Goal: Task Accomplishment & Management: Use online tool/utility

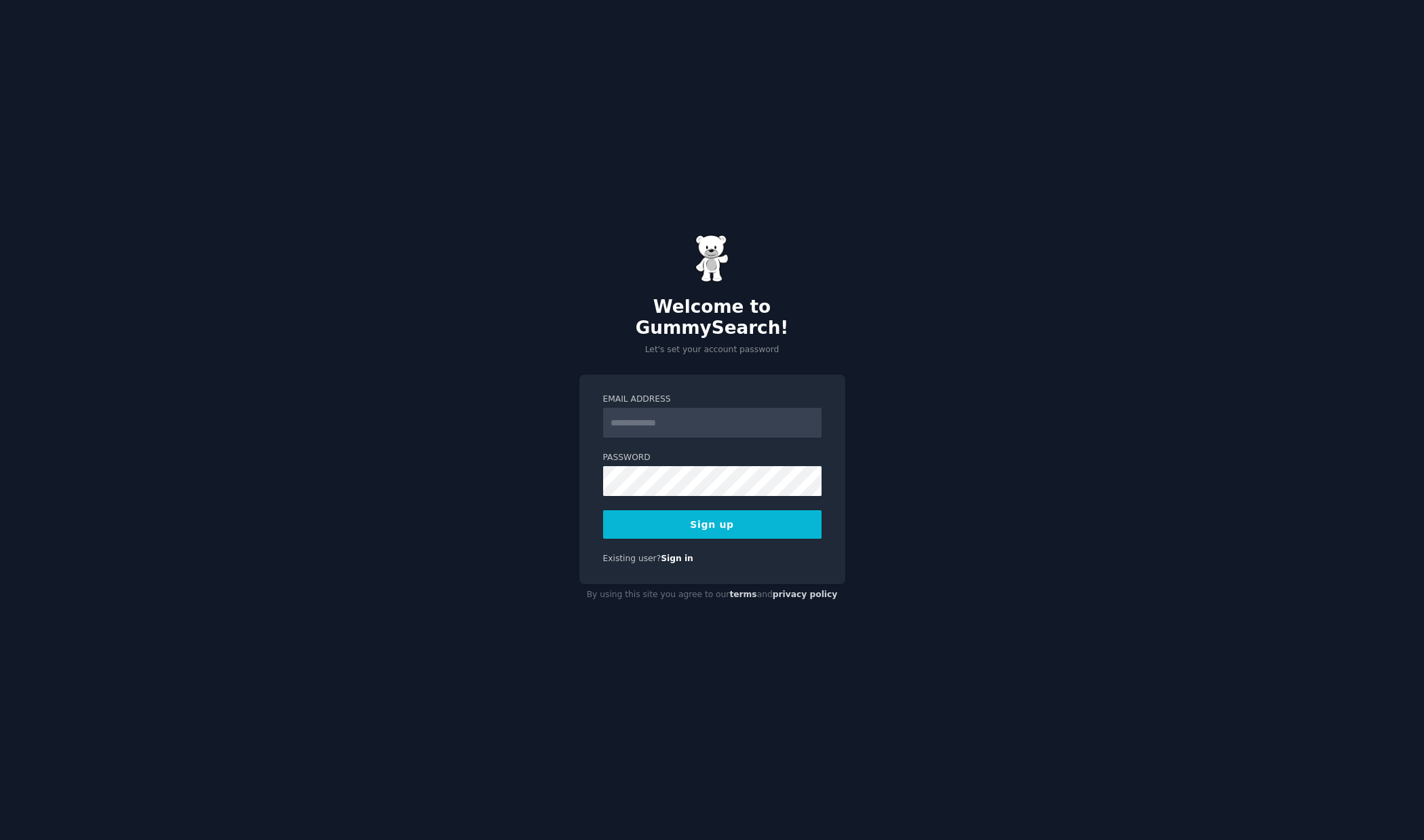
click at [678, 415] on input "Email Address" at bounding box center [712, 423] width 219 height 30
type input "**********"
click at [730, 510] on button "Sign up" at bounding box center [712, 525] width 219 height 29
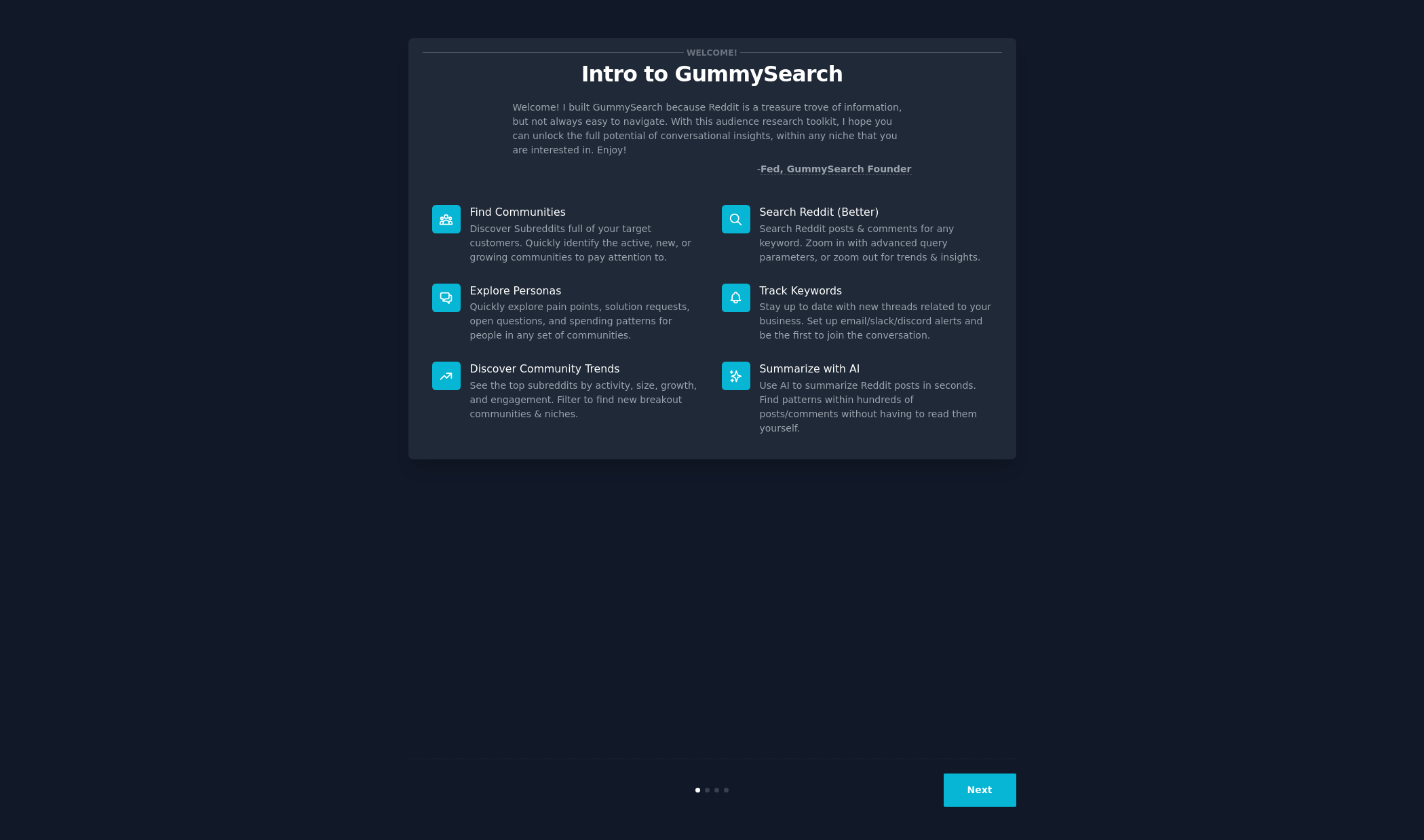
click at [966, 695] on div "Welcome! Intro to GummySearch Welcome! I built GummySearch because Reddit is a …" at bounding box center [712, 420] width 608 height 802
click at [970, 789] on button "Next" at bounding box center [980, 790] width 72 height 33
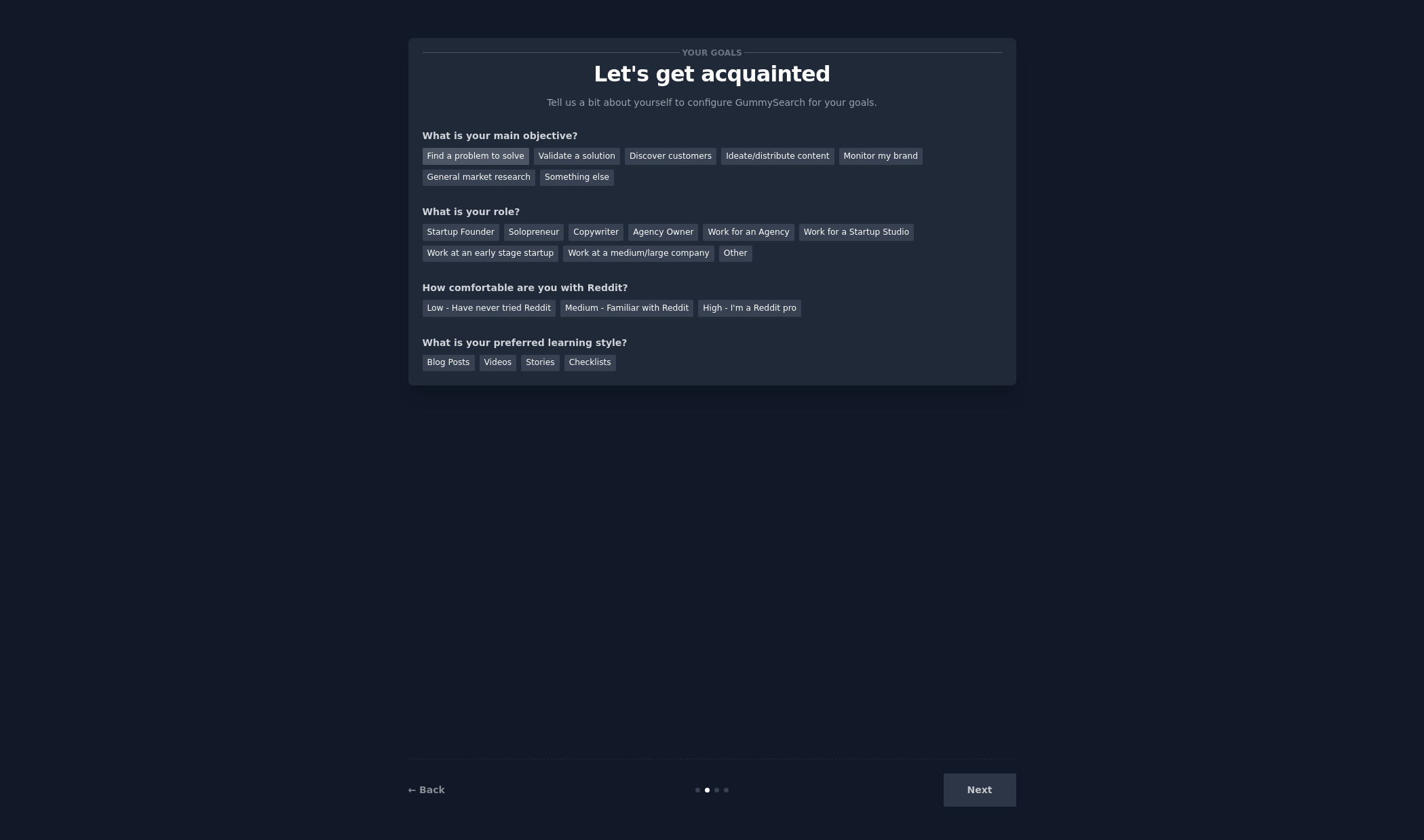
click at [503, 155] on div "Find a problem to solve" at bounding box center [475, 156] width 106 height 17
click at [484, 226] on div "Startup Founder" at bounding box center [461, 232] width 77 height 17
click at [504, 307] on div "Low - Have never tried Reddit" at bounding box center [489, 308] width 133 height 17
click at [589, 362] on div "Checklists" at bounding box center [590, 363] width 51 height 17
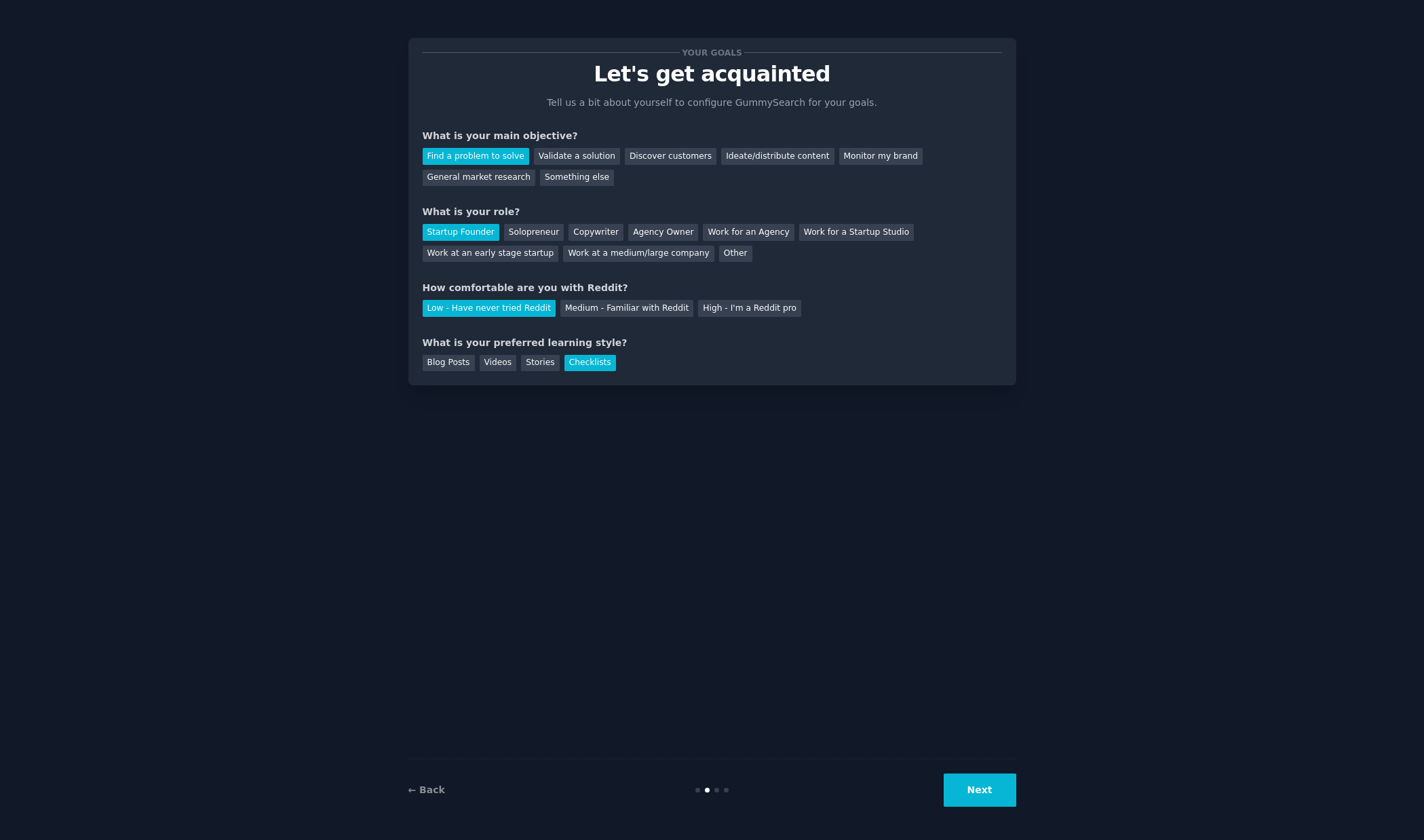
click at [986, 777] on button "Next" at bounding box center [980, 790] width 72 height 33
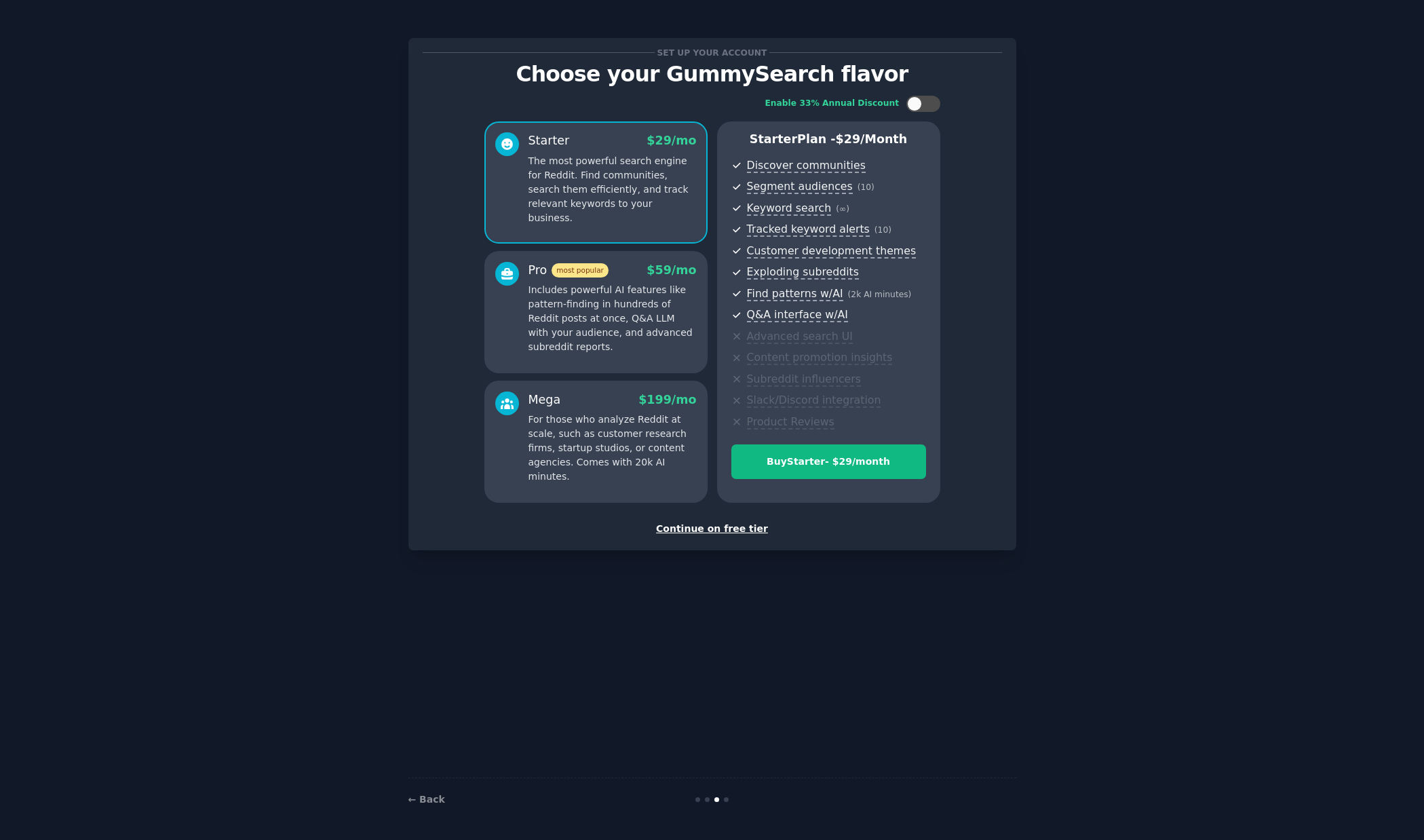
click at [730, 528] on div "Continue on free tier" at bounding box center [712, 528] width 580 height 14
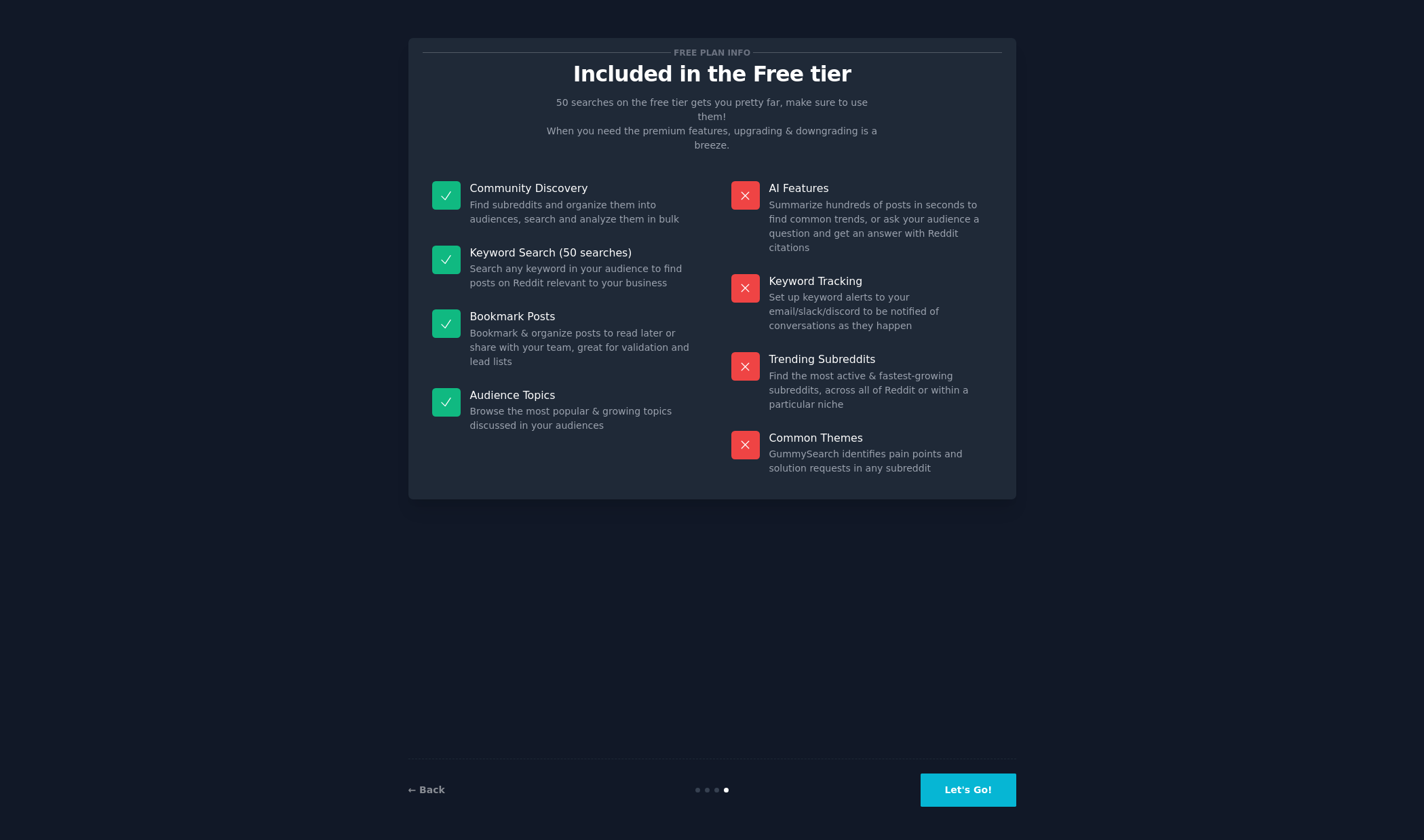
click at [974, 788] on button "Let's Go!" at bounding box center [968, 790] width 95 height 33
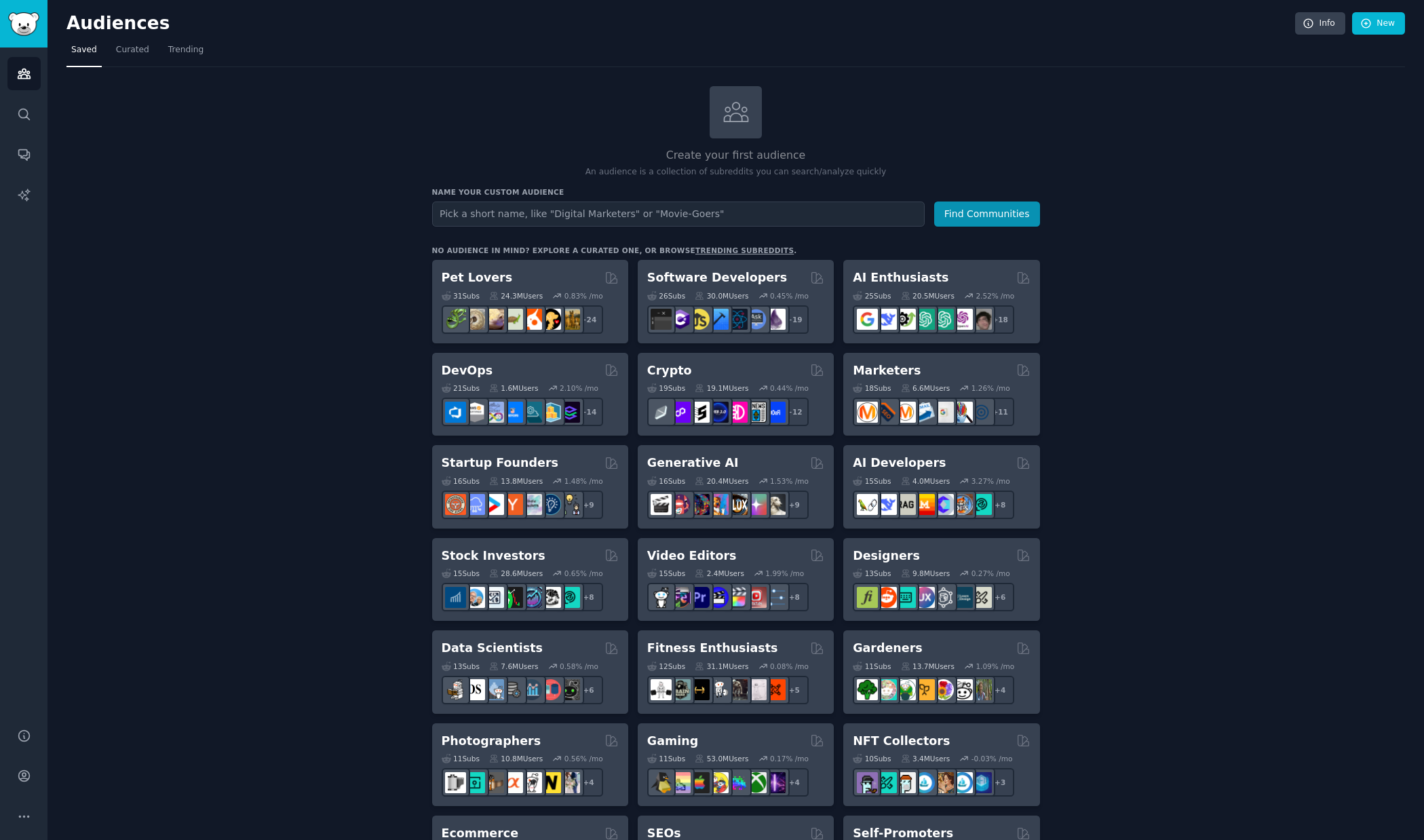
click at [1107, 300] on div "Create your first audience An audience is a collection of subreddits you can se…" at bounding box center [736, 825] width 1339 height 1478
click at [509, 214] on input "text" at bounding box center [678, 214] width 493 height 25
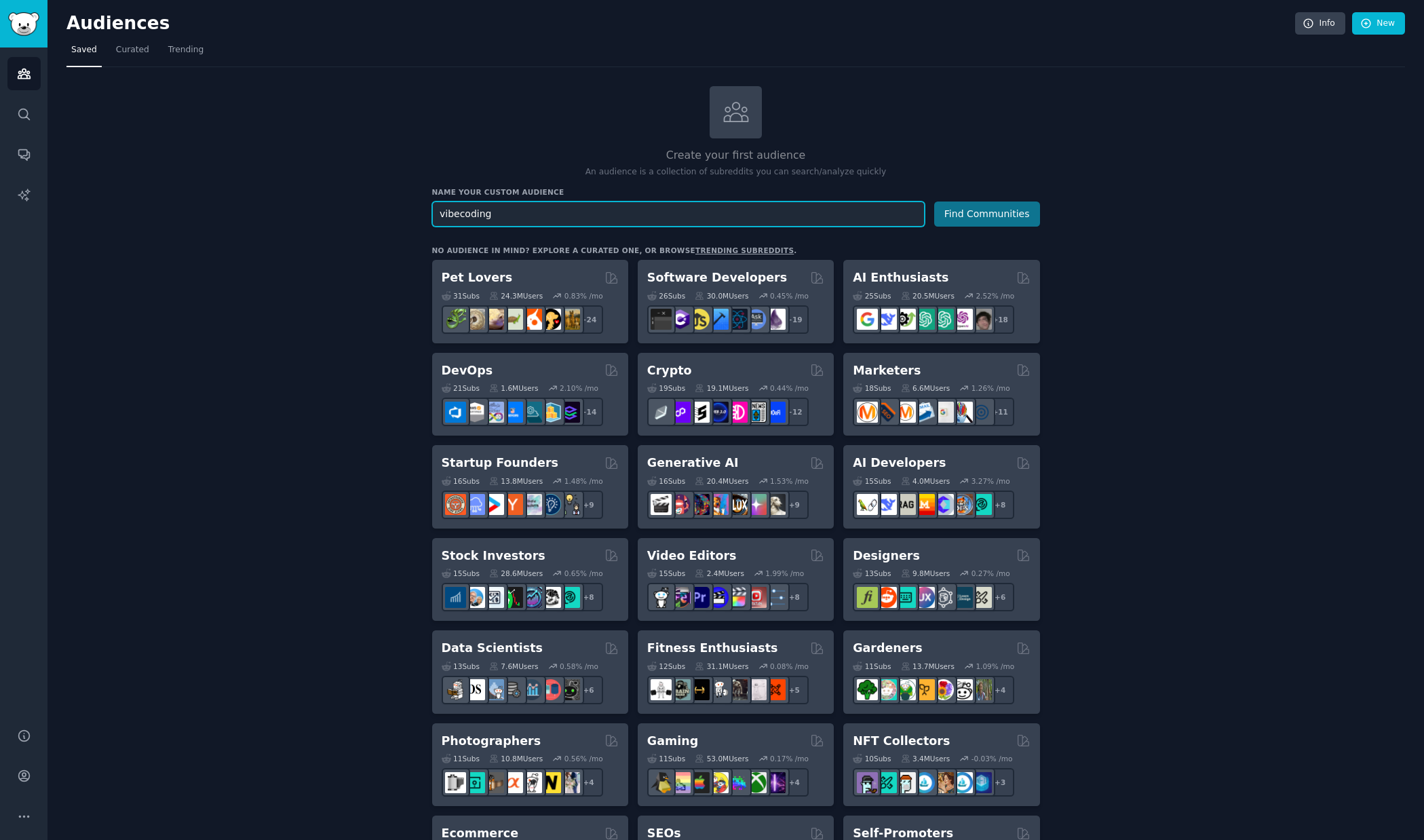
type input "vibecoding"
click at [1002, 211] on button "Find Communities" at bounding box center [987, 214] width 106 height 25
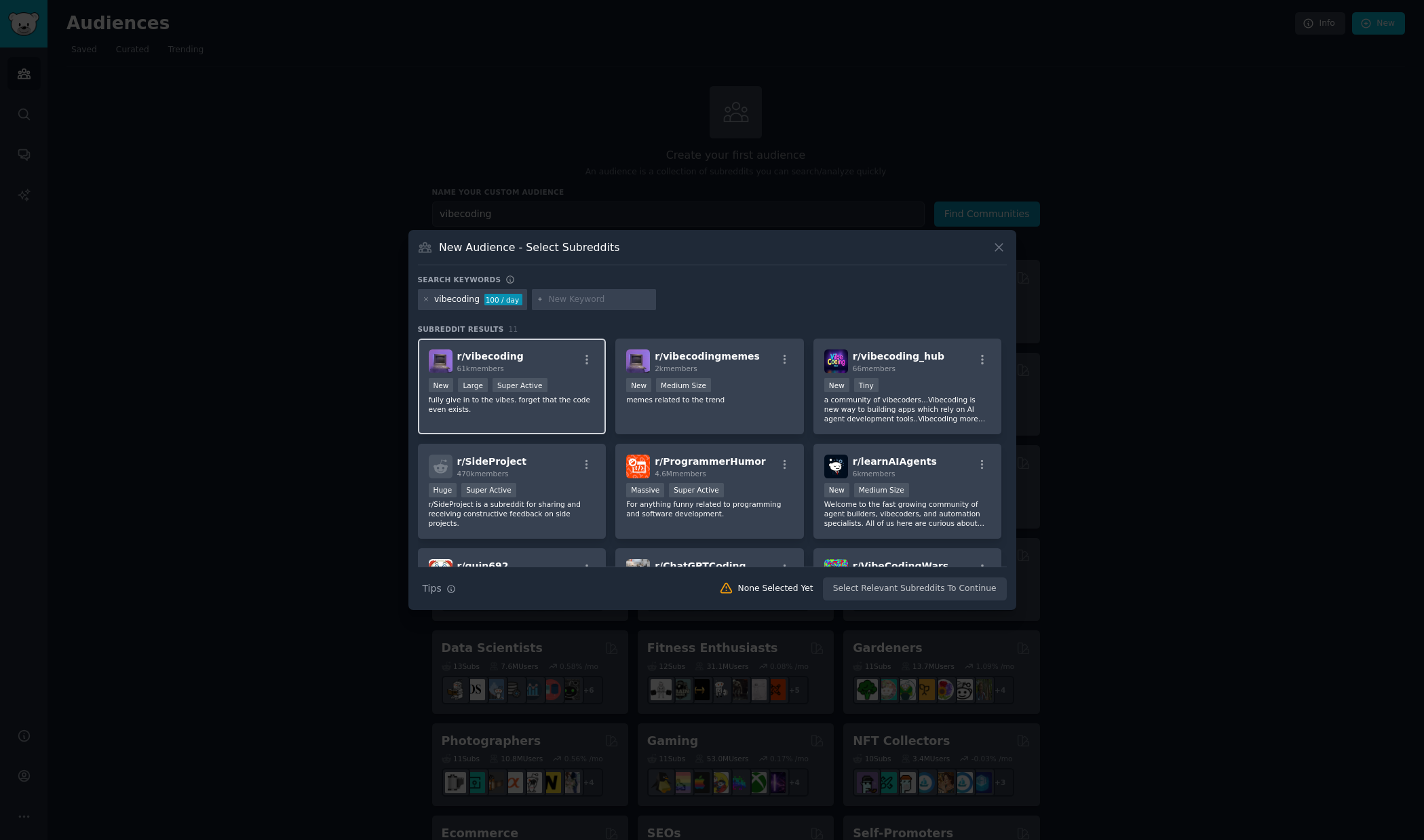
click at [575, 395] on p "fully give in to the vibes. forget that the code even exists." at bounding box center [512, 404] width 167 height 19
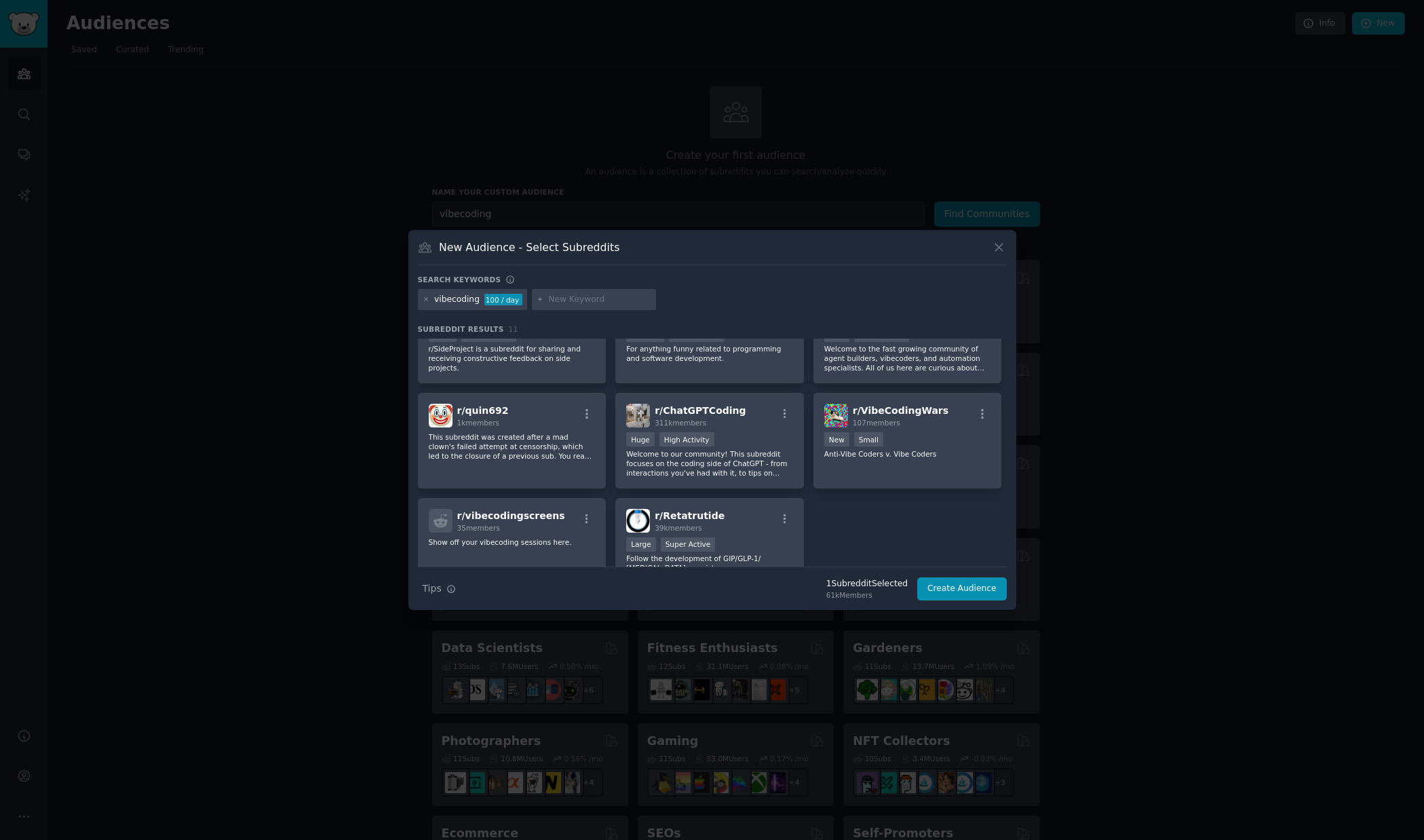
scroll to position [158, 0]
click at [739, 445] on div "Huge High Activity" at bounding box center [709, 438] width 167 height 17
click at [943, 457] on div "r/ VibeCodingWars 107 members New Small Anti-Vibe Coders v. Vibe Coders" at bounding box center [908, 438] width 189 height 96
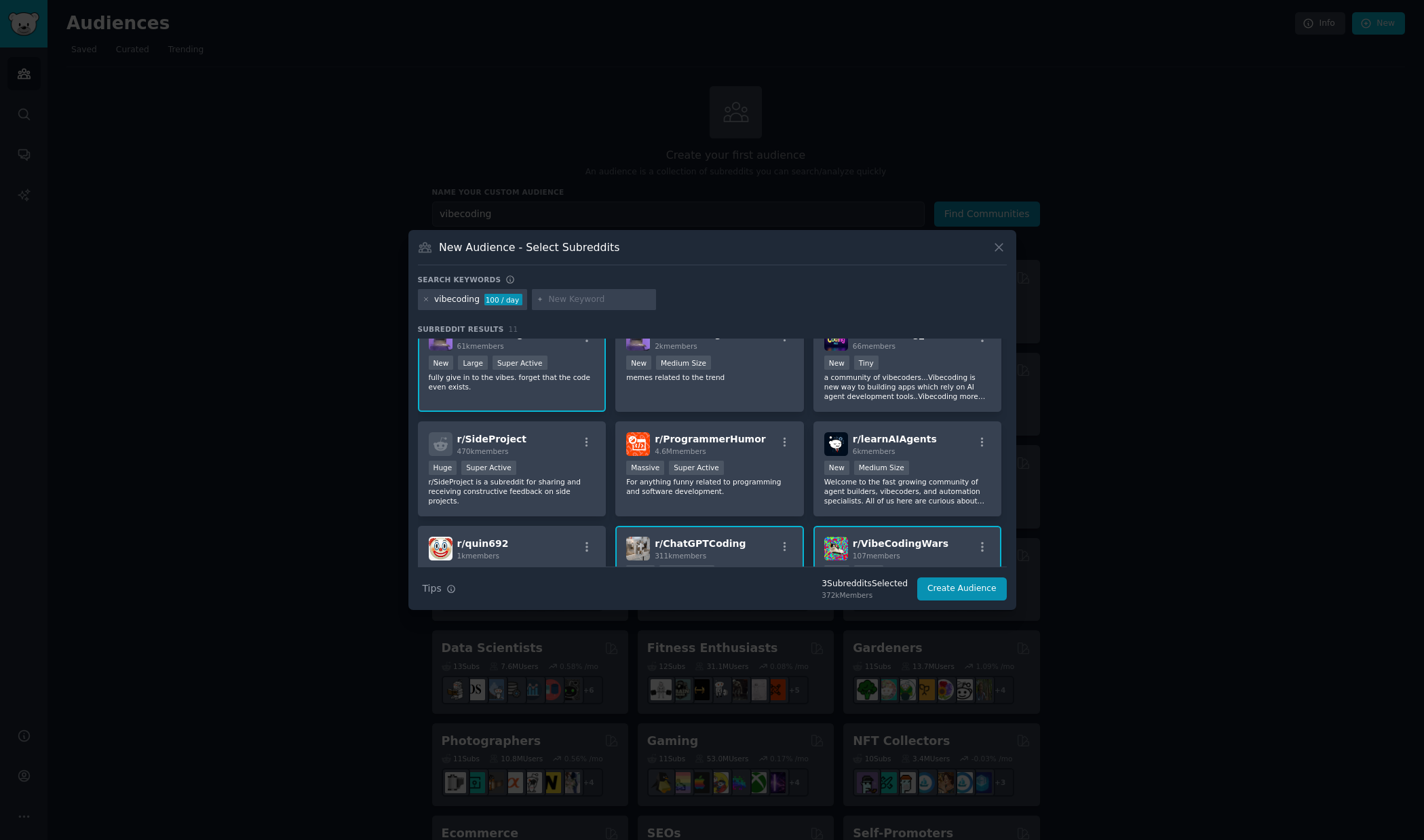
scroll to position [0, 0]
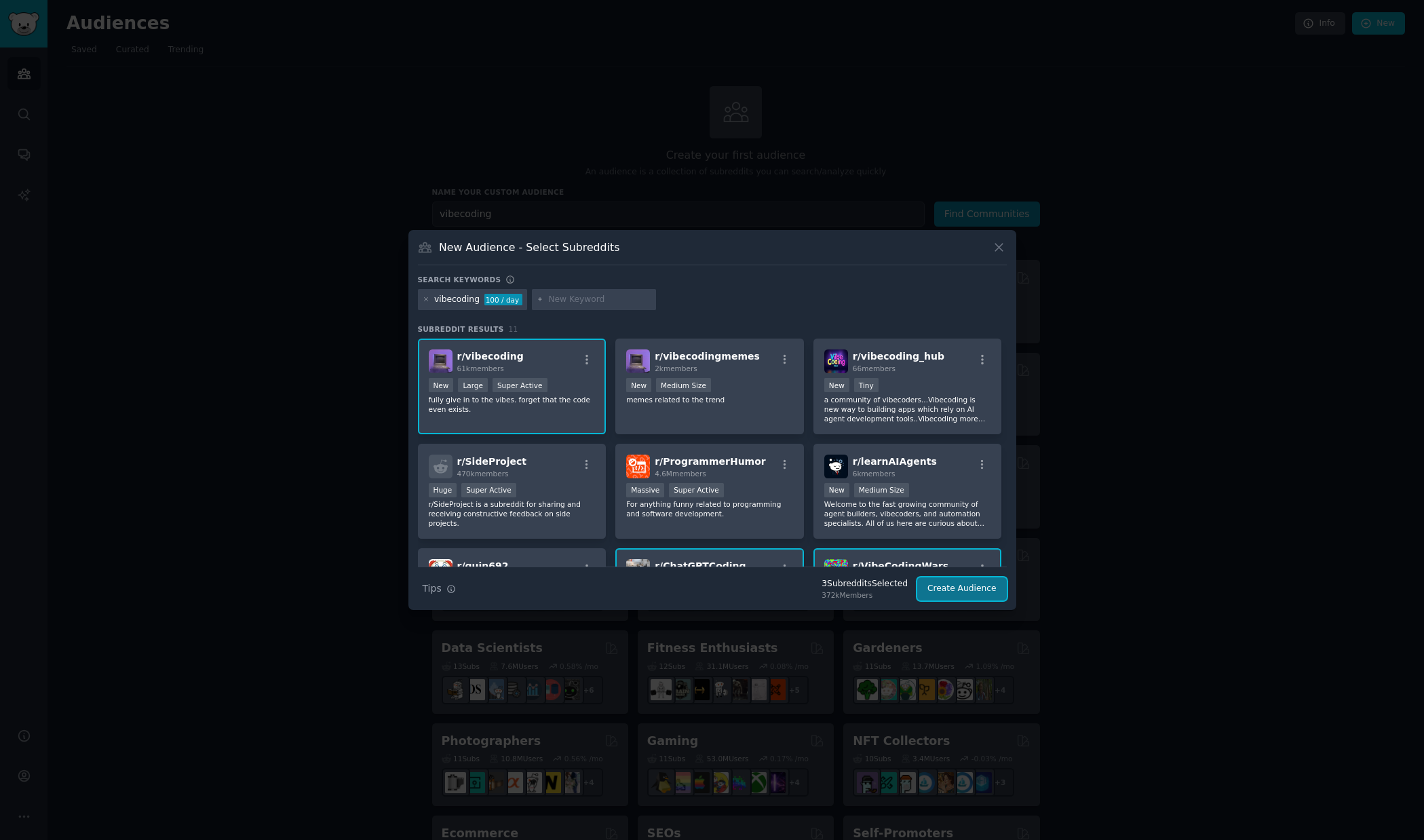
click at [962, 592] on button "Create Audience" at bounding box center [962, 589] width 90 height 23
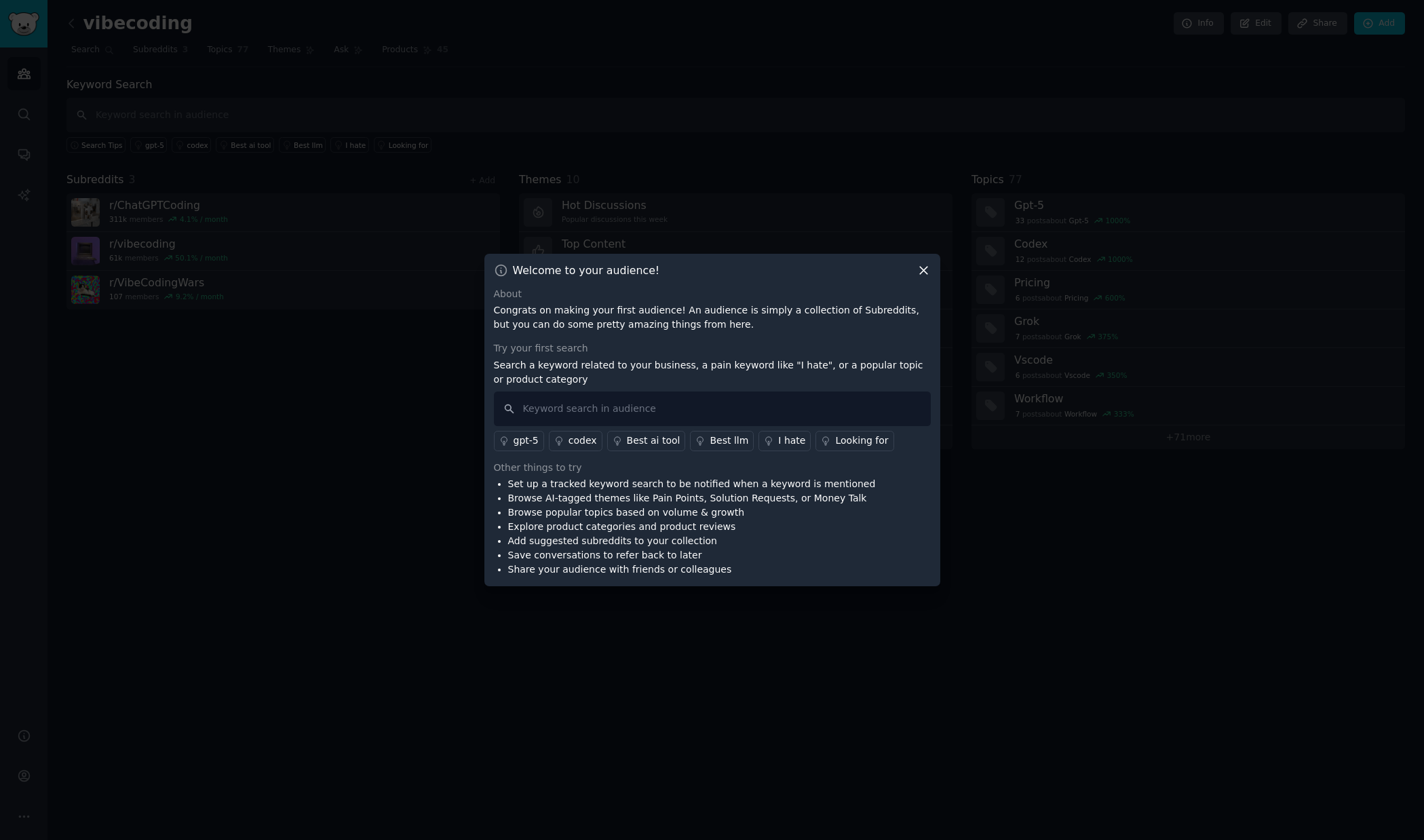
click at [640, 324] on p "Congrats on making your first audience! An audience is simply a collection of S…" at bounding box center [712, 318] width 437 height 29
click at [631, 331] on div at bounding box center [631, 331] width 0 height 0
click at [590, 325] on p "Congrats on making your first audience! An audience is simply a collection of S…" at bounding box center [712, 318] width 437 height 29
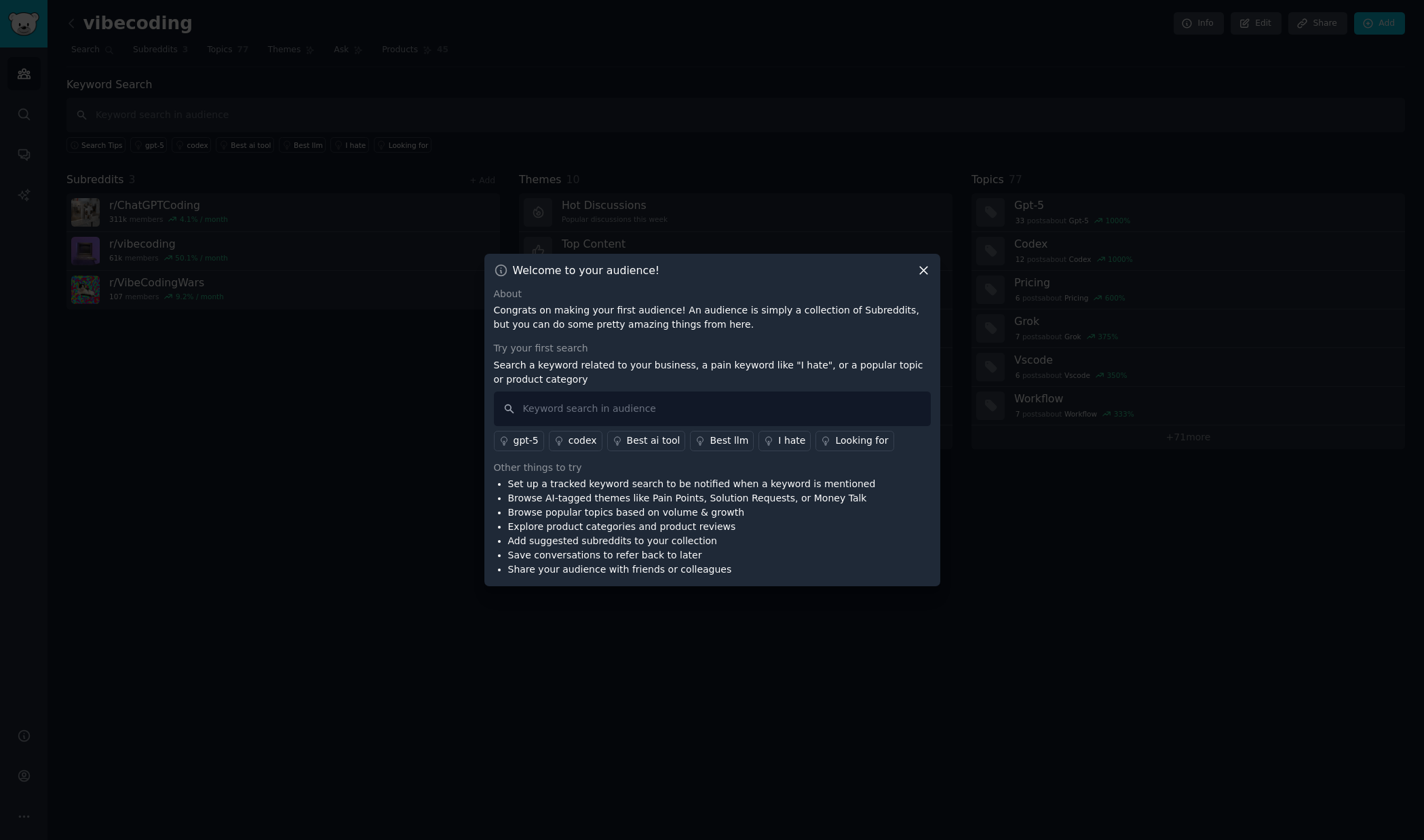
click at [600, 367] on p "Search a keyword related to your business, a pain keyword like "I hate", or a p…" at bounding box center [712, 373] width 437 height 29
click at [591, 340] on div at bounding box center [591, 340] width 0 height 0
click at [602, 366] on p "Search a keyword related to your business, a pain keyword like "I hate", or a p…" at bounding box center [712, 373] width 437 height 29
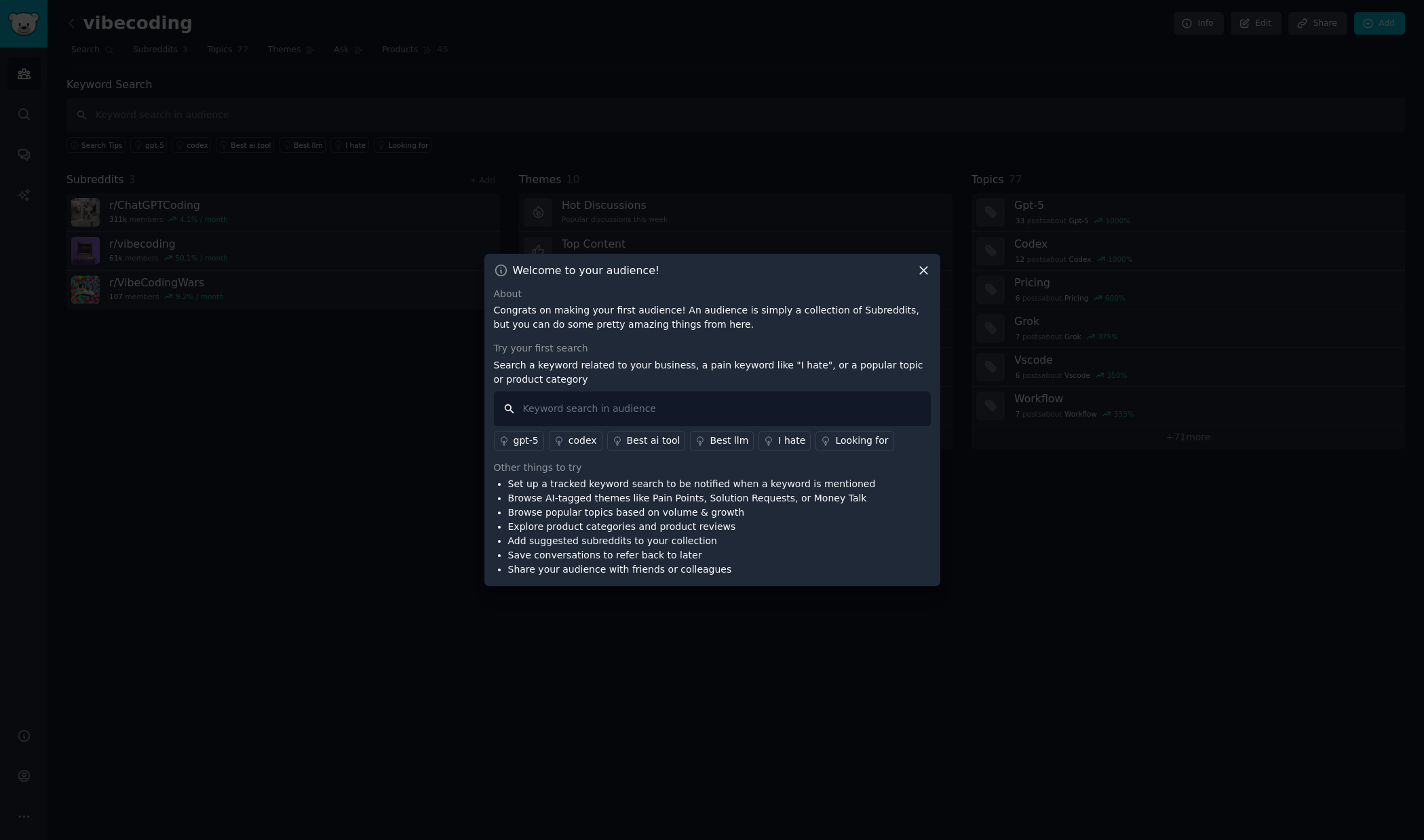
click at [598, 420] on input "text" at bounding box center [712, 409] width 437 height 35
click at [928, 269] on icon at bounding box center [924, 270] width 14 height 14
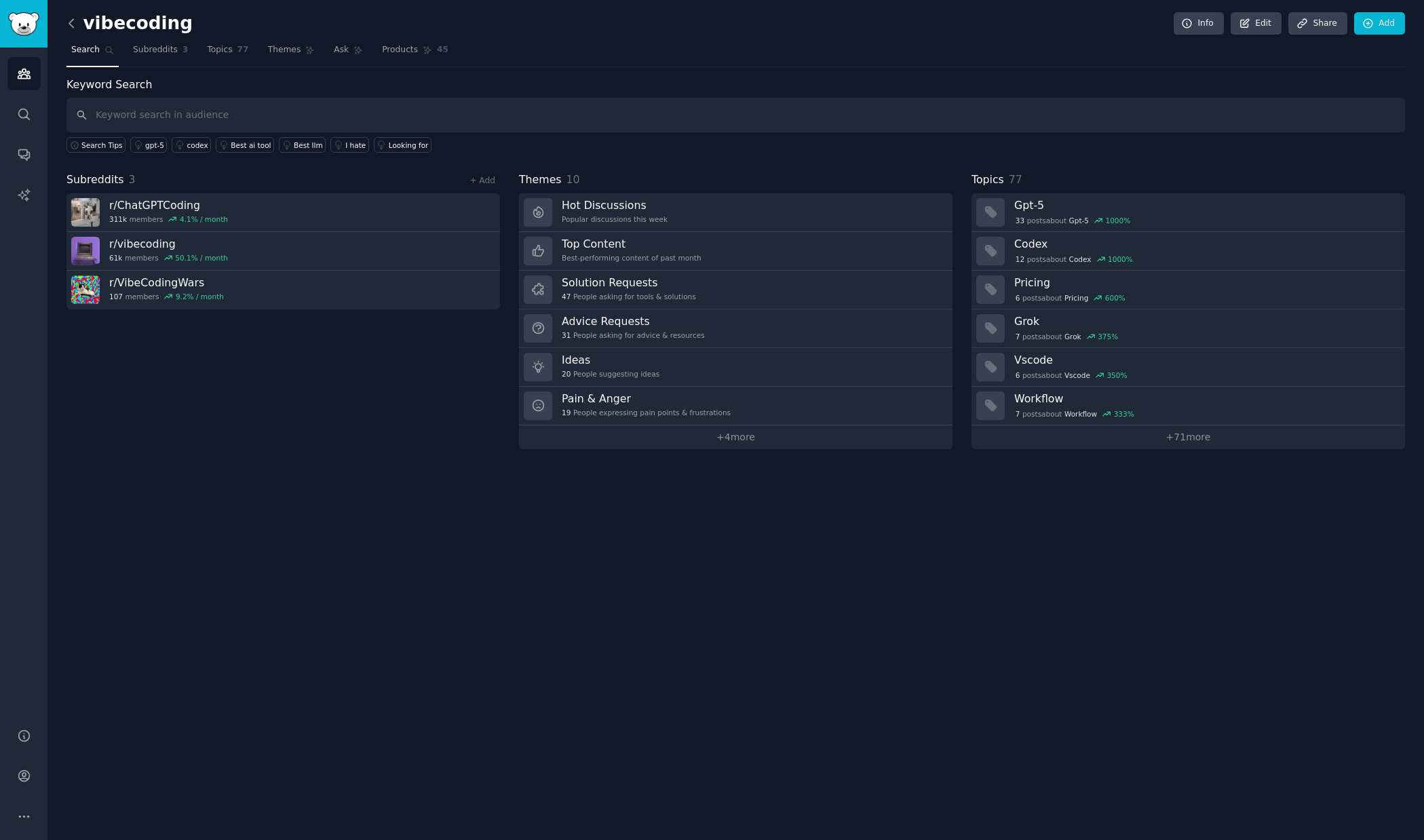
click at [72, 23] on icon at bounding box center [71, 23] width 14 height 14
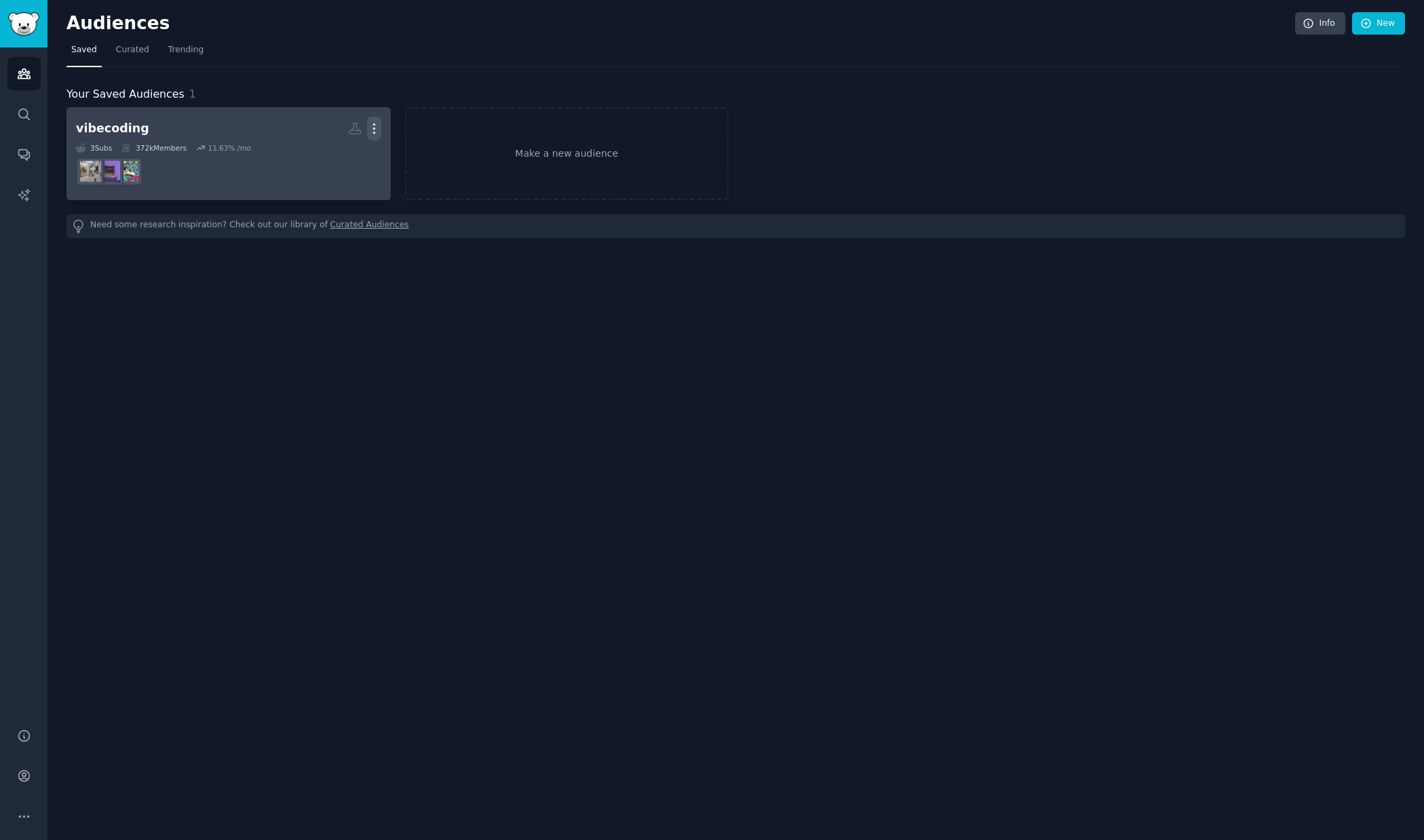
click at [377, 128] on icon "button" at bounding box center [374, 128] width 14 height 14
click at [339, 155] on p "Delete" at bounding box center [337, 157] width 31 height 14
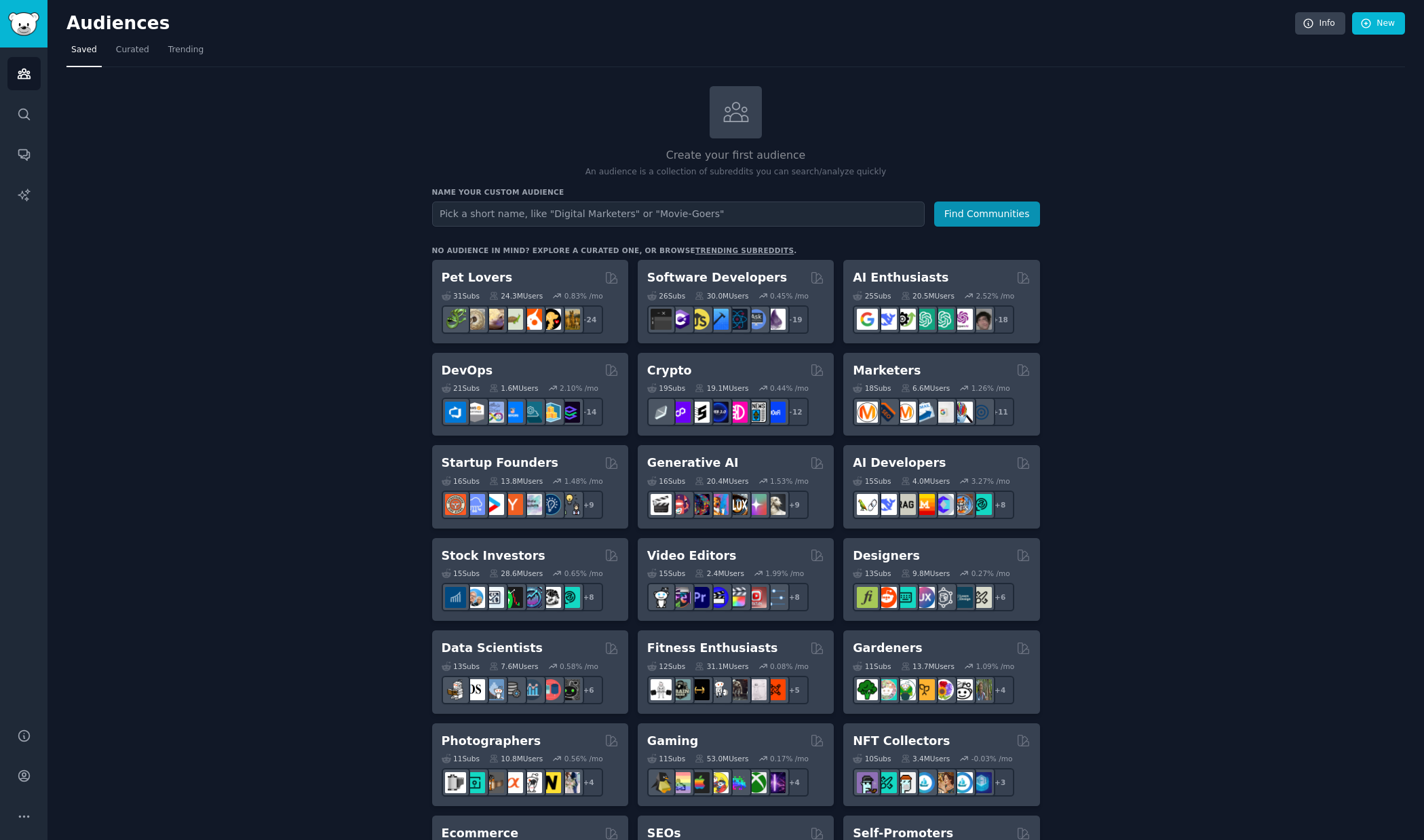
click at [727, 252] on link "trending subreddits" at bounding box center [745, 250] width 98 height 8
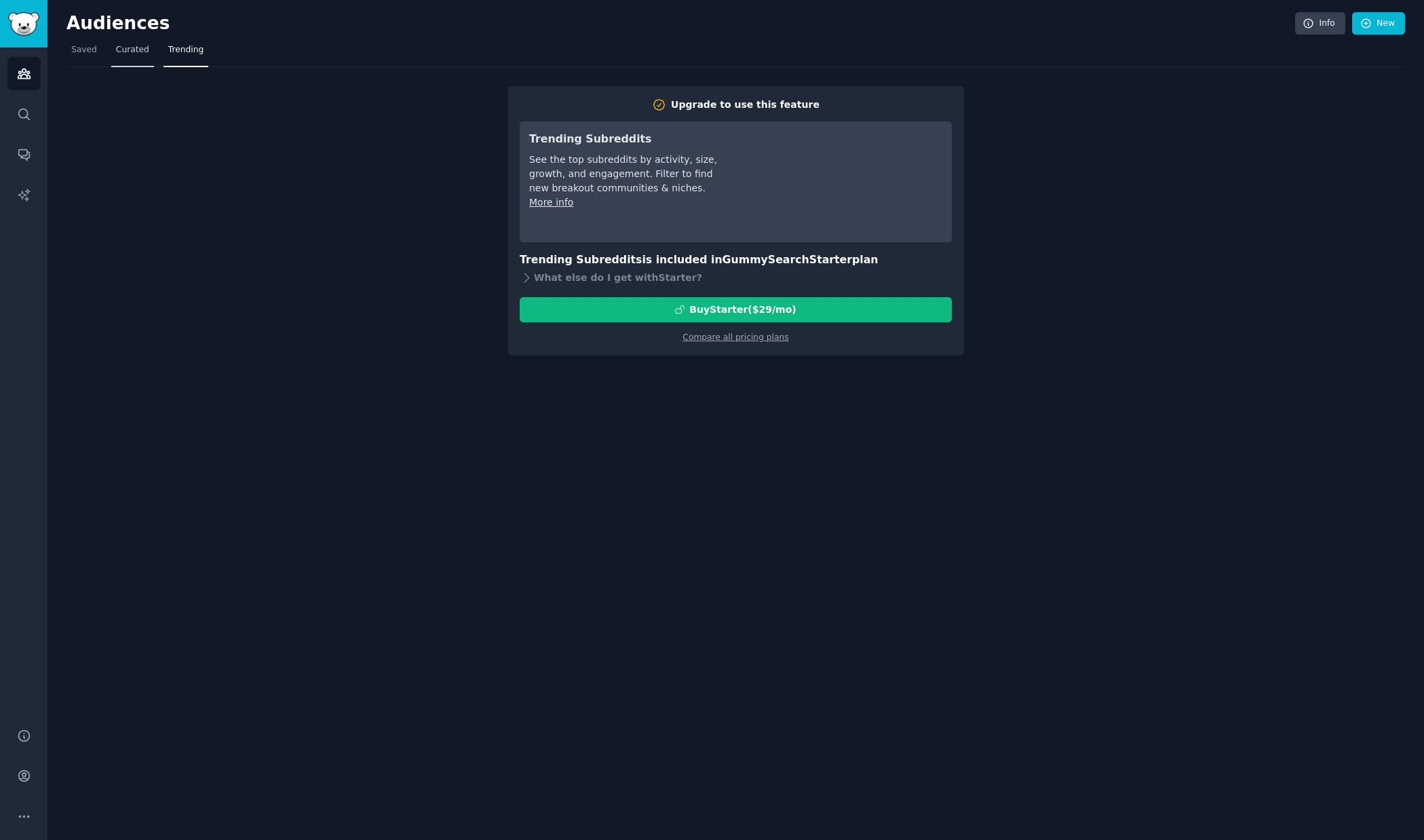
click at [128, 51] on span "Curated" at bounding box center [133, 50] width 33 height 12
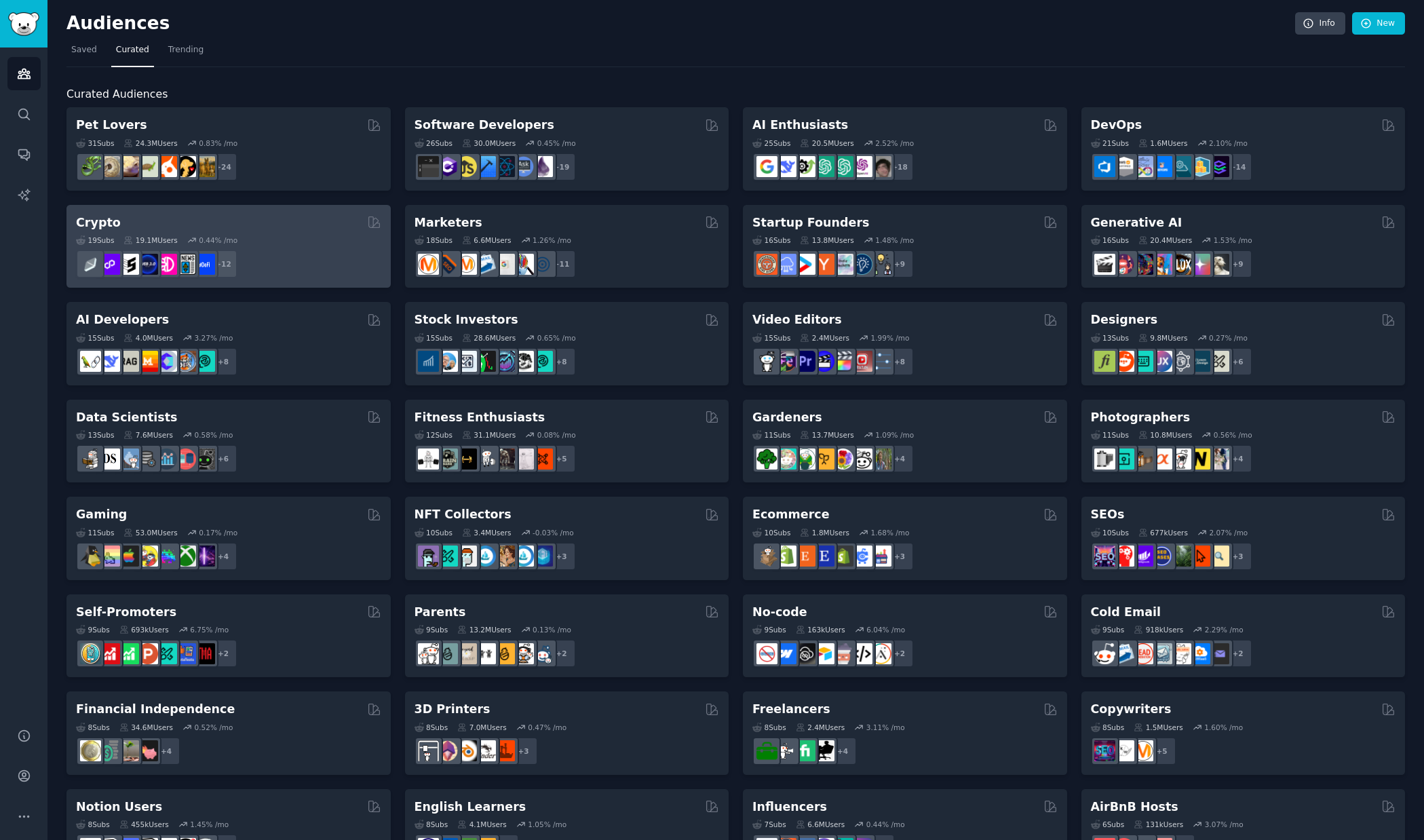
scroll to position [246, 0]
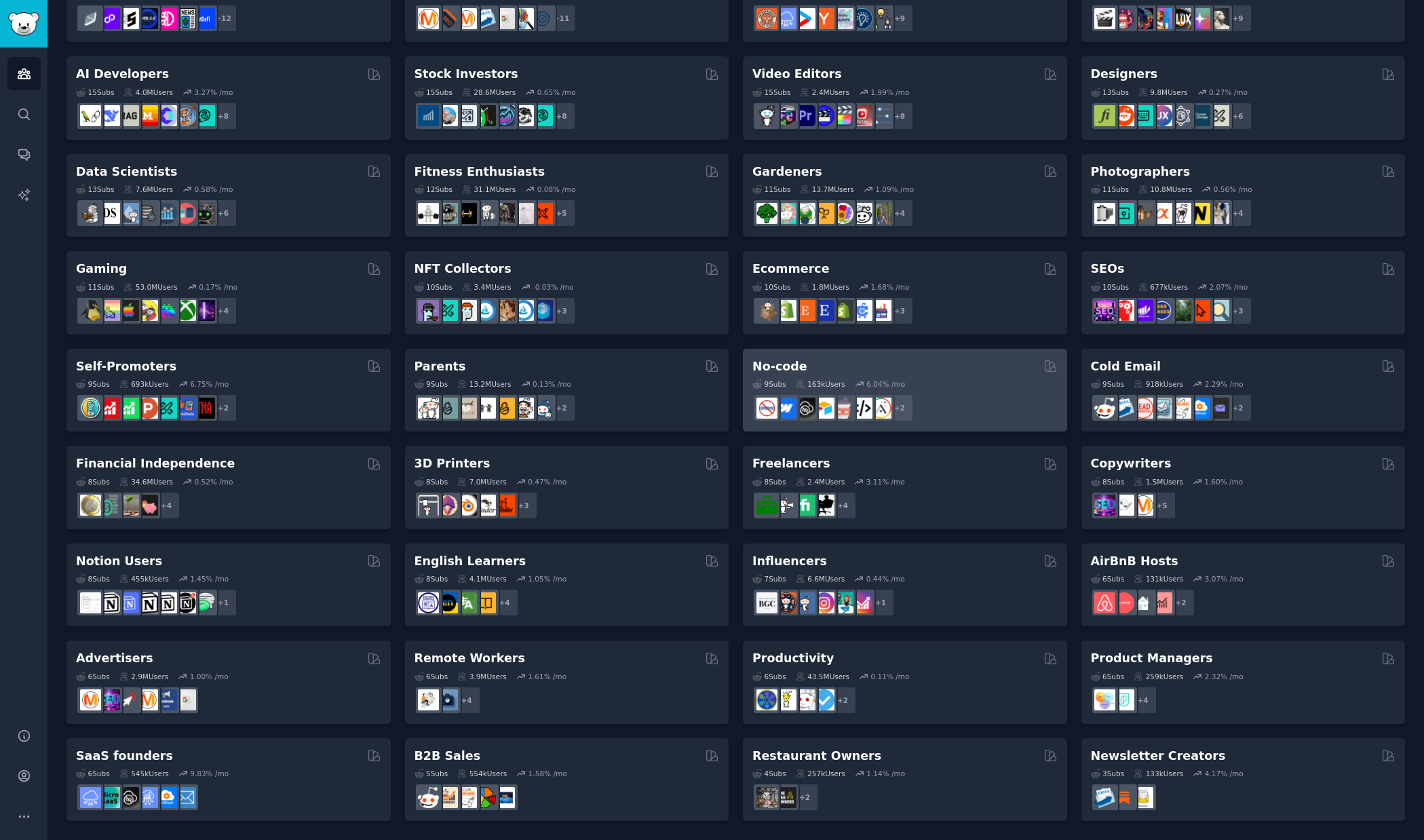
click at [786, 365] on h2 "No-code" at bounding box center [780, 367] width 55 height 17
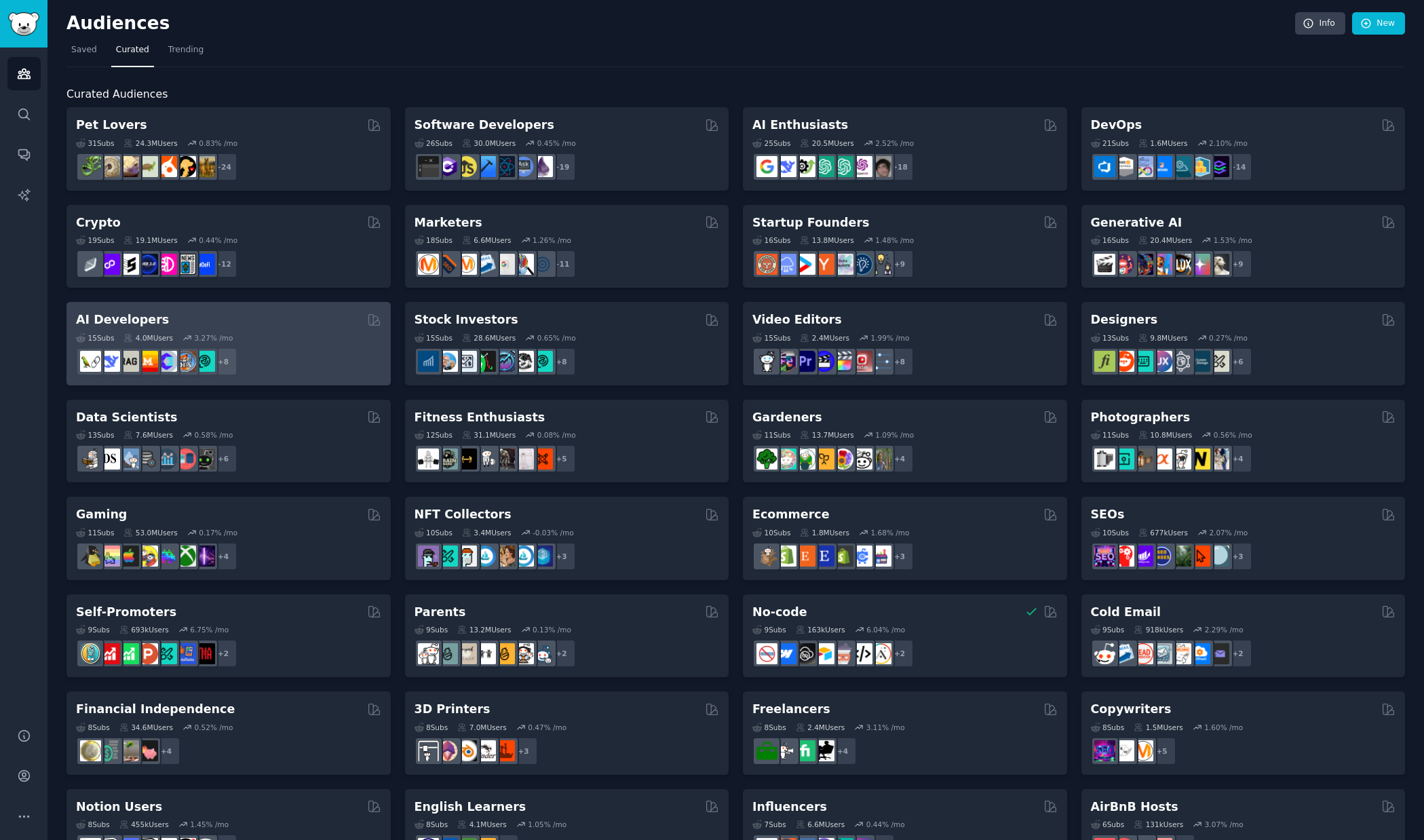
click at [260, 324] on div "AI Developers" at bounding box center [229, 320] width 306 height 17
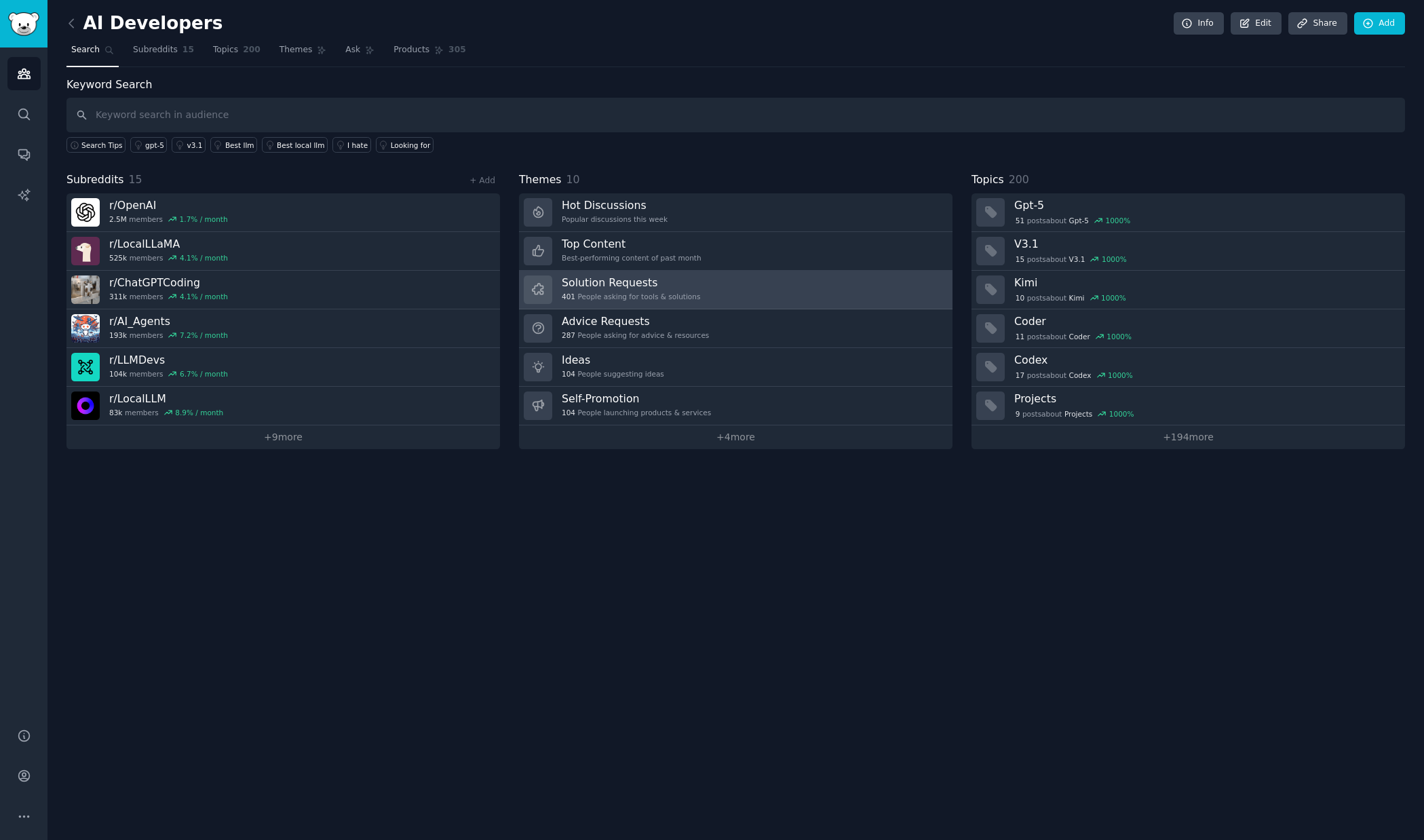
click at [722, 278] on link "Solution Requests 401 People asking for tools & solutions" at bounding box center [736, 290] width 434 height 38
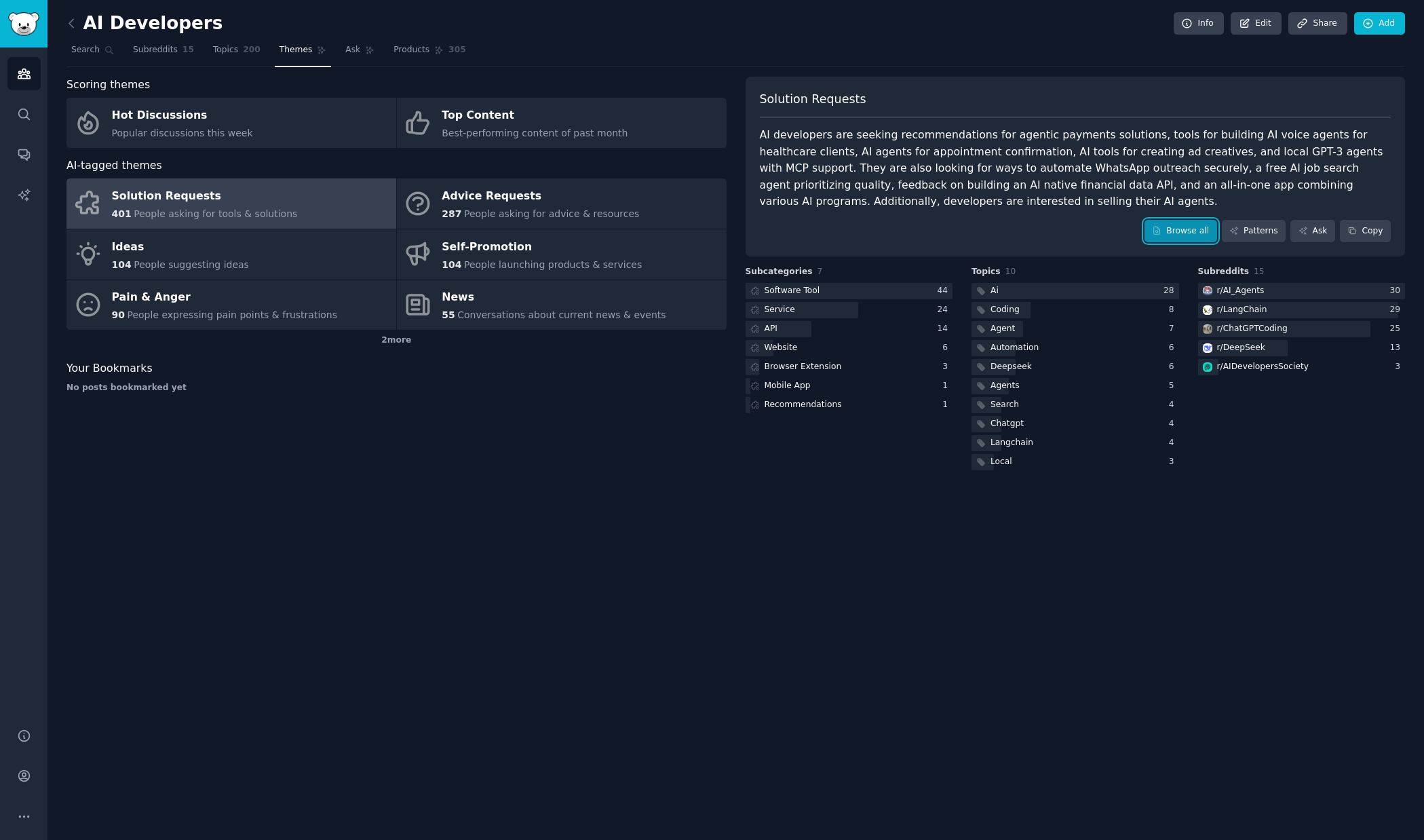
click at [1181, 229] on link "Browse all" at bounding box center [1181, 231] width 72 height 23
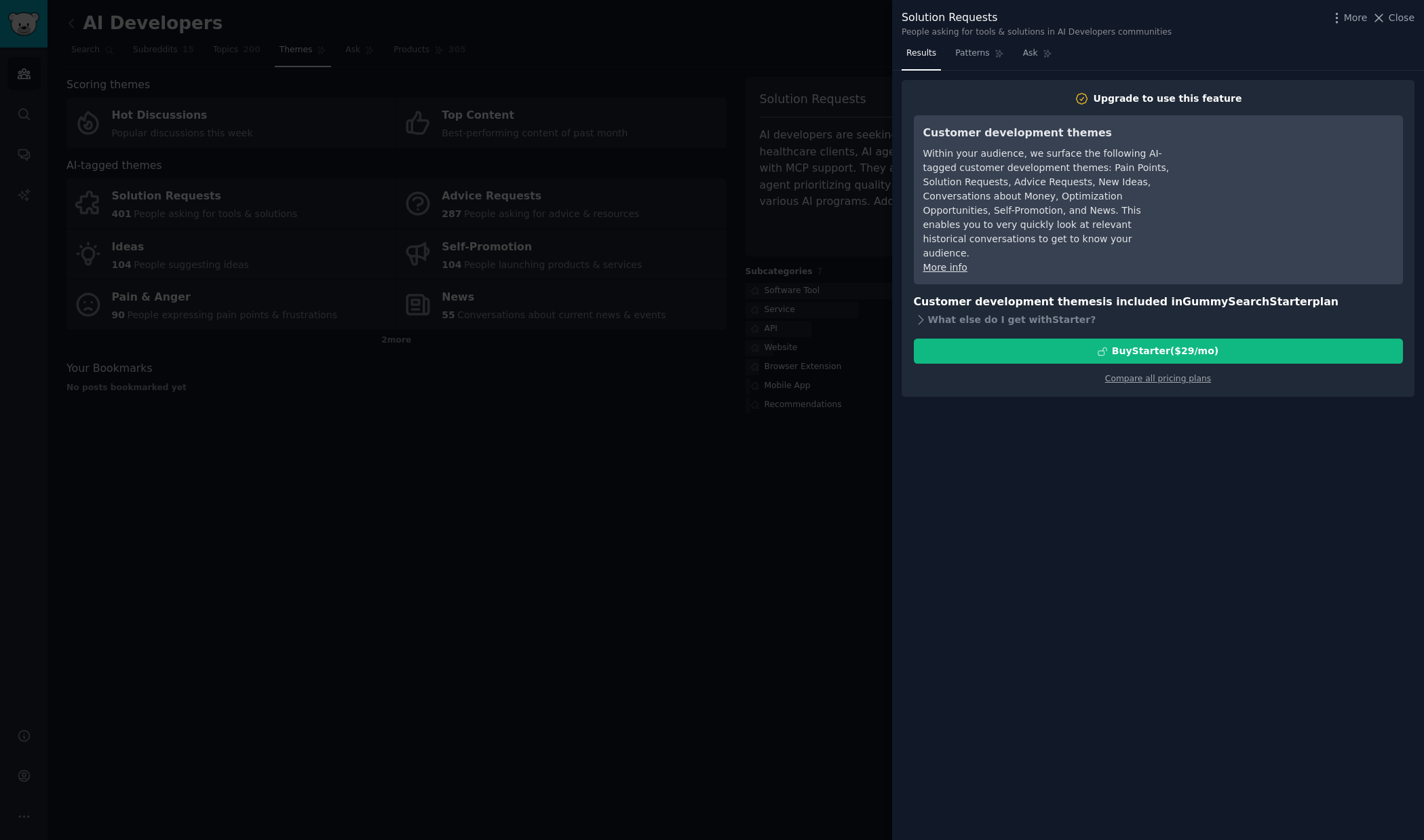
click at [782, 313] on div at bounding box center [712, 420] width 1424 height 840
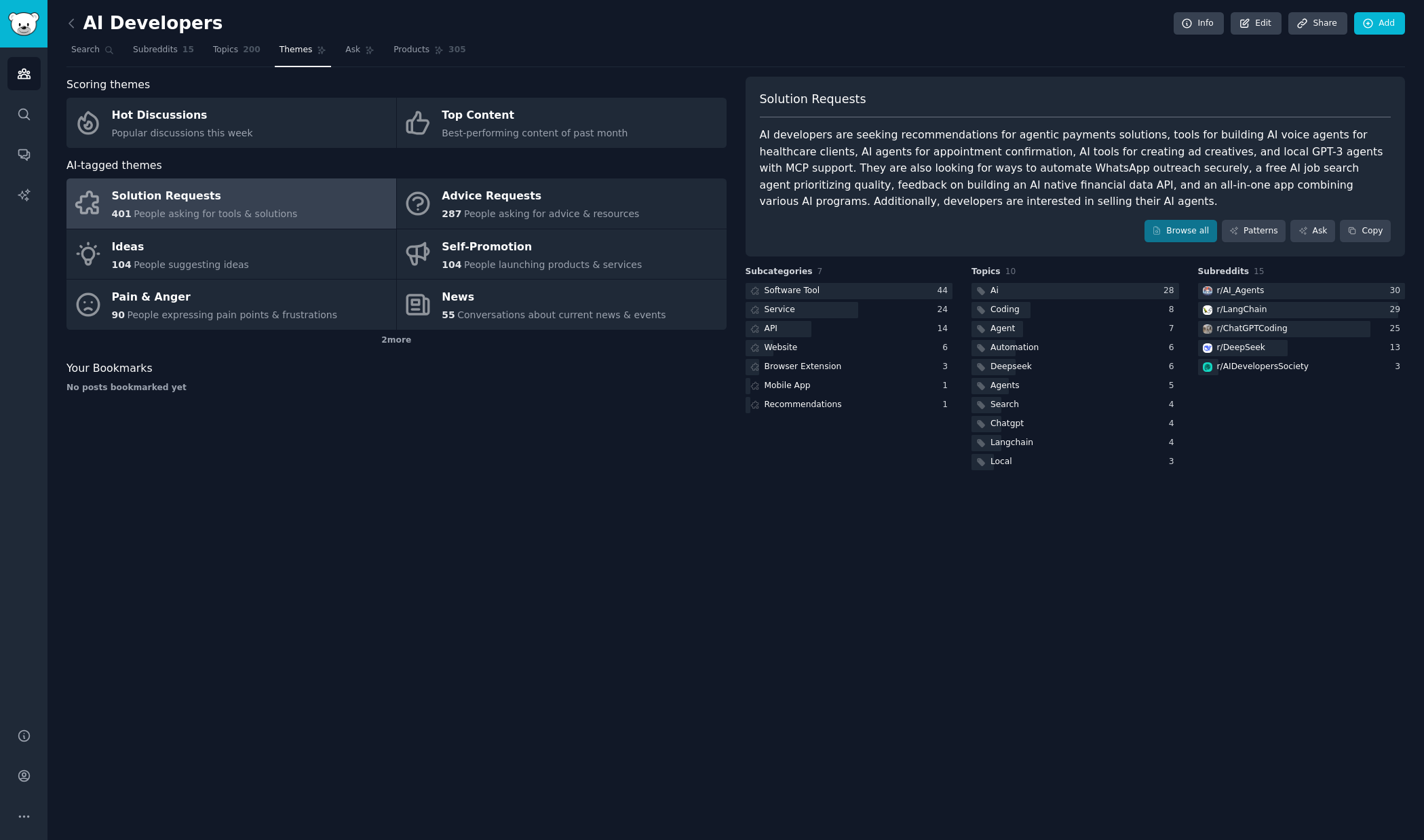
click at [960, 140] on div "AI developers are seeking recommendations for agentic payments solutions, tools…" at bounding box center [1075, 168] width 632 height 84
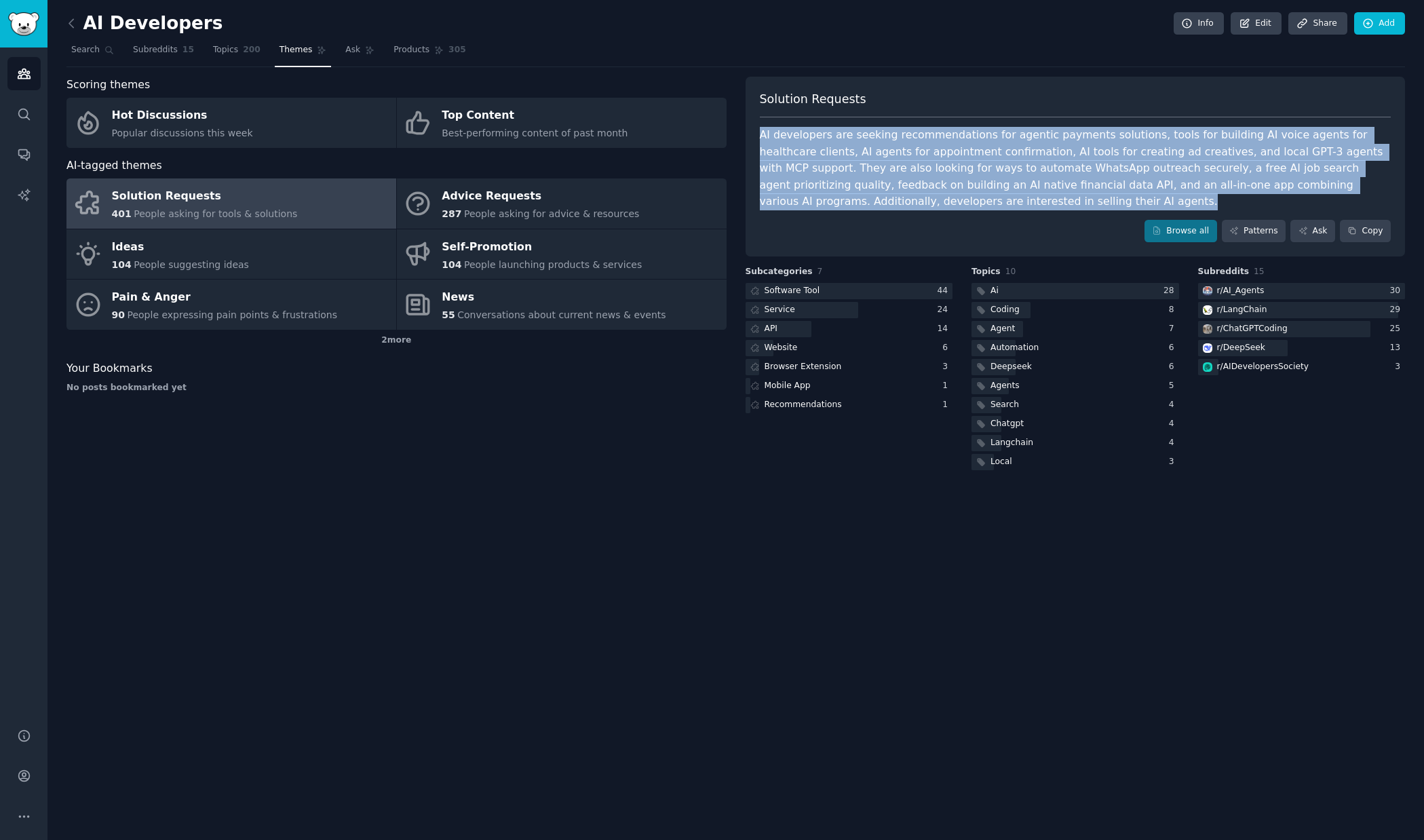
click at [960, 140] on div "AI developers are seeking recommendations for agentic payments solutions, tools…" at bounding box center [1075, 168] width 632 height 84
click at [970, 145] on div "AI developers are seeking recommendations for agentic payments solutions, tools…" at bounding box center [1075, 168] width 632 height 84
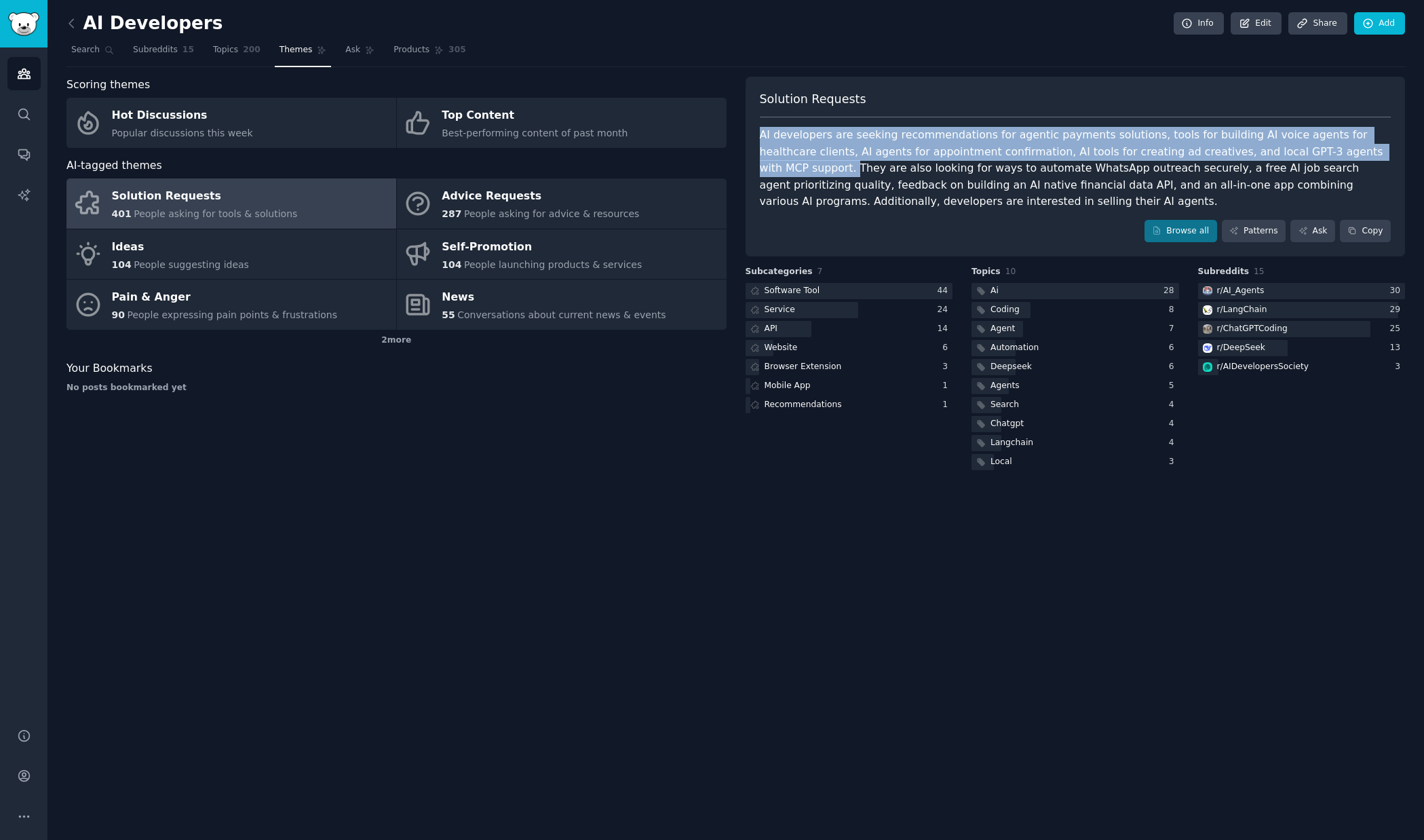
drag, startPoint x: 1364, startPoint y: 152, endPoint x: 758, endPoint y: 133, distance: 606.3
click at [758, 133] on div "Solution Requests AI developers are seeking recommendations for agentic payment…" at bounding box center [1075, 167] width 660 height 180
click at [749, 110] on div at bounding box center [749, 110] width 0 height 0
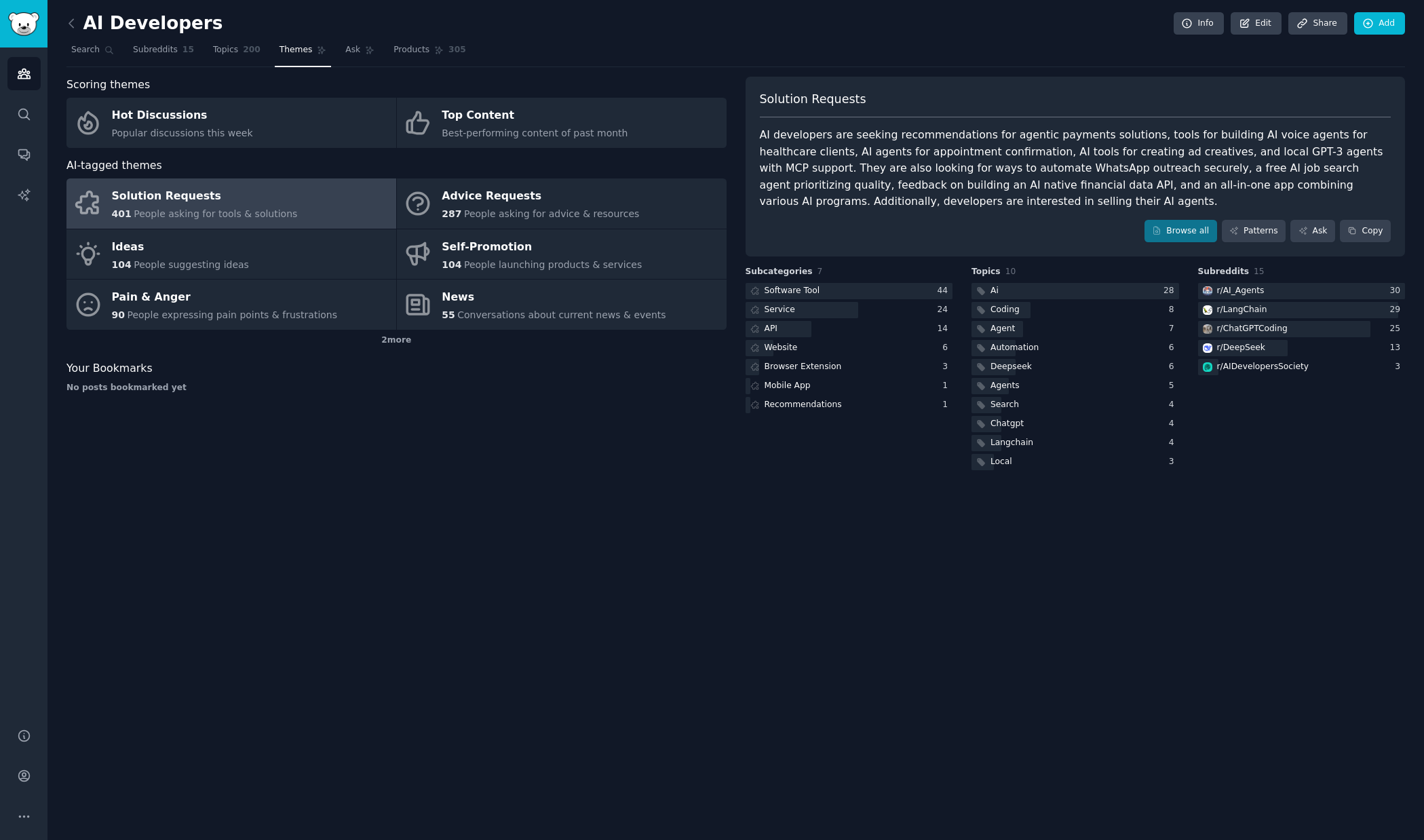
click at [652, 445] on div "Scoring themes Hot Discussions Popular discussions this week Top Content Best-p…" at bounding box center [396, 275] width 660 height 396
click at [80, 30] on link at bounding box center [75, 23] width 17 height 22
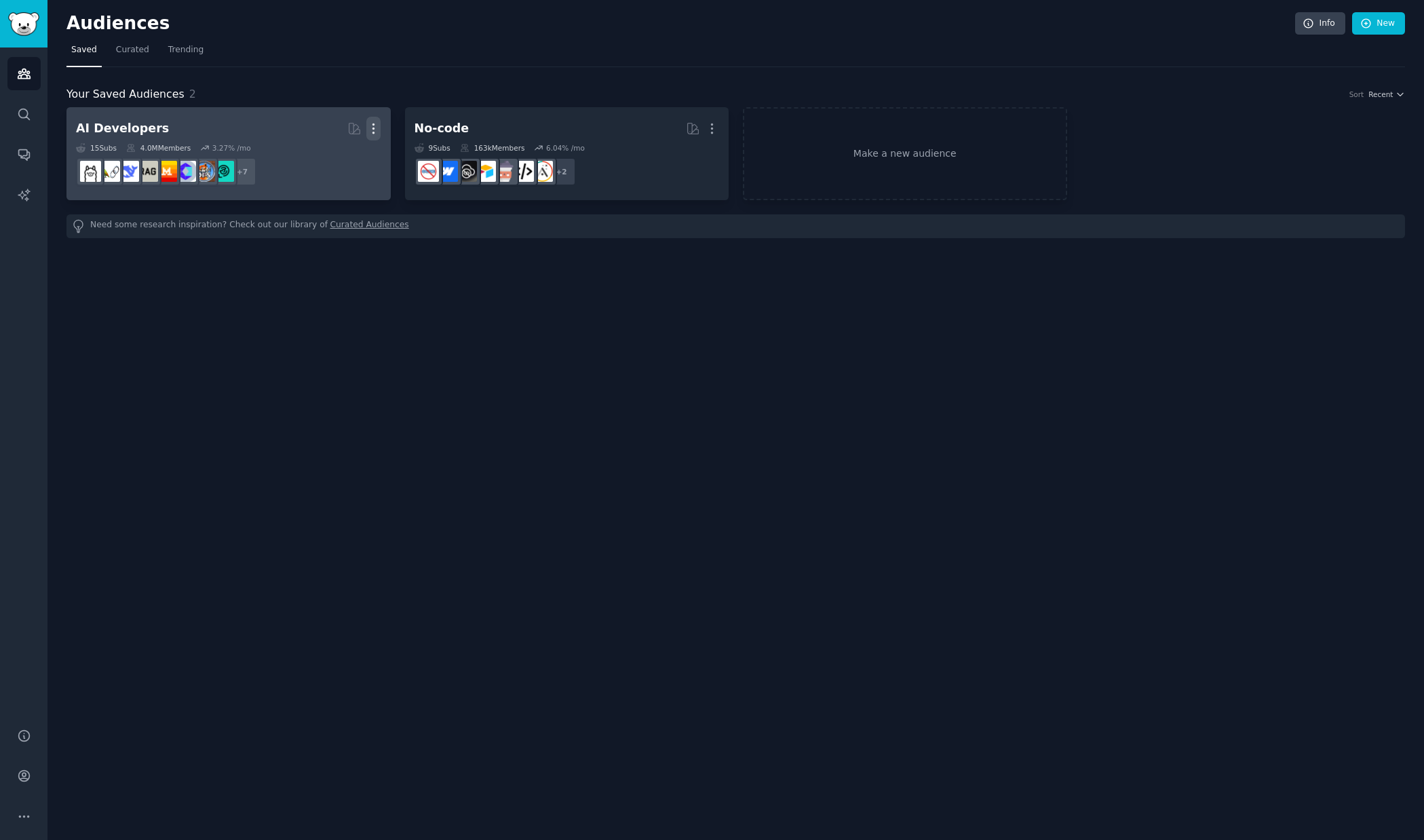
click at [374, 128] on icon "button" at bounding box center [374, 129] width 2 height 10
click at [342, 157] on p "Delete" at bounding box center [336, 157] width 31 height 14
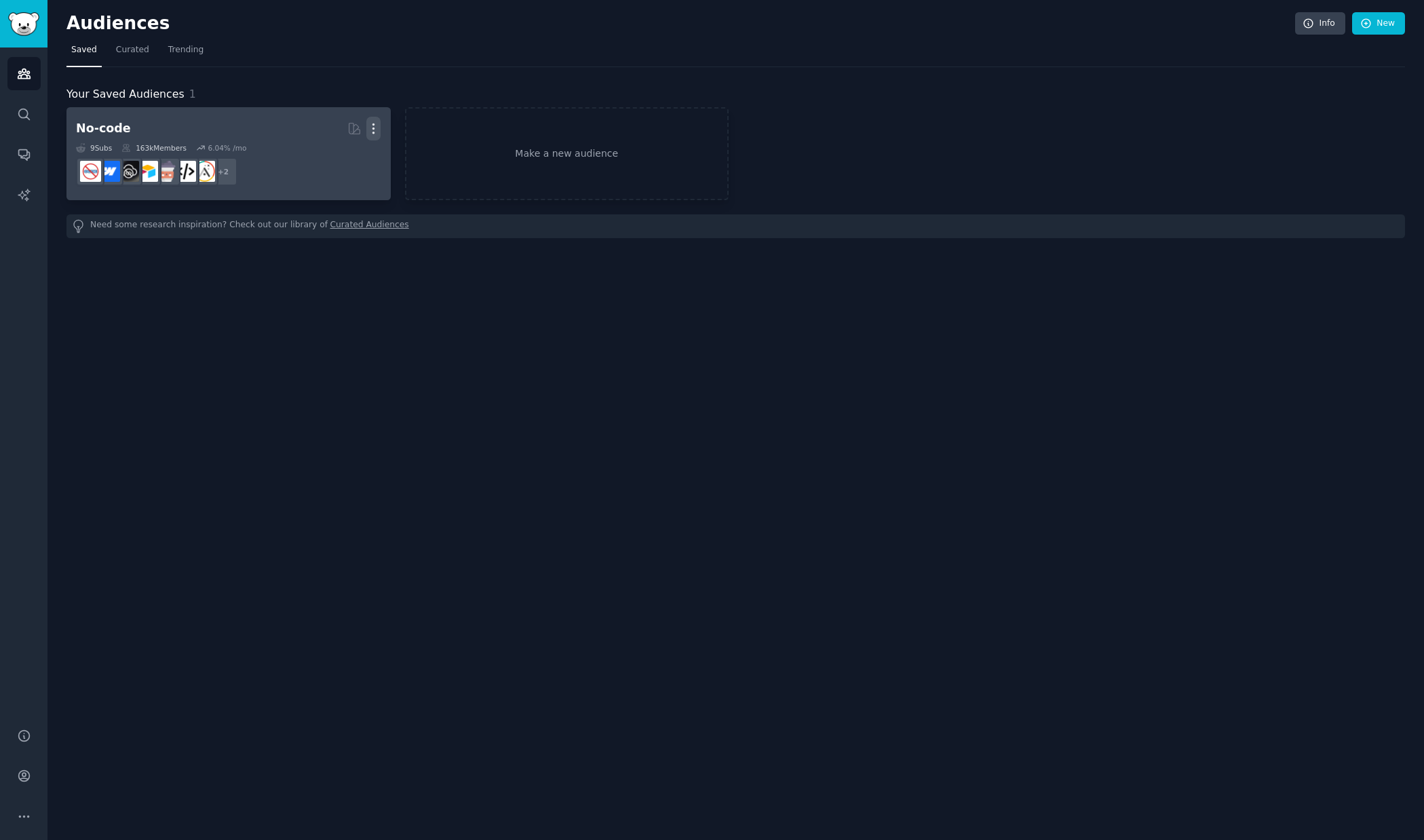
click at [380, 123] on icon "button" at bounding box center [374, 128] width 14 height 14
click at [334, 164] on p "Delete" at bounding box center [336, 157] width 31 height 14
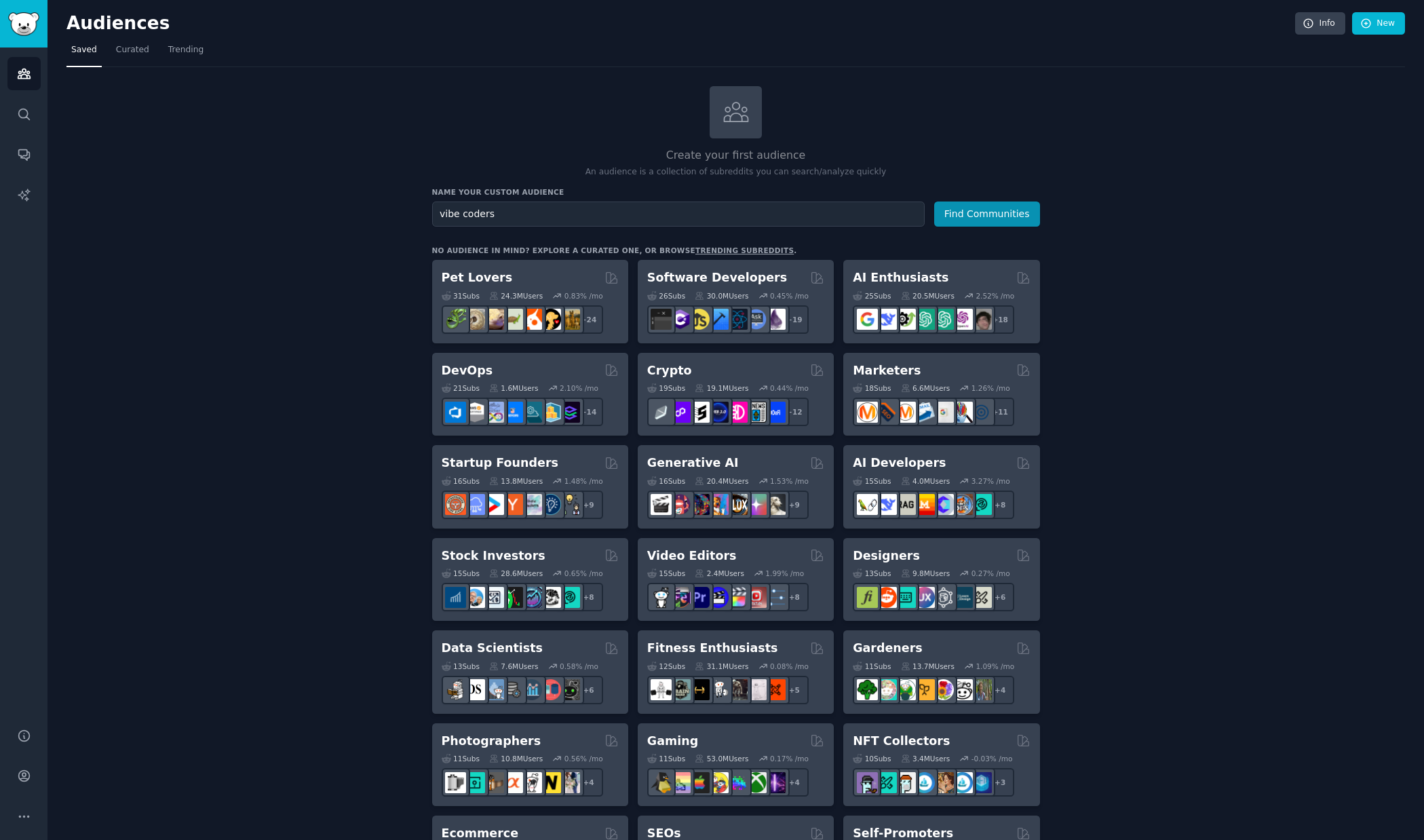
type input "vibe coders"
click at [934, 202] on button "Find Communities" at bounding box center [987, 214] width 106 height 25
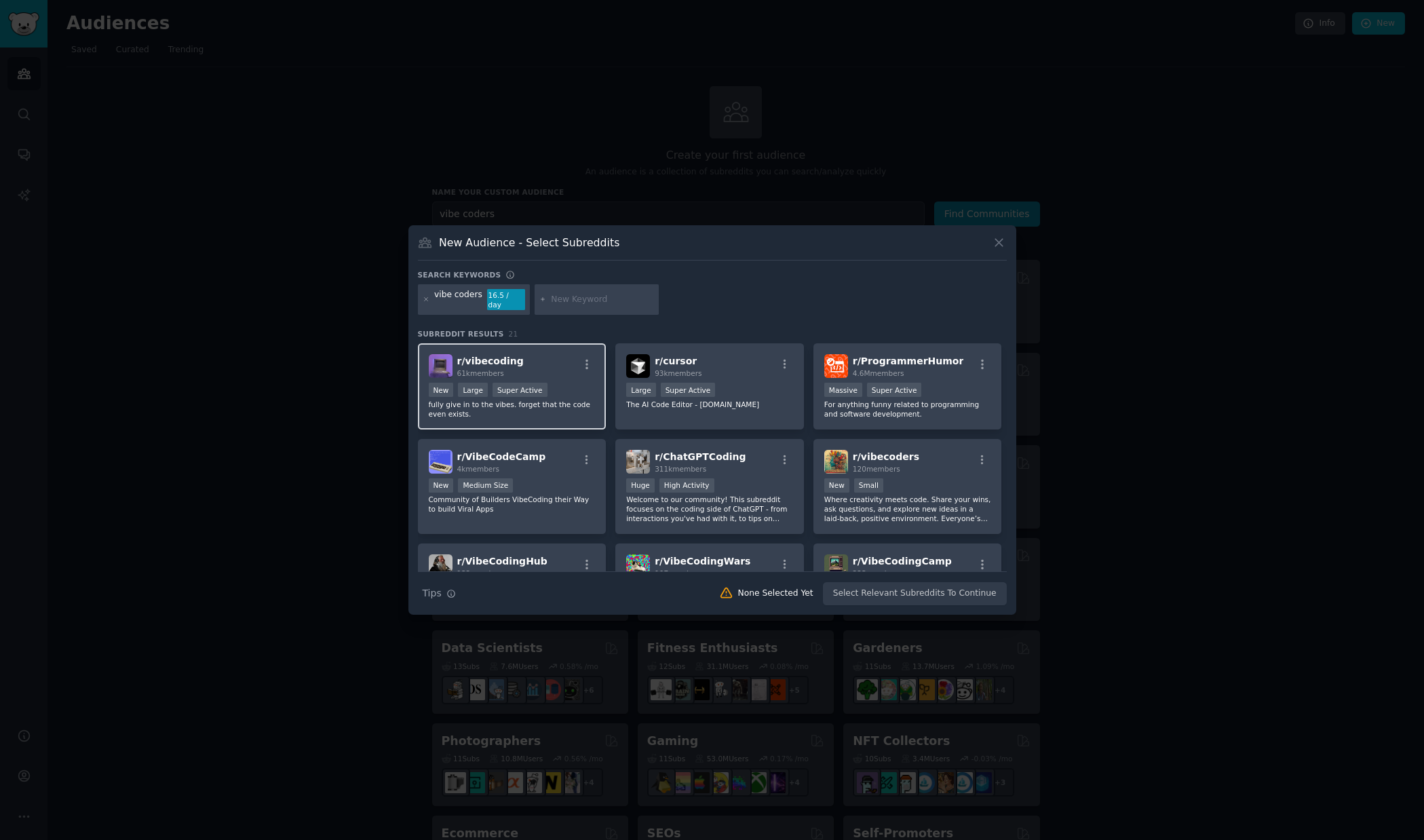
click at [589, 408] on p "fully give in to the vibes. forget that the code even exists." at bounding box center [512, 409] width 167 height 19
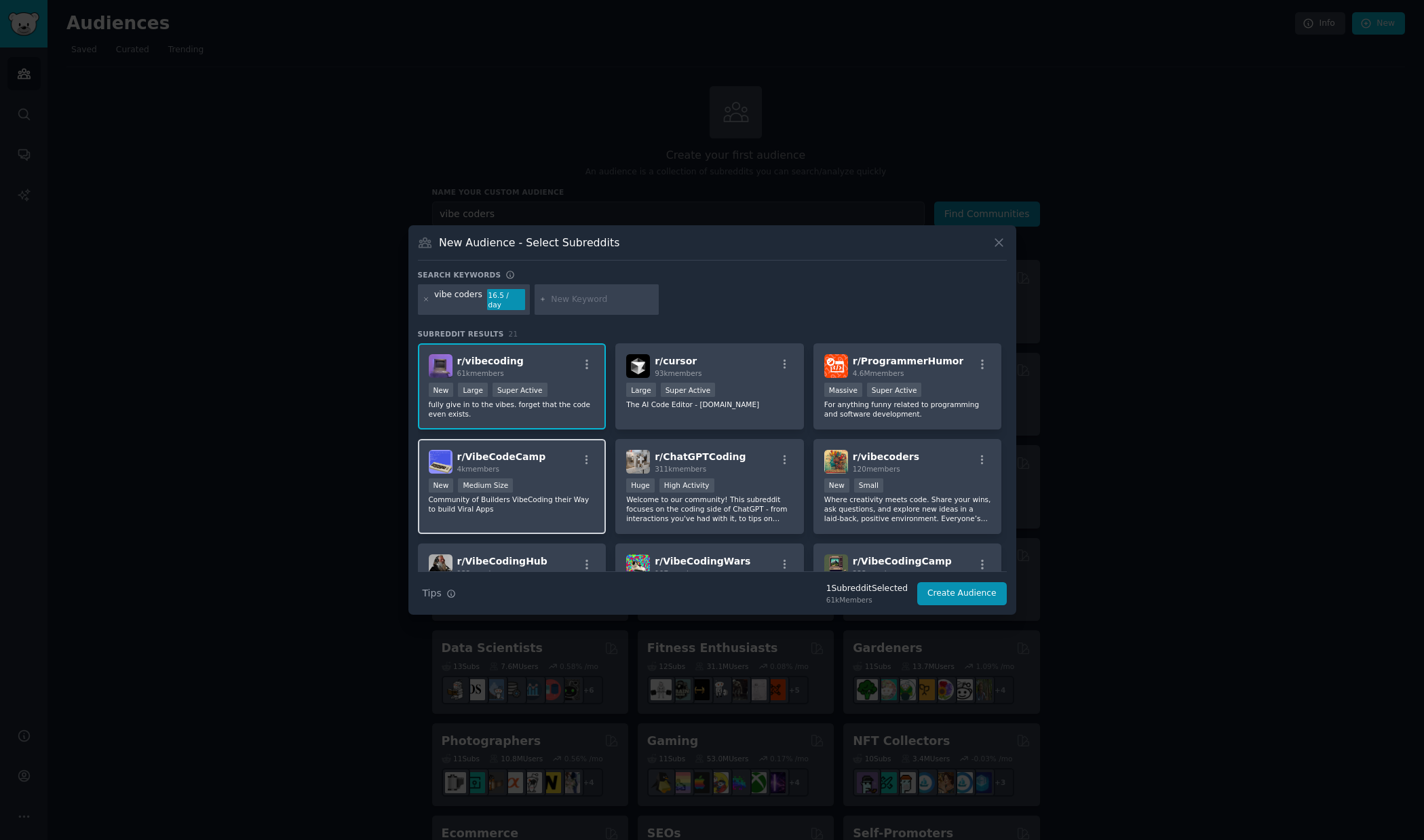
click at [585, 495] on p "Community of Builders VibeCoding their Way to build Viral Apps" at bounding box center [512, 504] width 167 height 19
click at [770, 400] on p "The AI Code Editor - [DOMAIN_NAME]" at bounding box center [709, 405] width 167 height 10
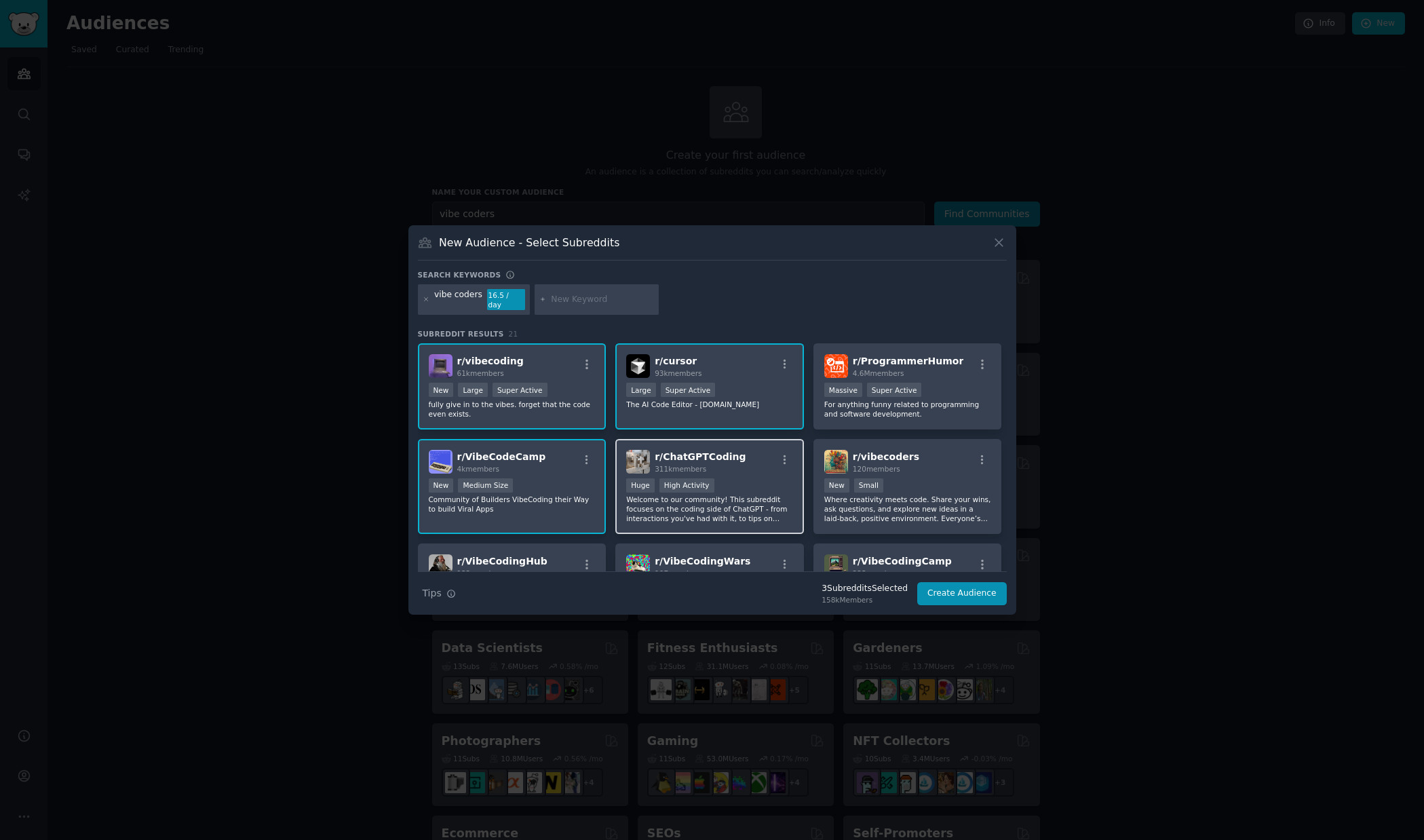
click at [772, 469] on div "r/ ChatGPTCoding 311k members 100,000 - 1,000,000 members Huge High Activity We…" at bounding box center [710, 487] width 189 height 96
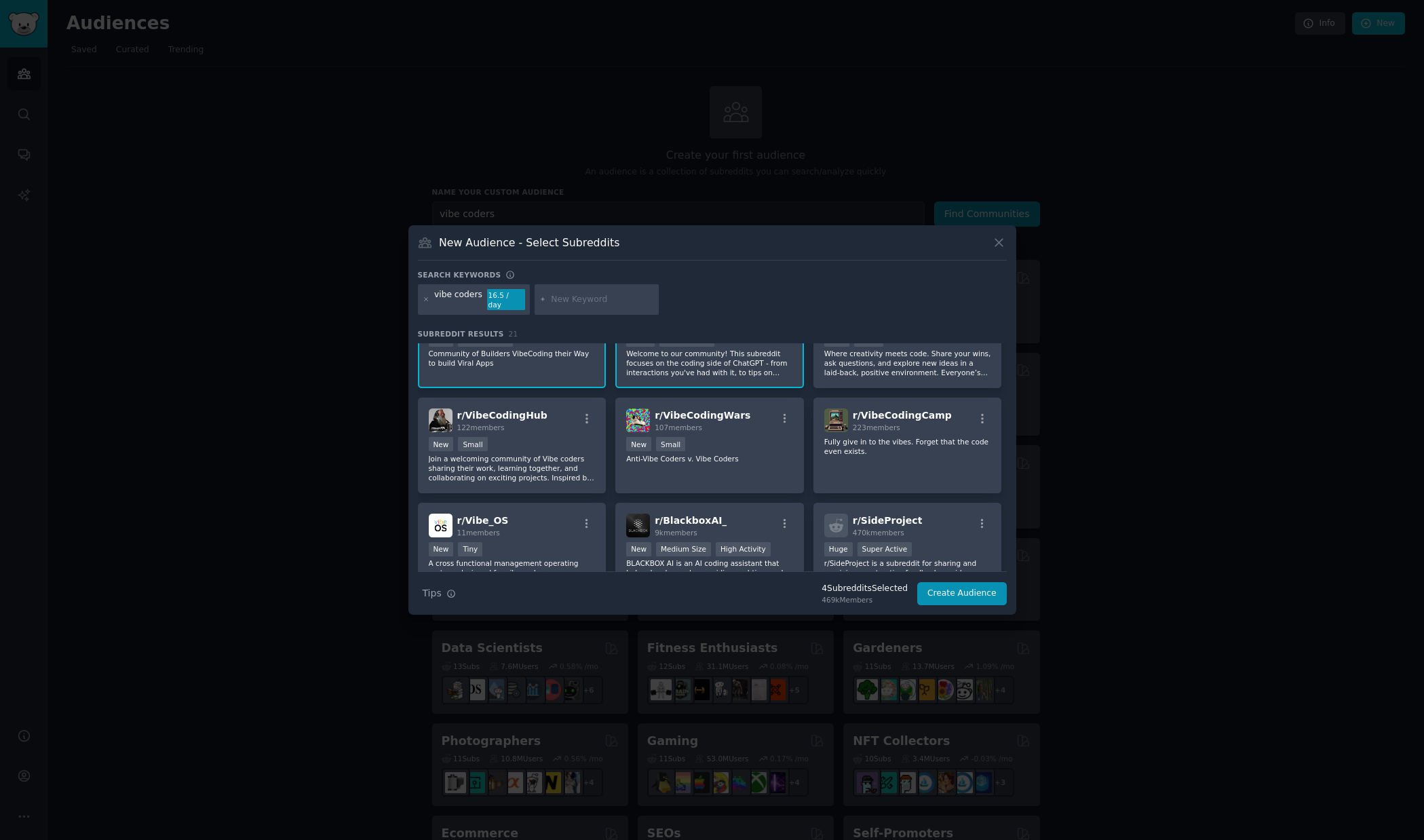
scroll to position [166, 0]
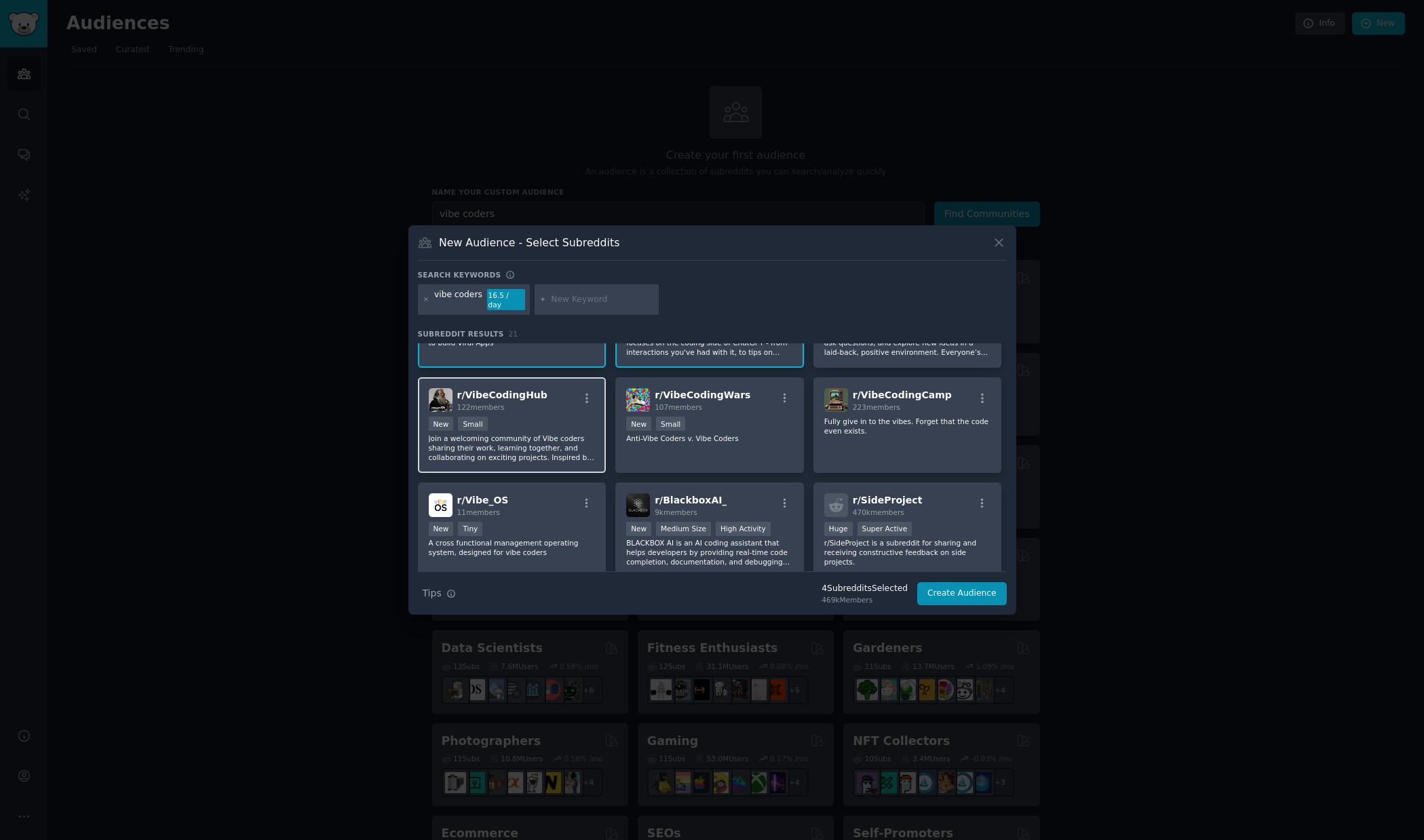
click at [535, 417] on div "New Small" at bounding box center [512, 425] width 167 height 17
click at [766, 434] on p "Anti-Vibe Coders v. Vibe Coders" at bounding box center [709, 438] width 167 height 10
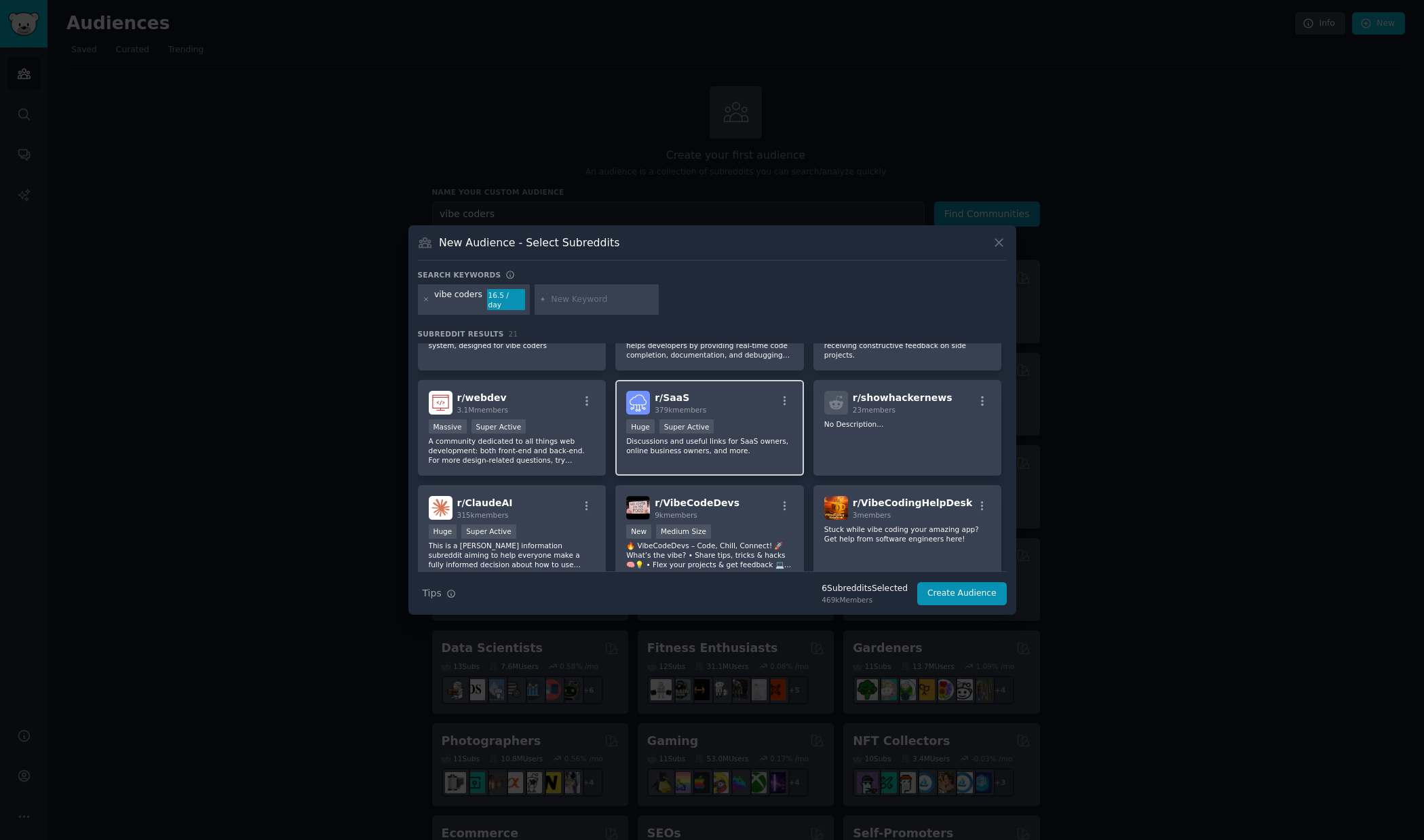
scroll to position [475, 0]
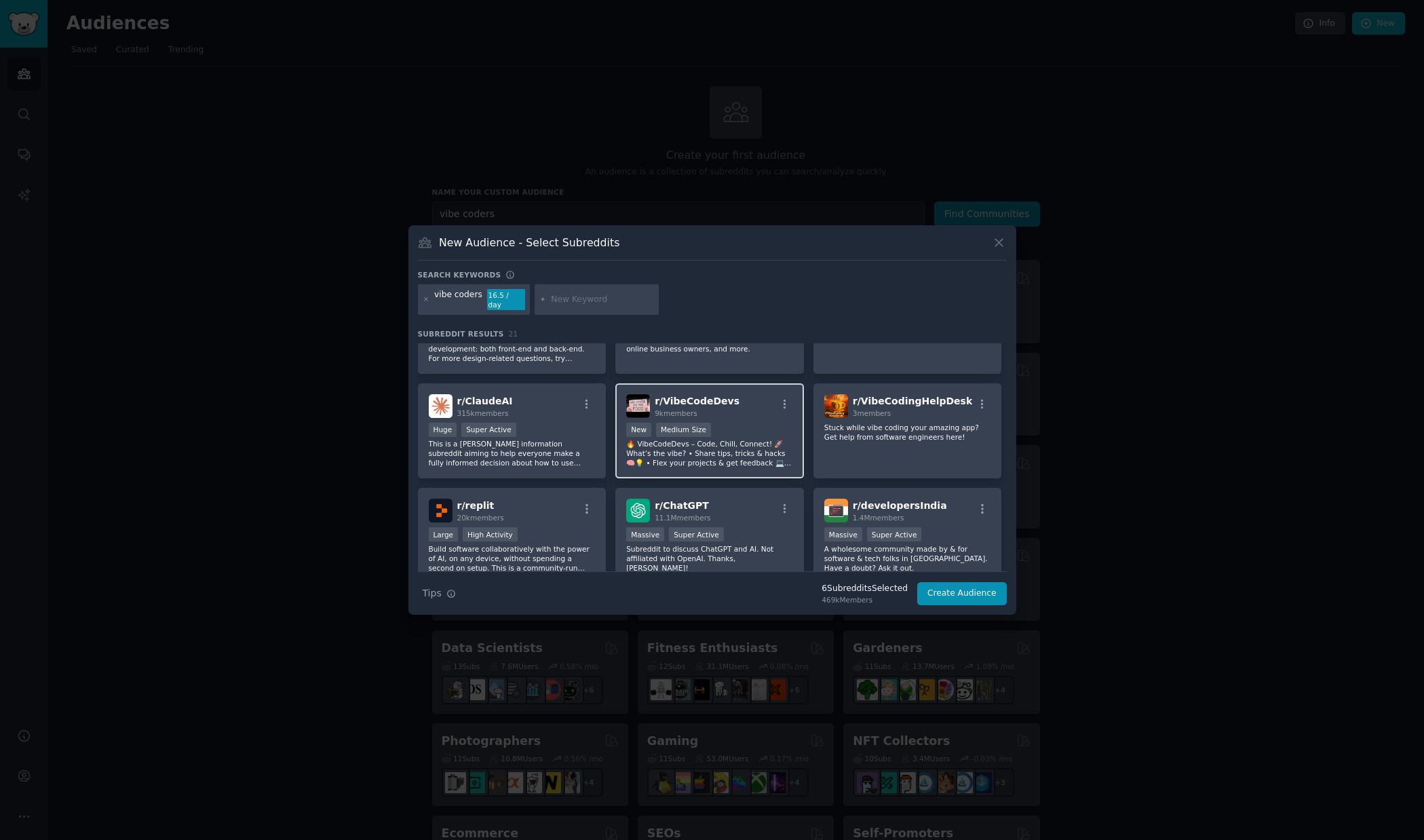
click at [749, 456] on p "🔥 VibeCodeDevs – Code, Chill, Connect! 🚀 What’s the vibe? • Share tips, tricks …" at bounding box center [709, 454] width 167 height 29
click at [566, 439] on p "This is a [PERSON_NAME] information subreddit aiming to help everyone make a fu…" at bounding box center [512, 454] width 167 height 29
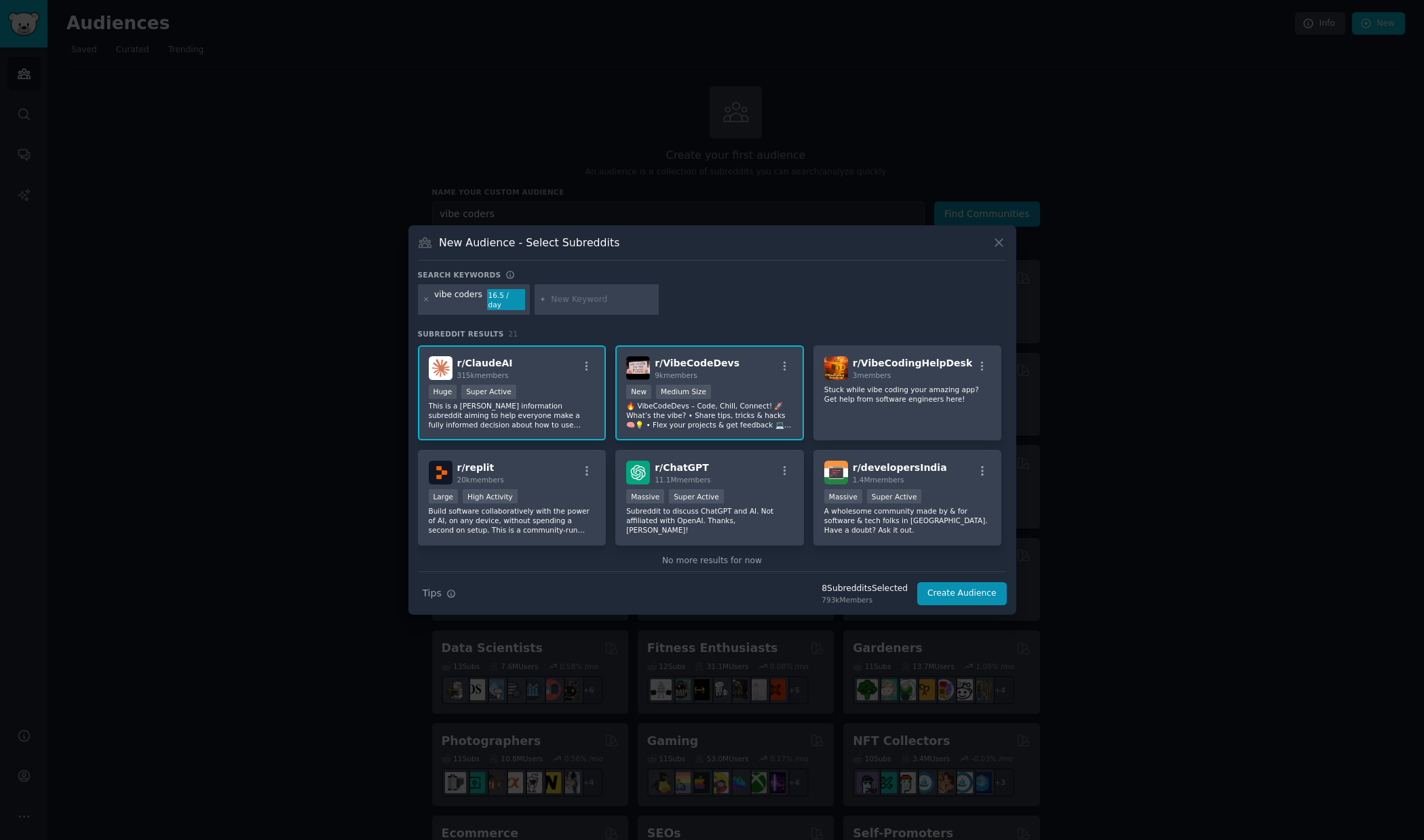
scroll to position [534, 0]
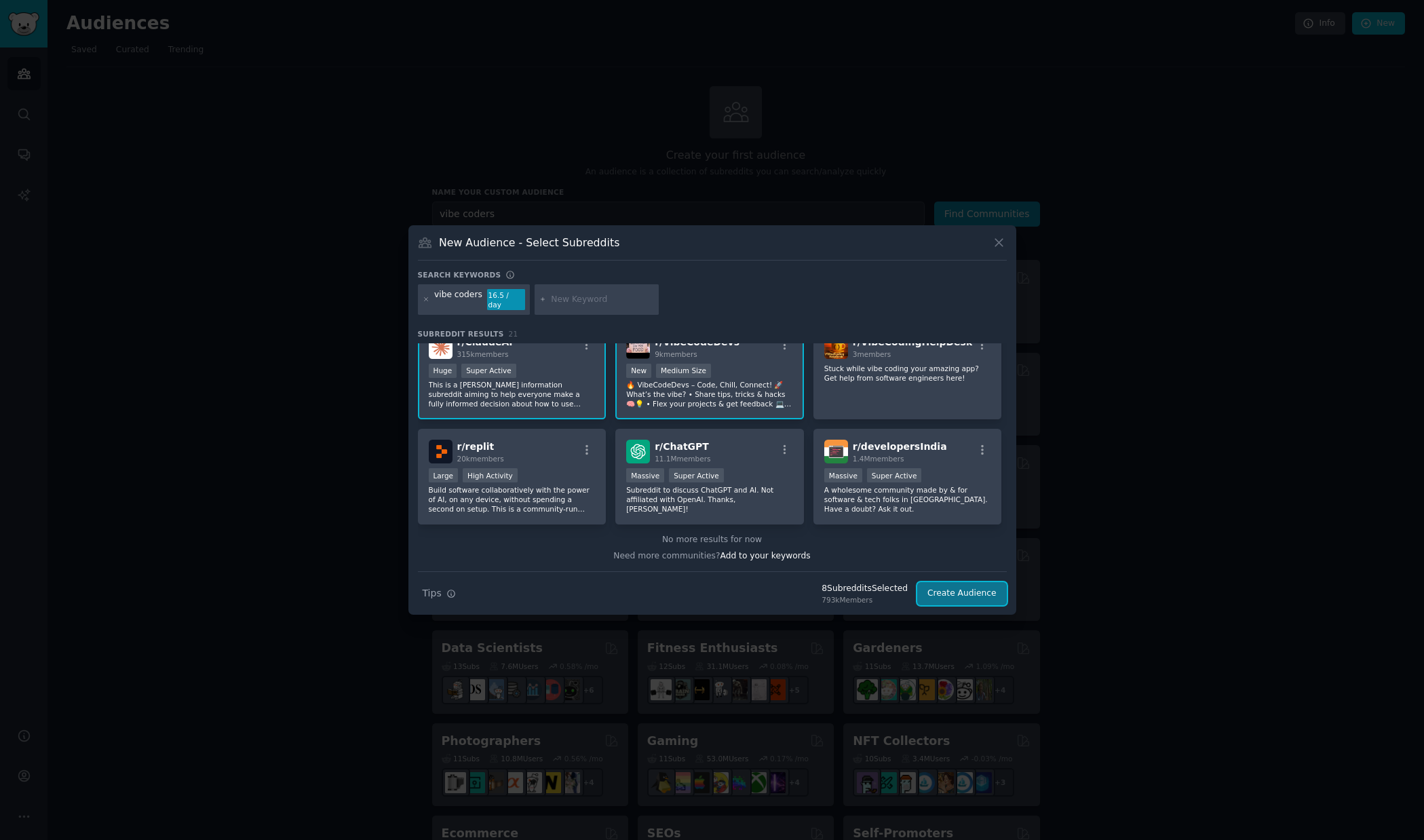
click at [954, 583] on button "Create Audience" at bounding box center [962, 594] width 90 height 23
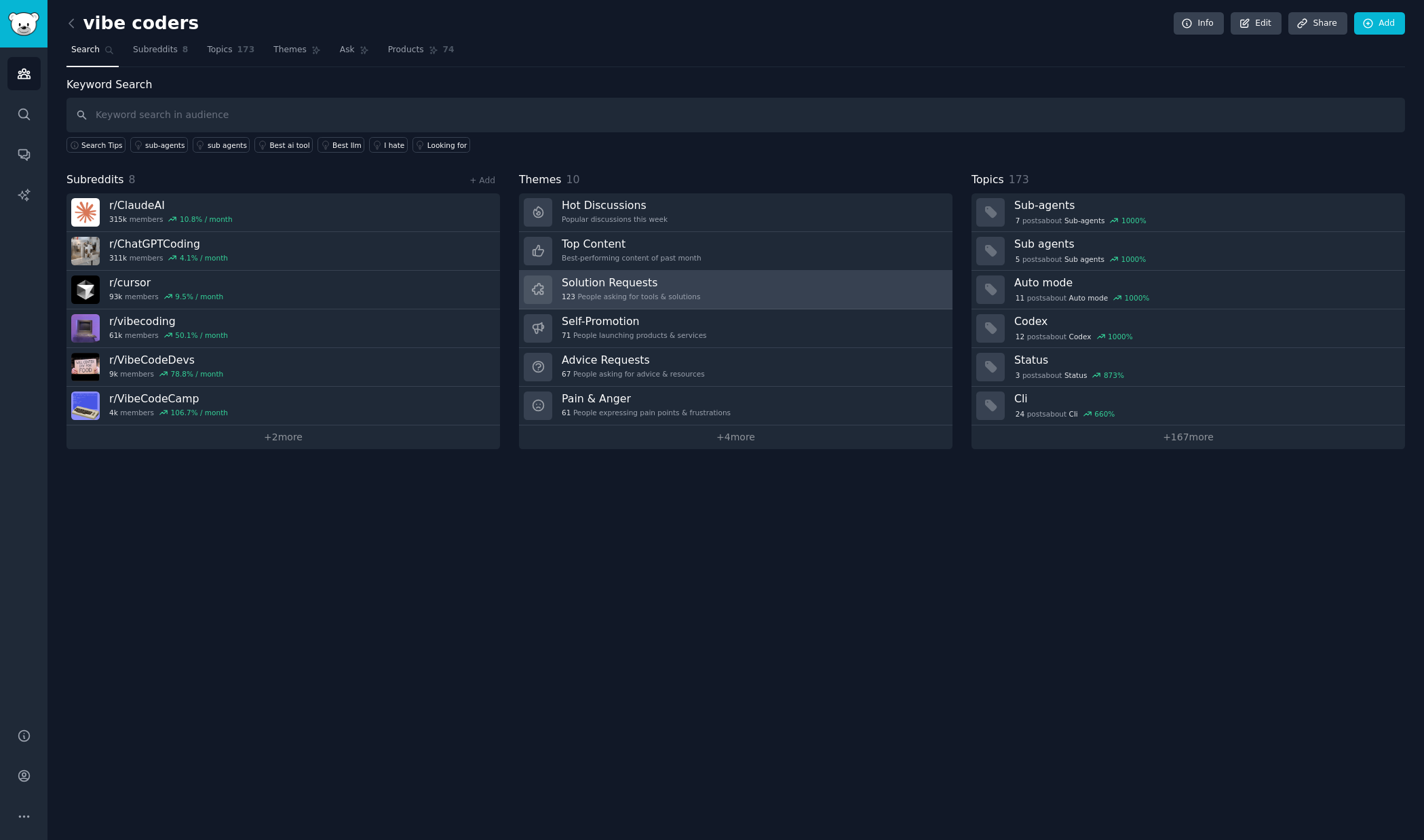
click at [669, 282] on h3 "Solution Requests" at bounding box center [631, 282] width 138 height 14
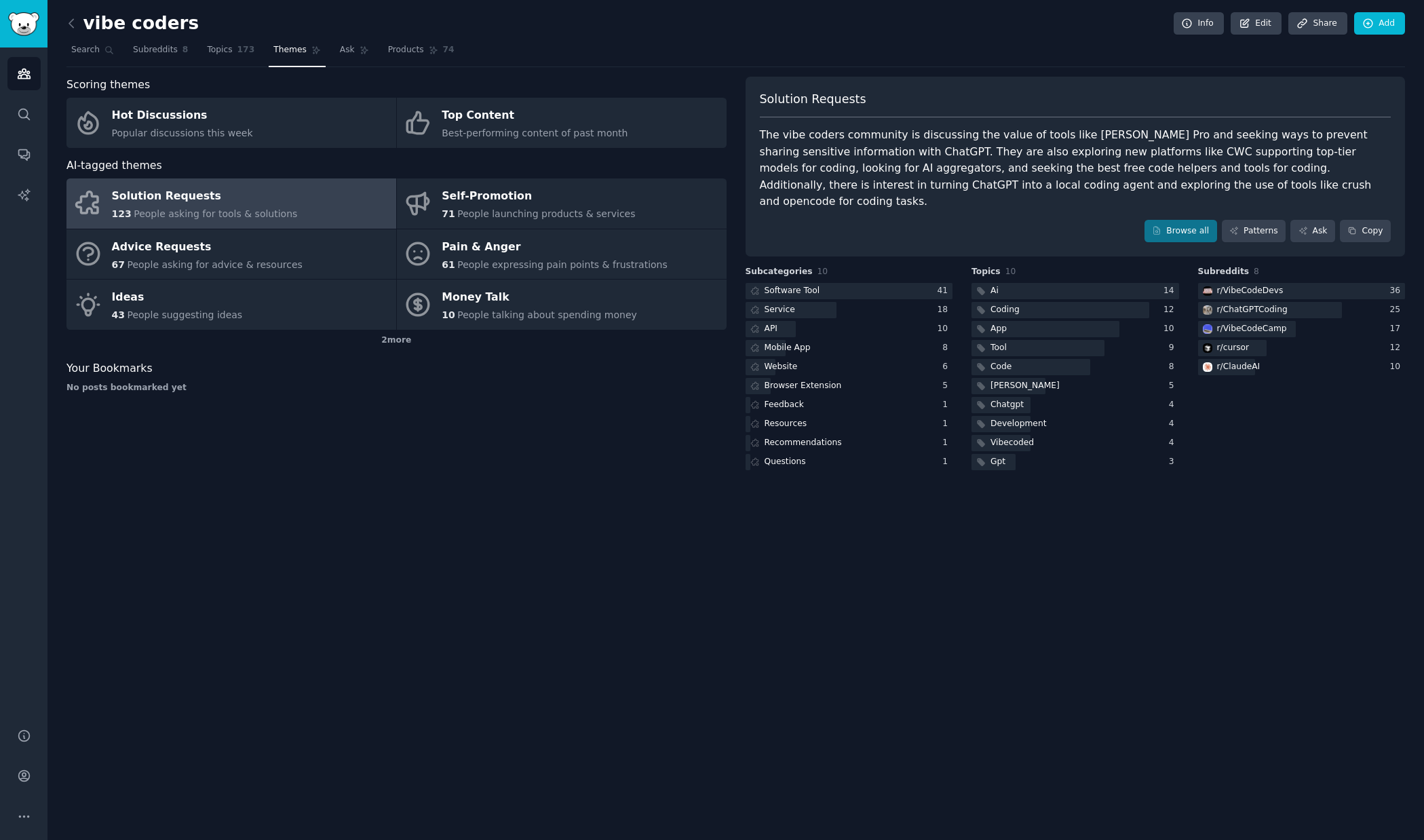
click at [1042, 182] on div "The vibe coders community is discussing the value of tools like [PERSON_NAME] P…" at bounding box center [1075, 168] width 632 height 84
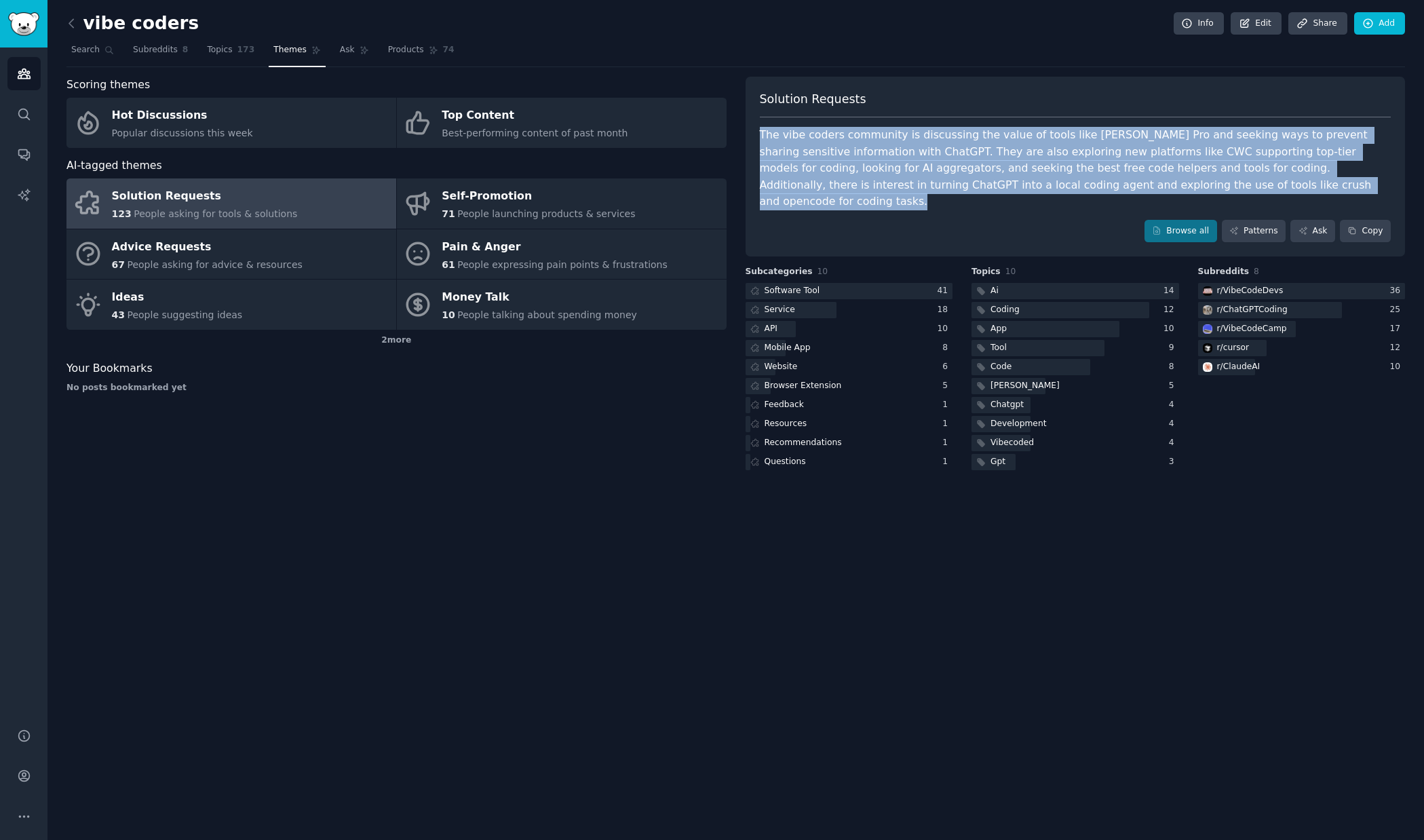
click at [1042, 182] on div "The vibe coders community is discussing the value of tools like [PERSON_NAME] P…" at bounding box center [1075, 168] width 632 height 84
copy div "The vibe coders community is discussing the value of tools like [PERSON_NAME] P…"
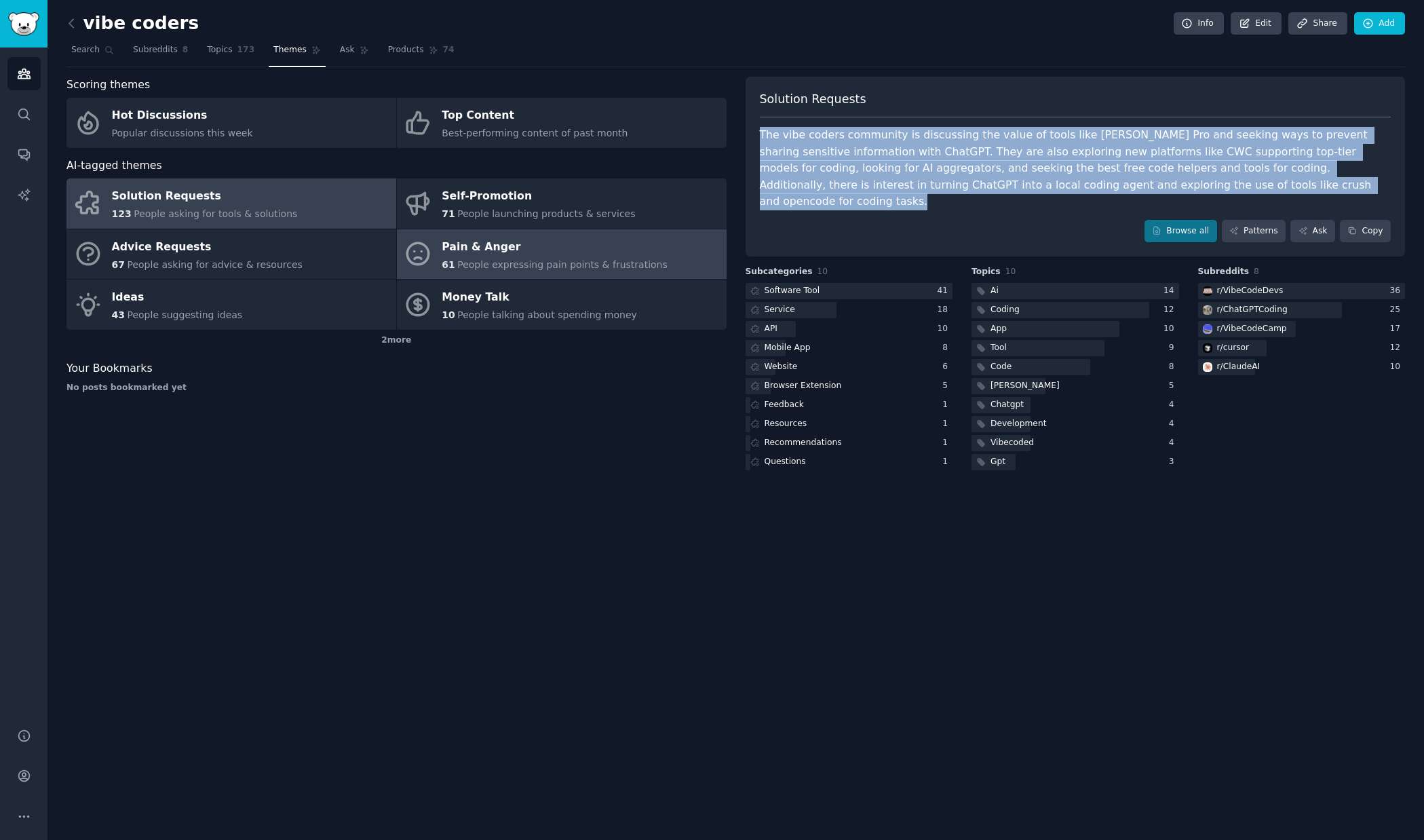
click at [599, 264] on span "People expressing pain points & frustrations" at bounding box center [562, 264] width 211 height 11
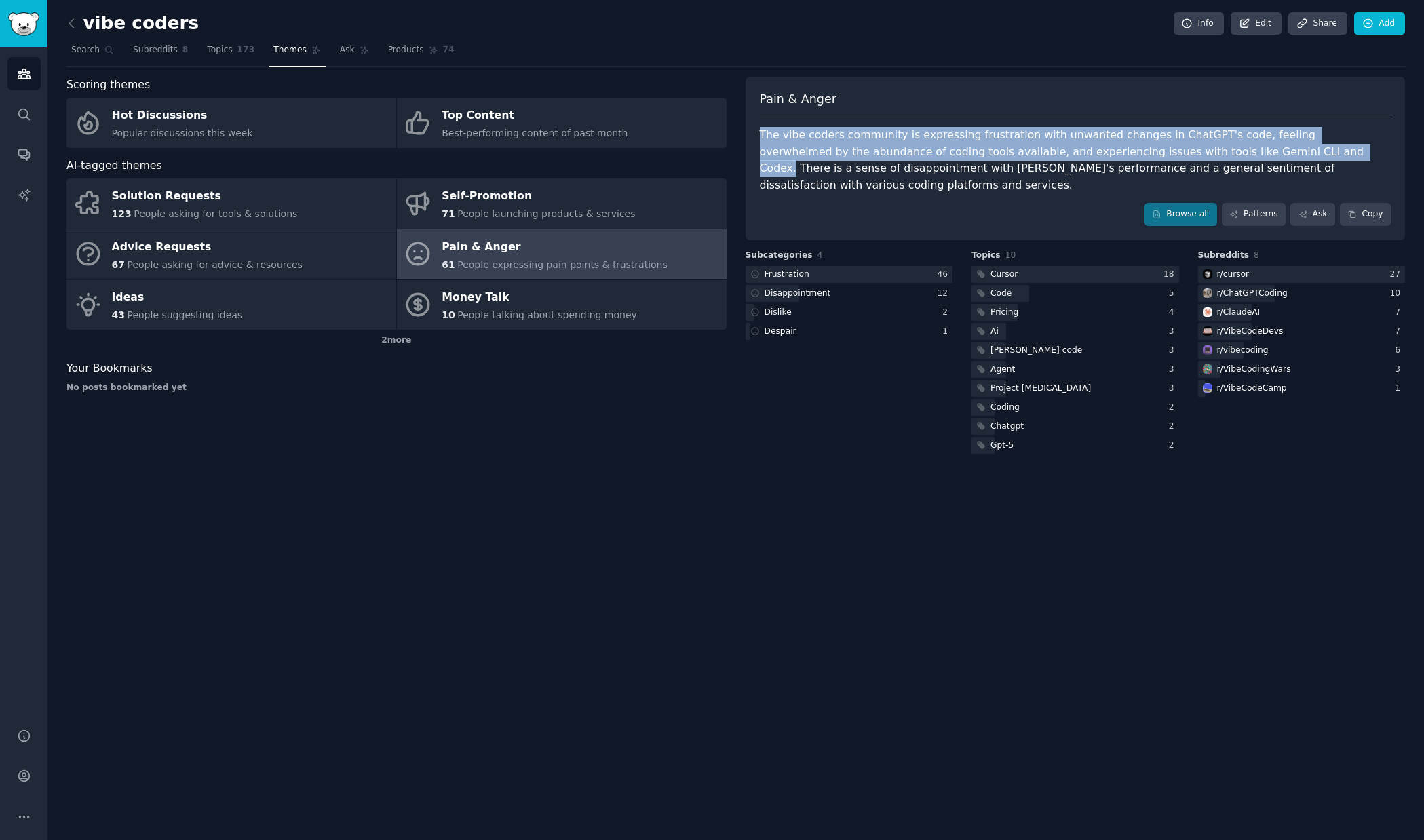
drag, startPoint x: 1237, startPoint y: 155, endPoint x: 762, endPoint y: 131, distance: 475.6
click at [762, 131] on div "The vibe coders community is expressing frustration with unwanted changes in Ch…" at bounding box center [1075, 160] width 632 height 66
click at [753, 110] on div at bounding box center [753, 110] width 0 height 0
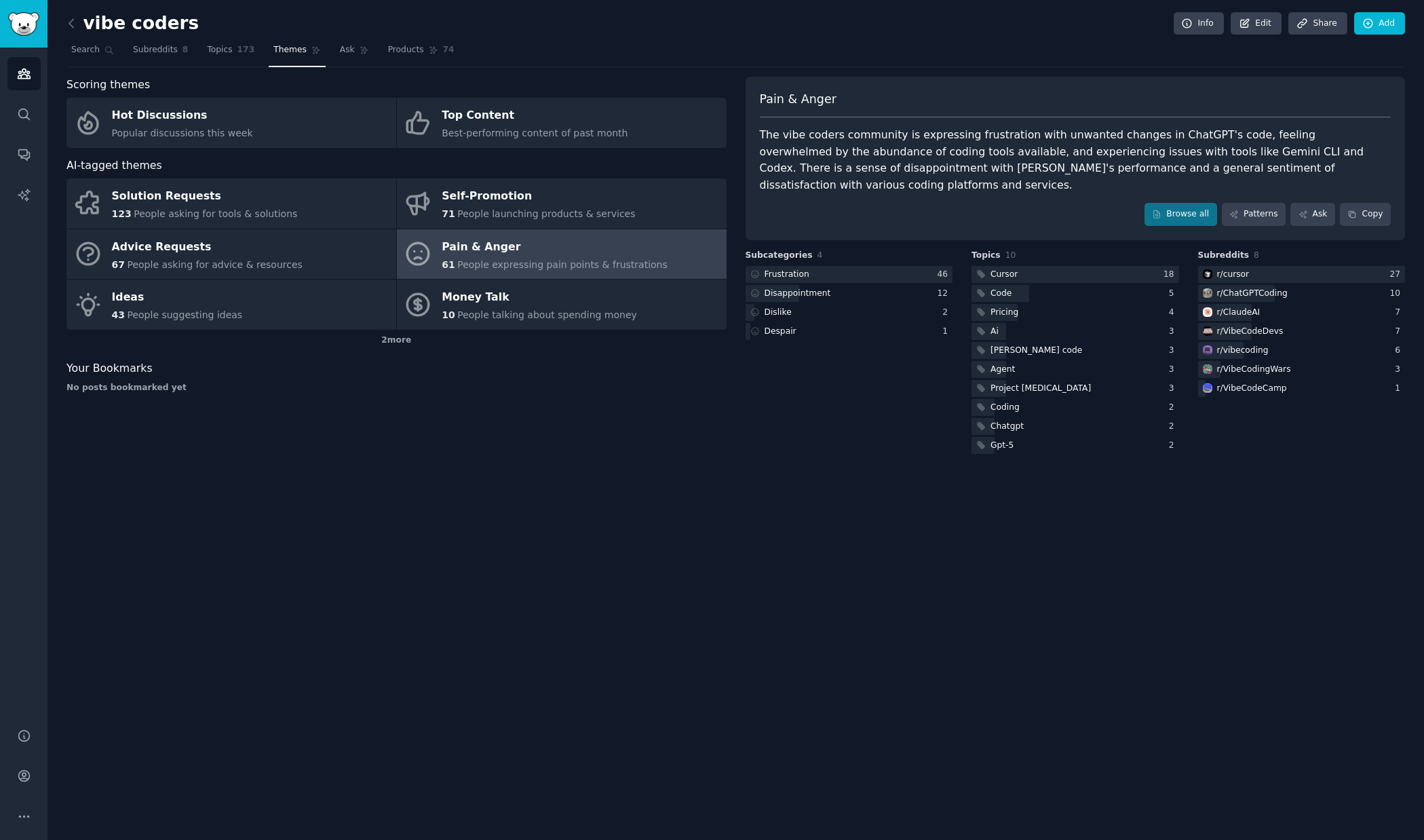
click at [1275, 163] on div "The vibe coders community is expressing frustration with unwanted changes in Ch…" at bounding box center [1075, 160] width 632 height 66
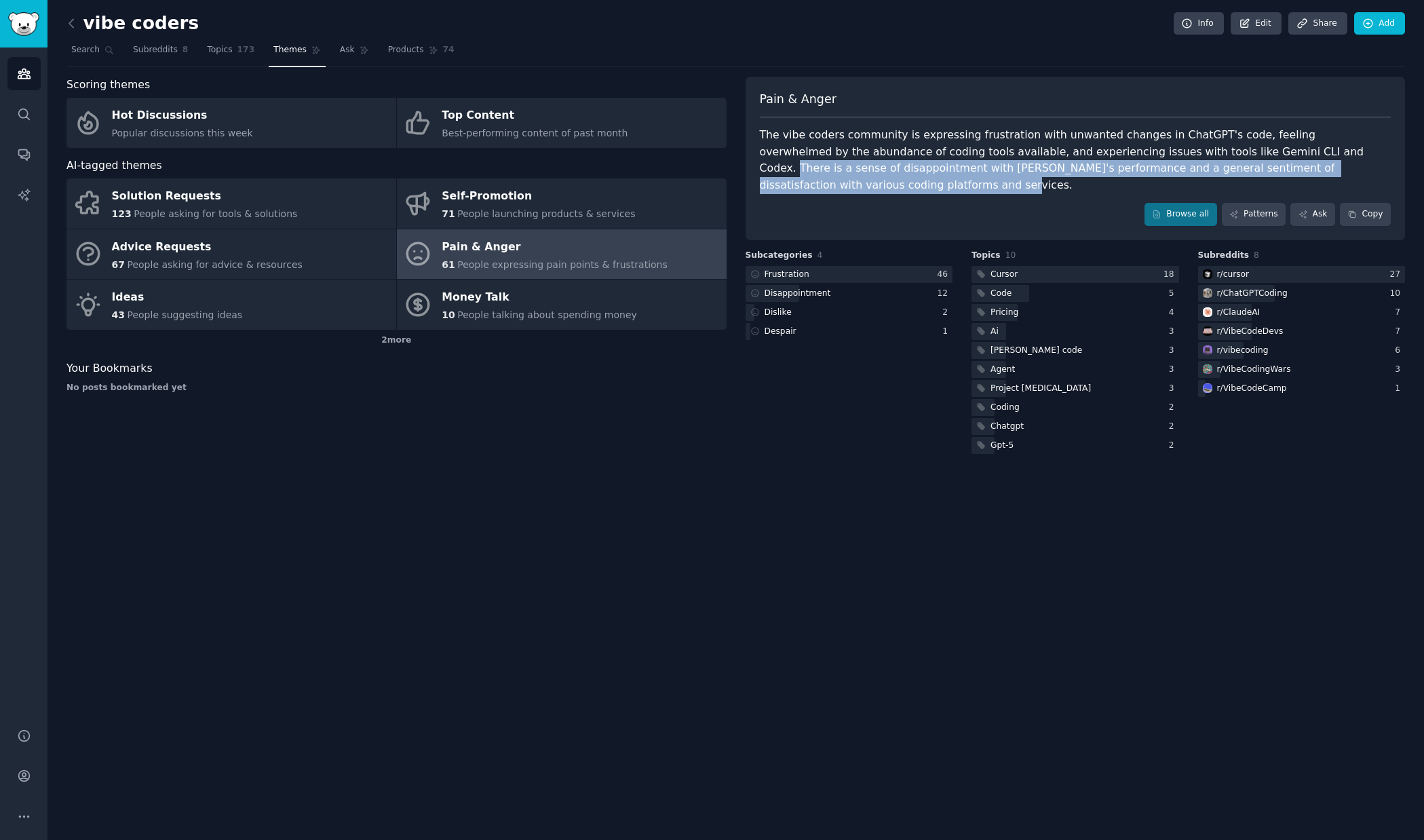
drag, startPoint x: 1240, startPoint y: 151, endPoint x: 1239, endPoint y: 189, distance: 38.0
click at [1239, 189] on div "The vibe coders community is expressing frustration with unwanted changes in Ch…" at bounding box center [1075, 160] width 632 height 66
click at [1230, 192] on div at bounding box center [1230, 192] width 0 height 0
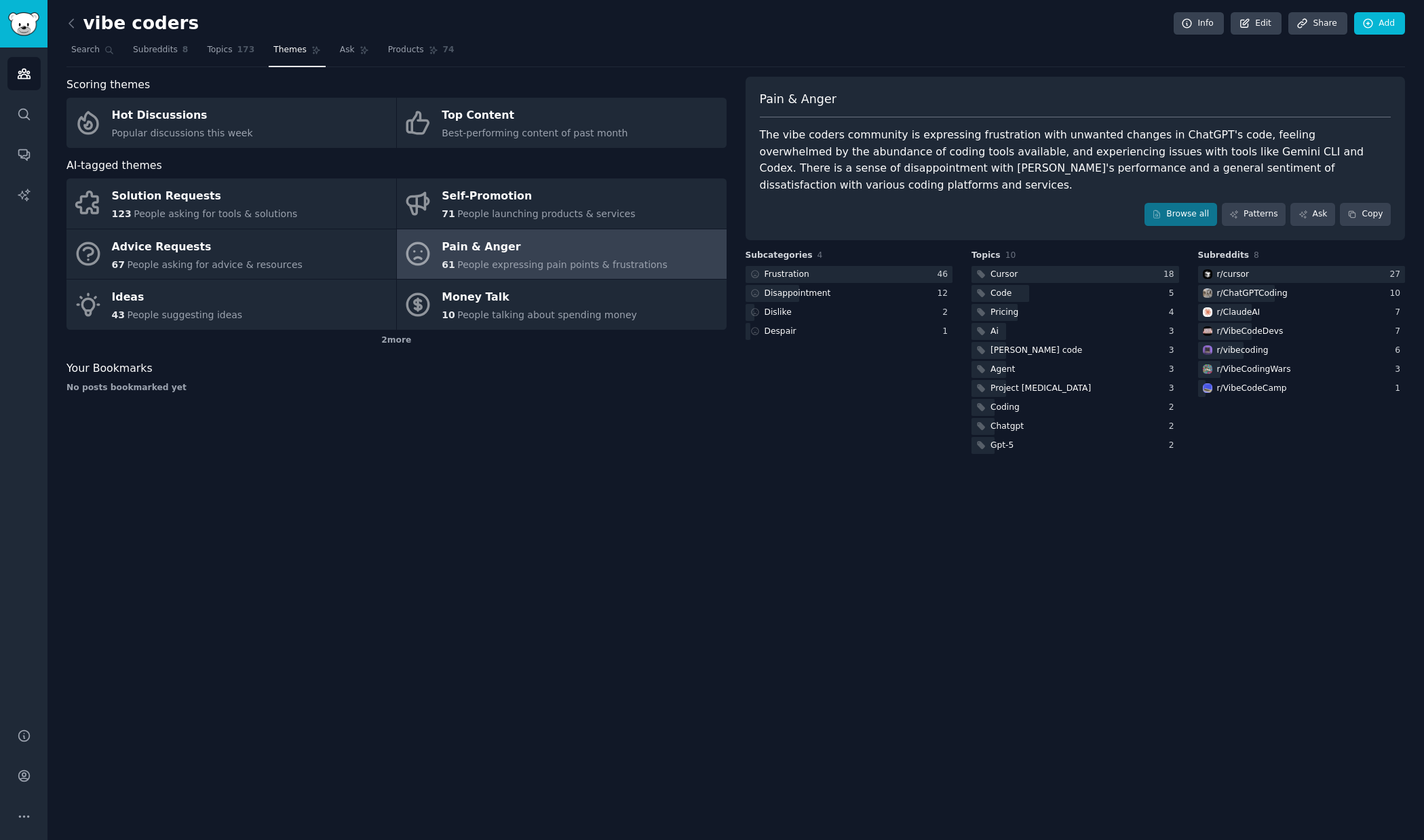
click at [770, 461] on div "vibe coders Info Edit Share Add Search Subreddits 8 Topics 173 Themes Ask Produ…" at bounding box center [736, 420] width 1376 height 840
click at [81, 52] on span "Search" at bounding box center [85, 50] width 29 height 12
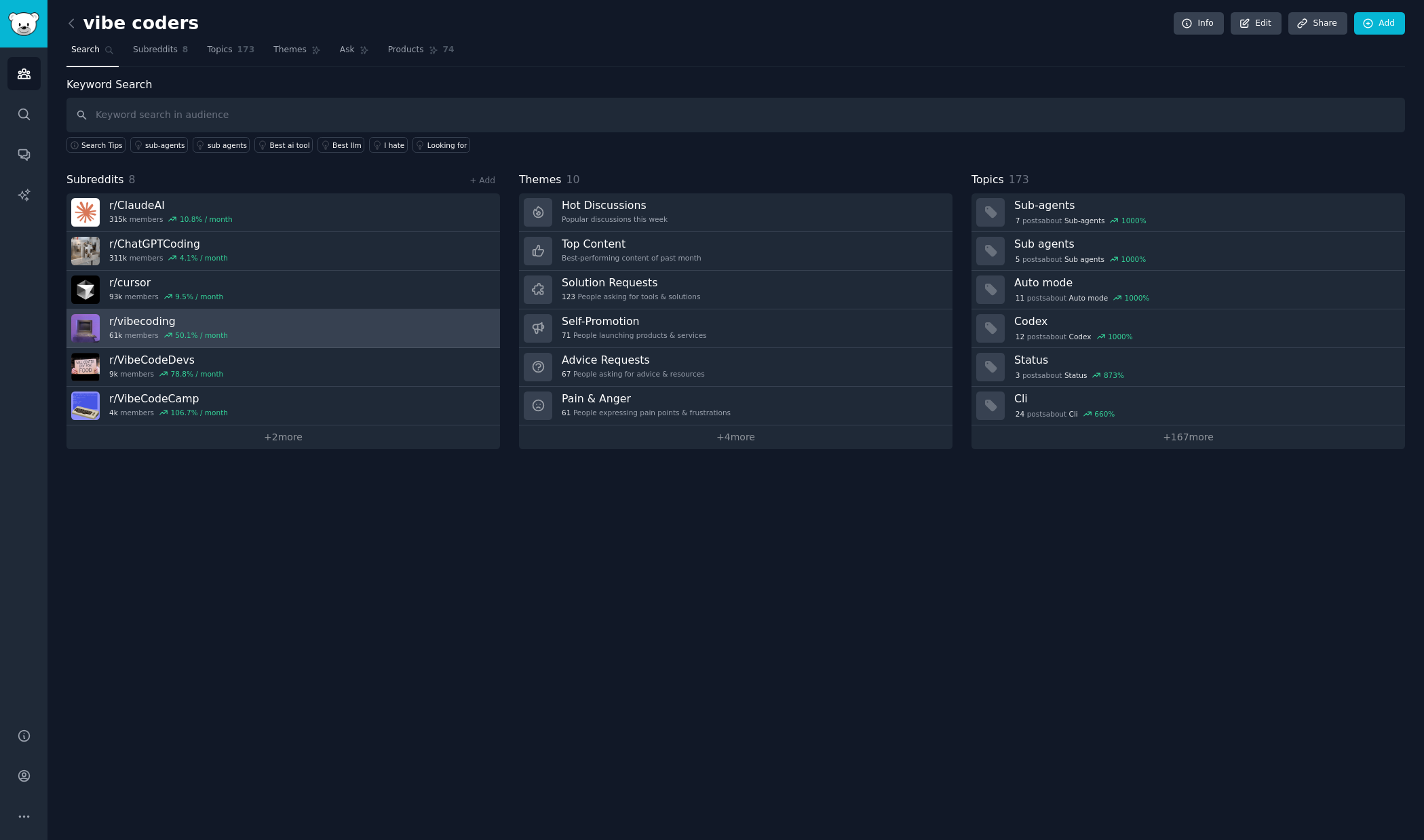
click at [272, 331] on link "r/ vibecoding 61k members 50.1 % / month" at bounding box center [283, 328] width 434 height 38
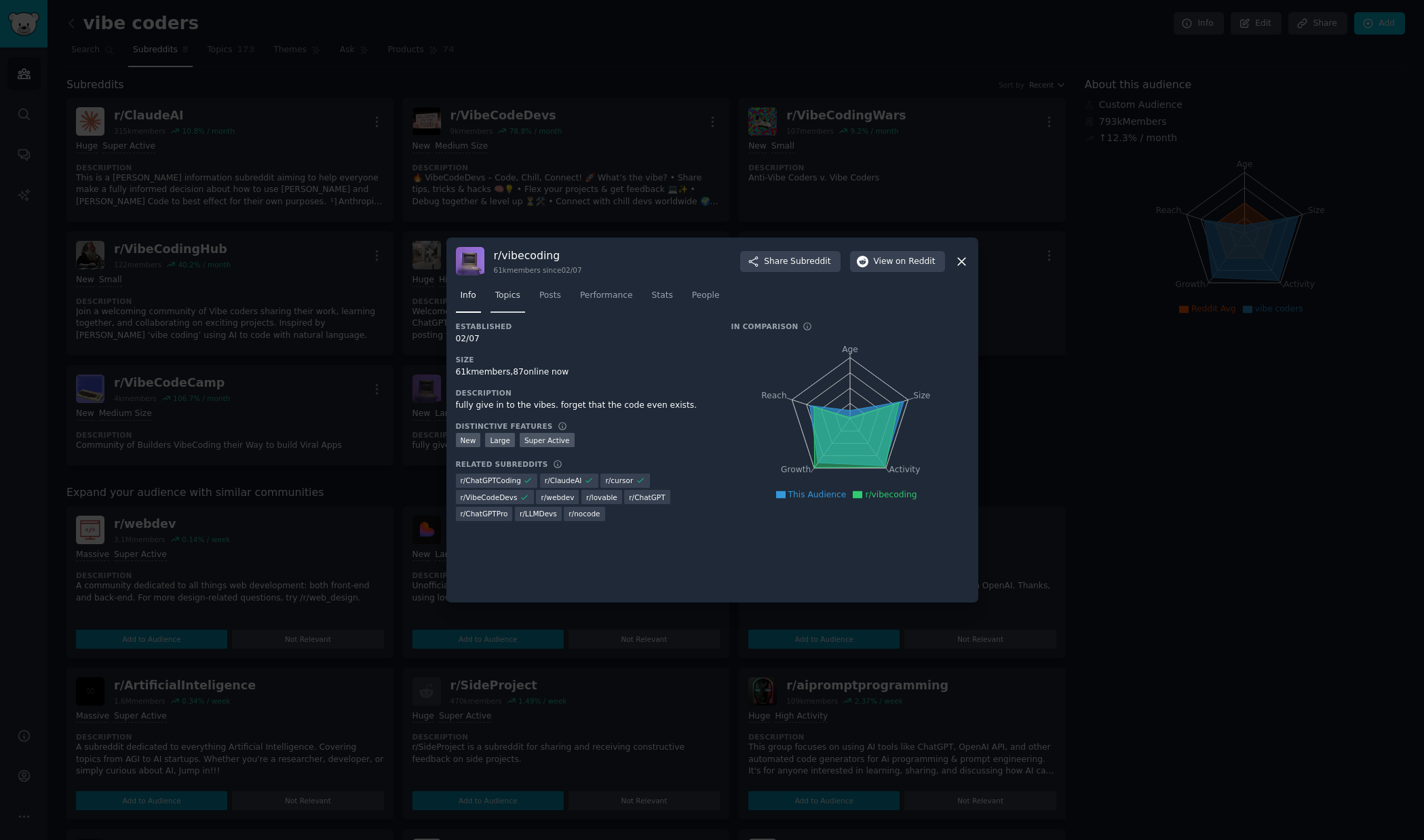
click at [509, 302] on link "Topics" at bounding box center [508, 299] width 35 height 28
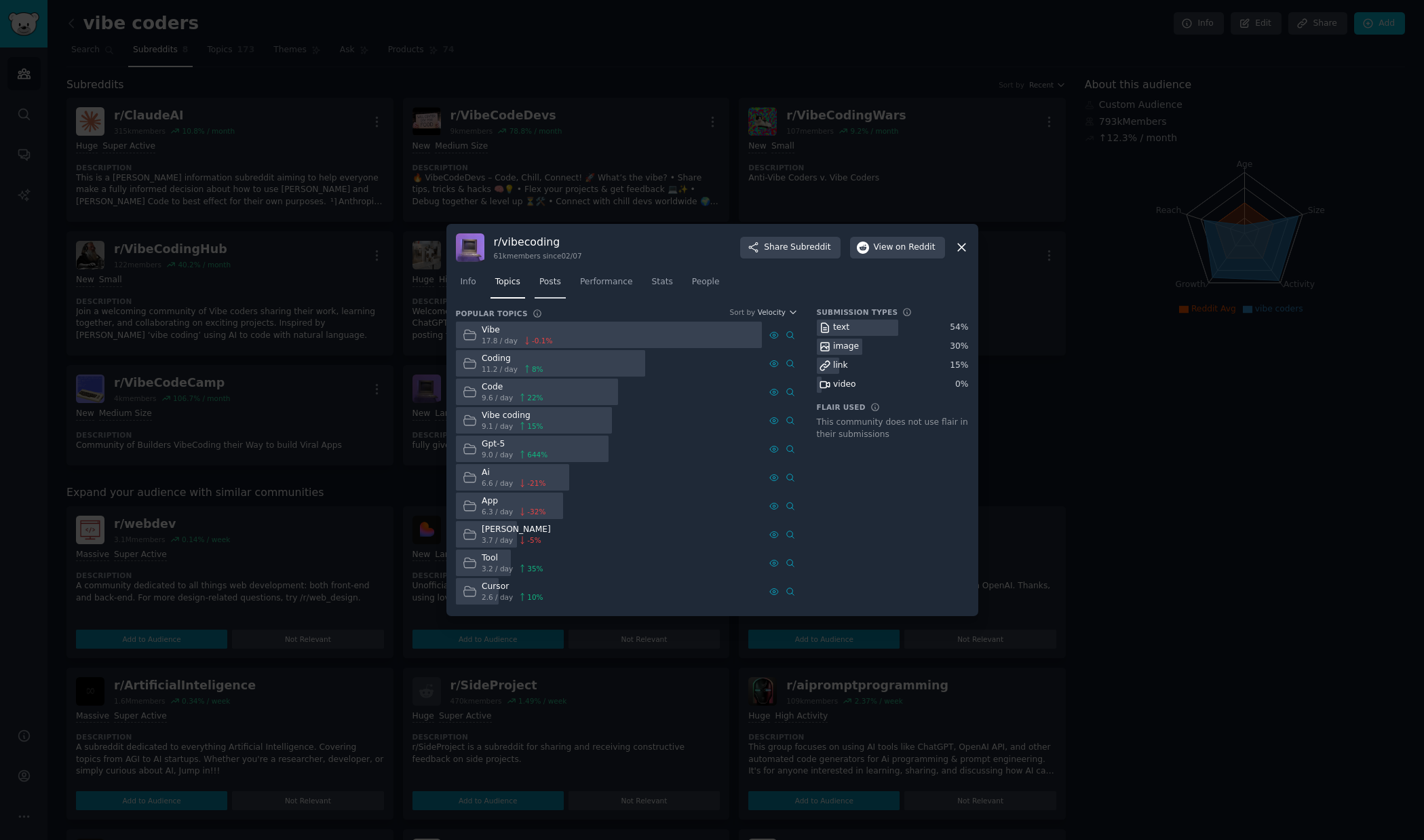
click at [549, 288] on link "Posts" at bounding box center [550, 285] width 31 height 28
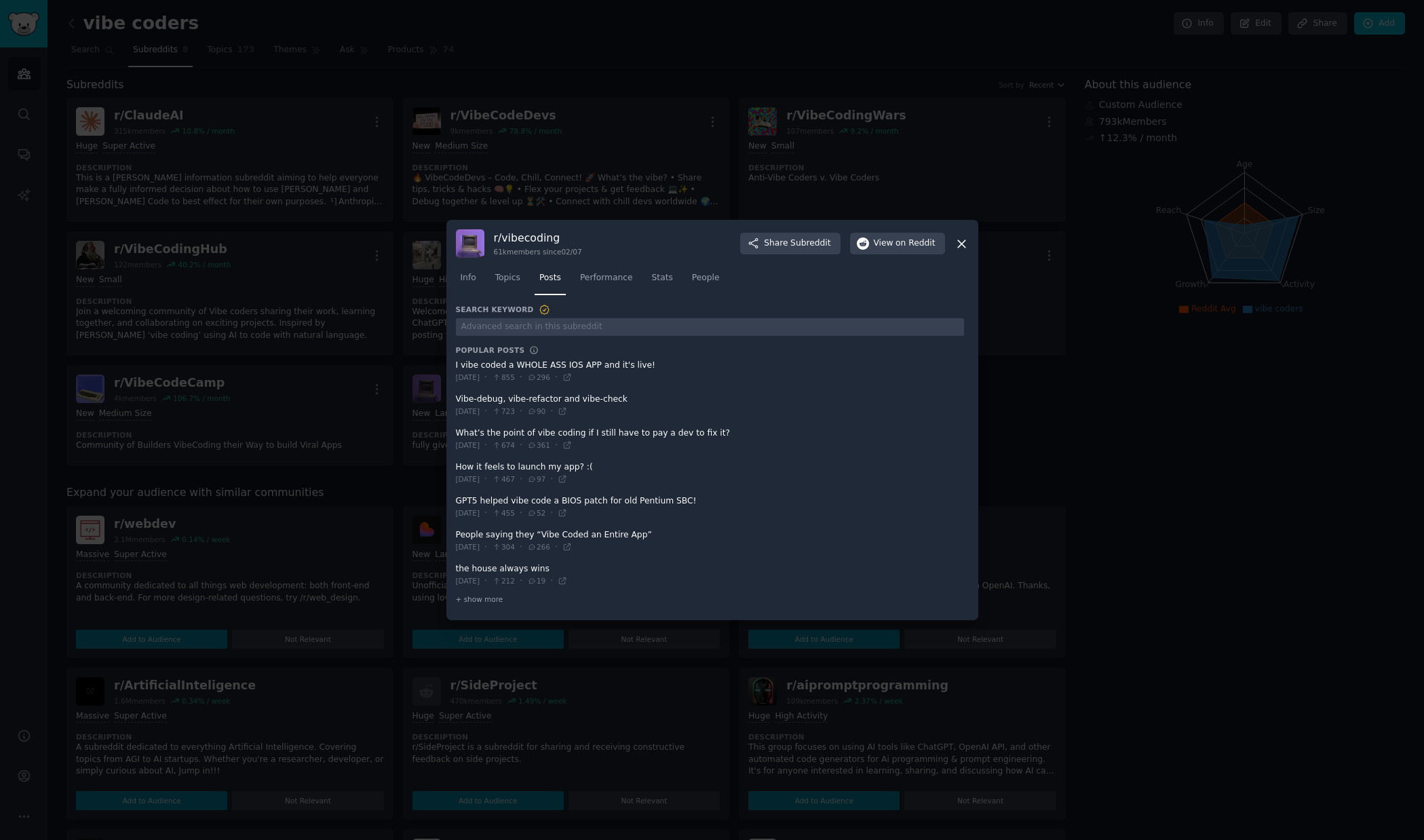
click at [527, 202] on div at bounding box center [712, 420] width 1424 height 840
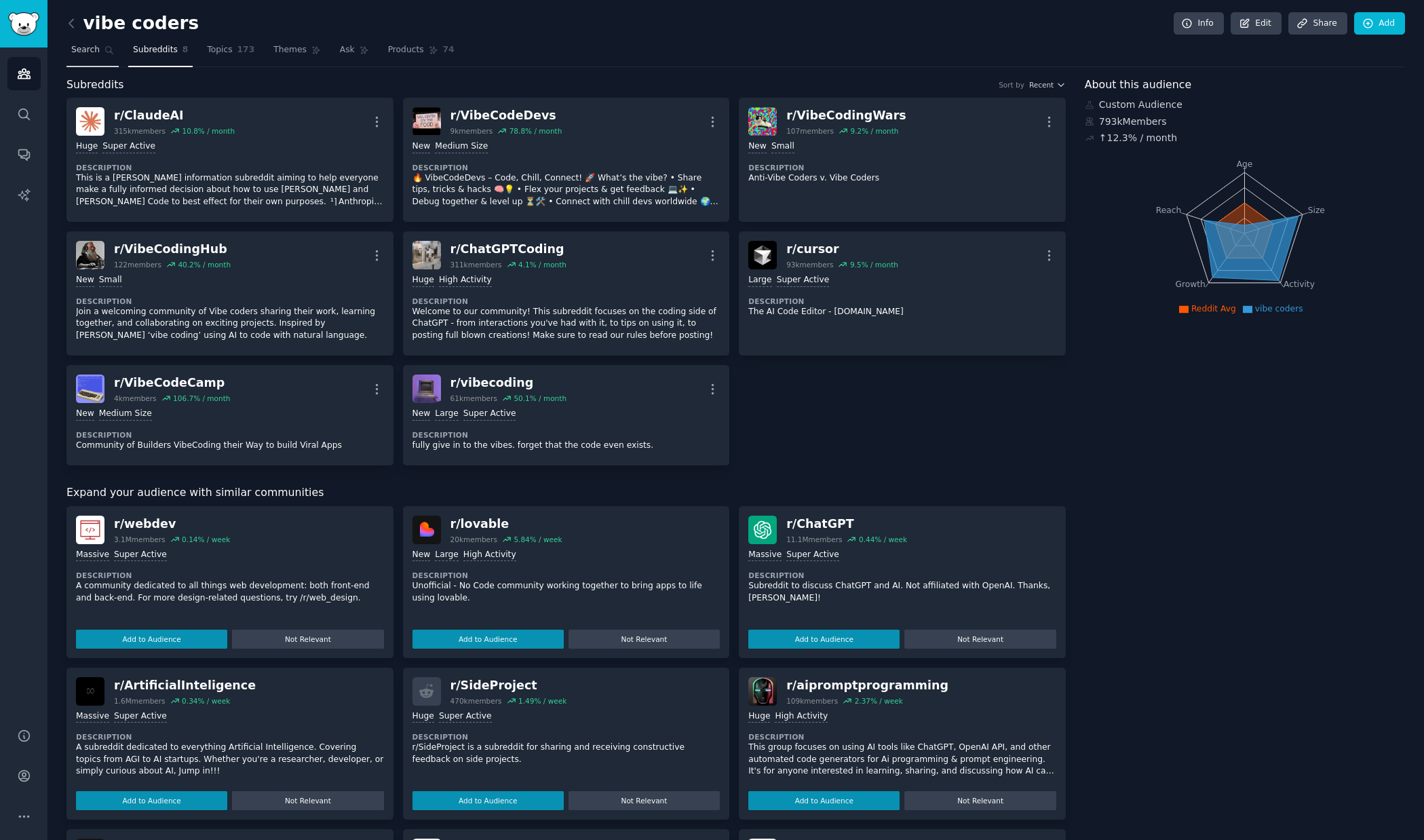
click at [85, 48] on span "Search" at bounding box center [85, 50] width 29 height 12
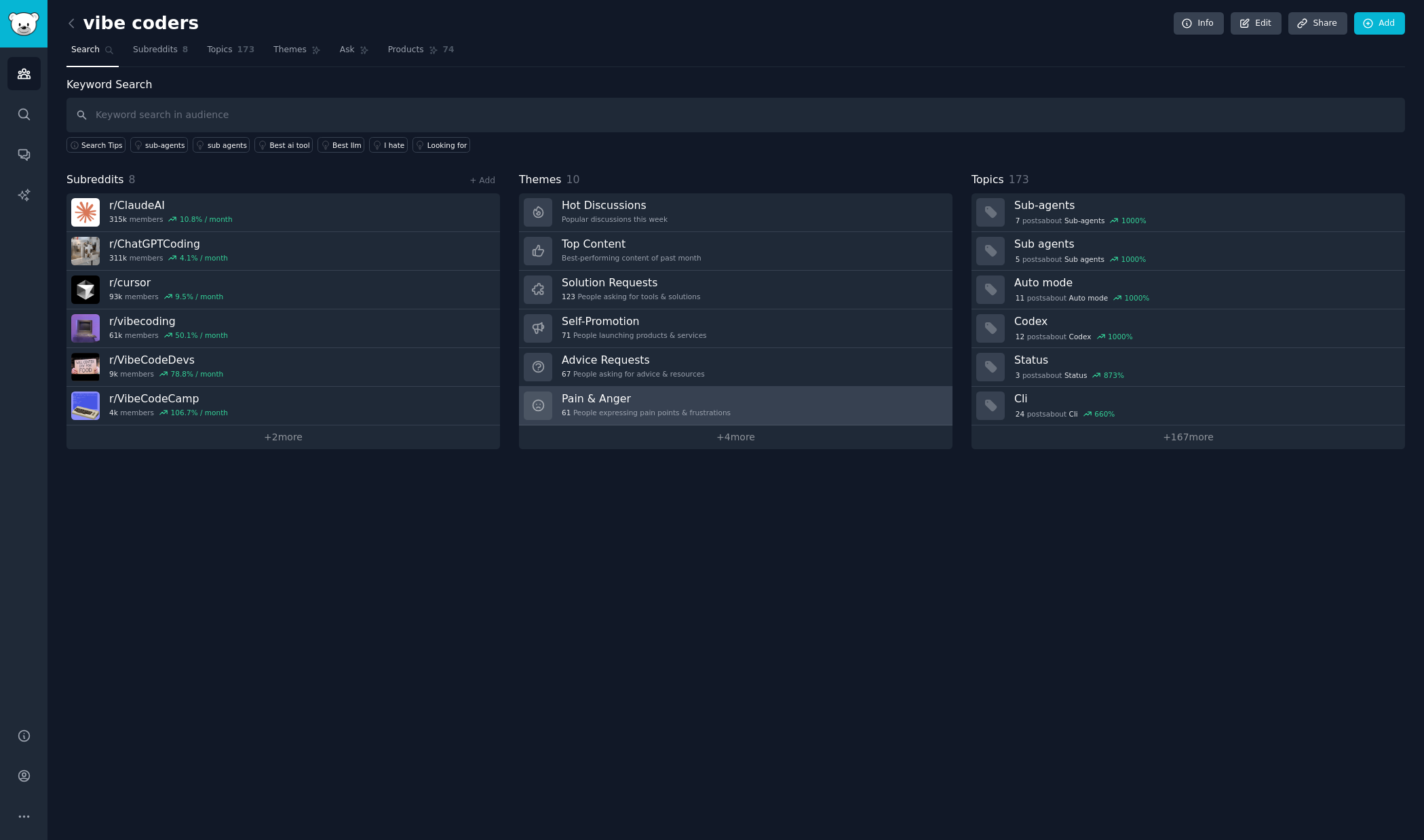
click at [682, 411] on div "61 People expressing pain points & frustrations" at bounding box center [647, 412] width 169 height 10
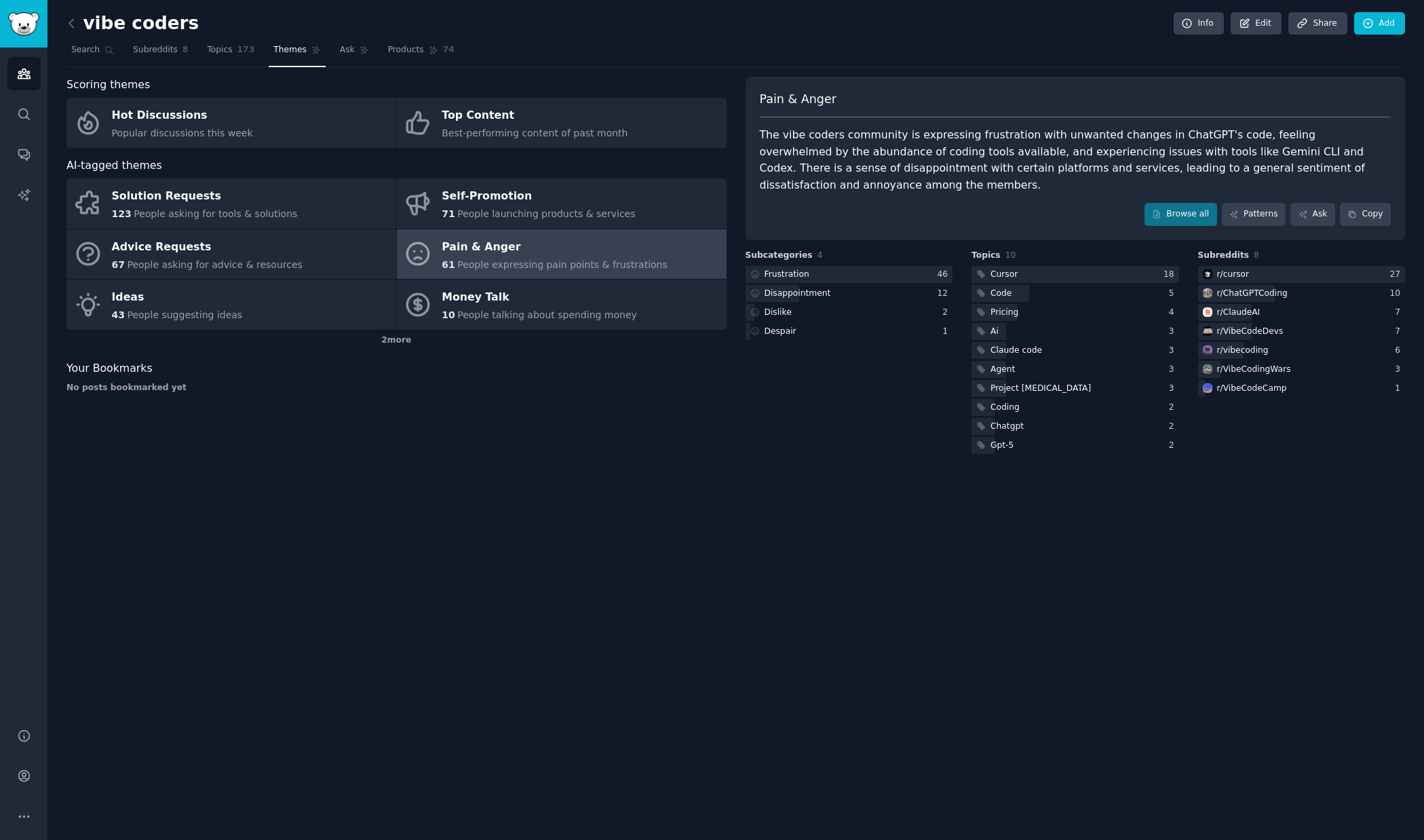
click at [1096, 152] on div "The vibe coders community is expressing frustration with unwanted changes in Ch…" at bounding box center [1075, 160] width 632 height 66
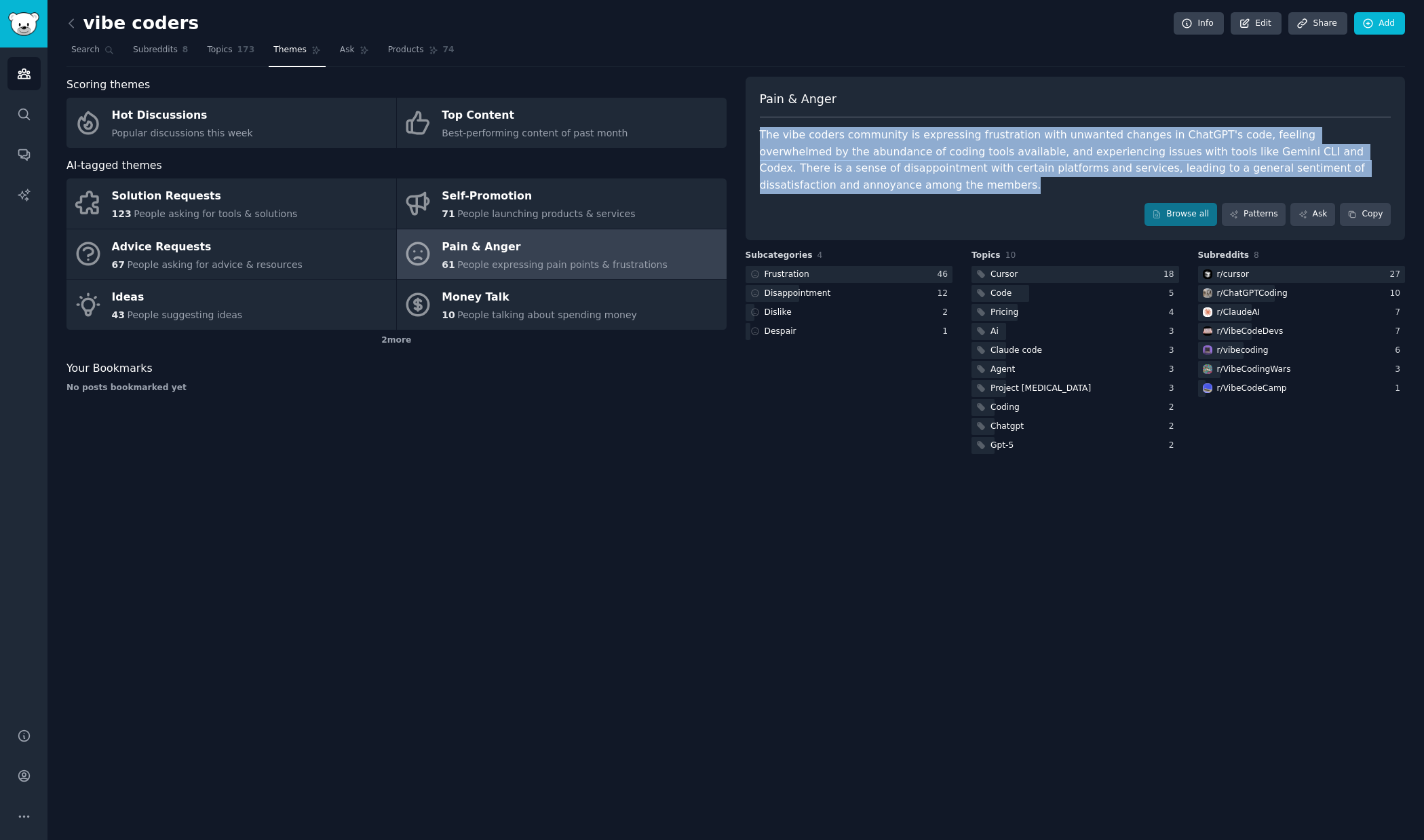
click at [1096, 152] on div "The vibe coders community is expressing frustration with unwanted changes in Ch…" at bounding box center [1075, 160] width 632 height 66
copy div "The vibe coders community is expressing frustration with unwanted changes in Ch…"
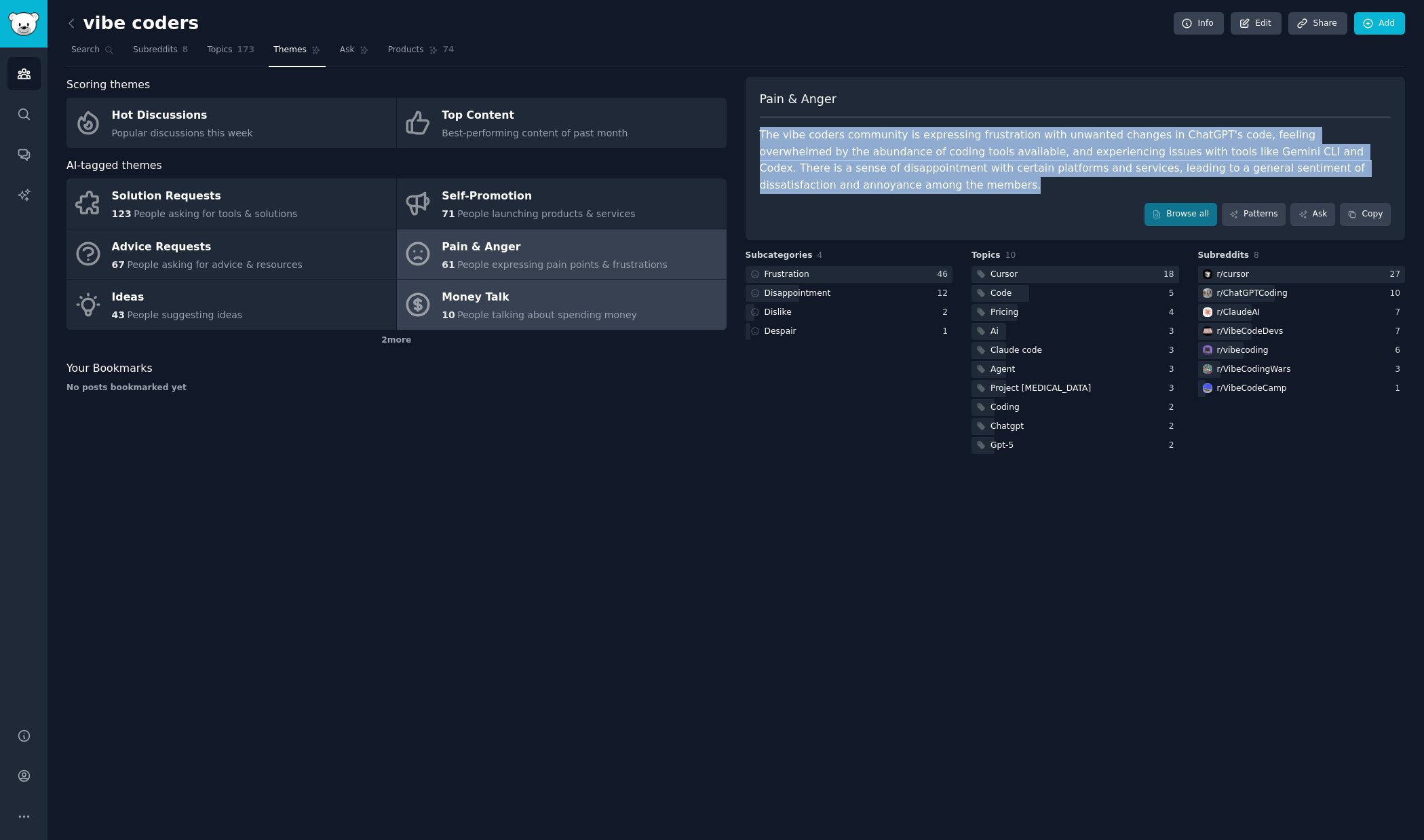
click at [529, 309] on span "People talking about spending money" at bounding box center [547, 315] width 180 height 11
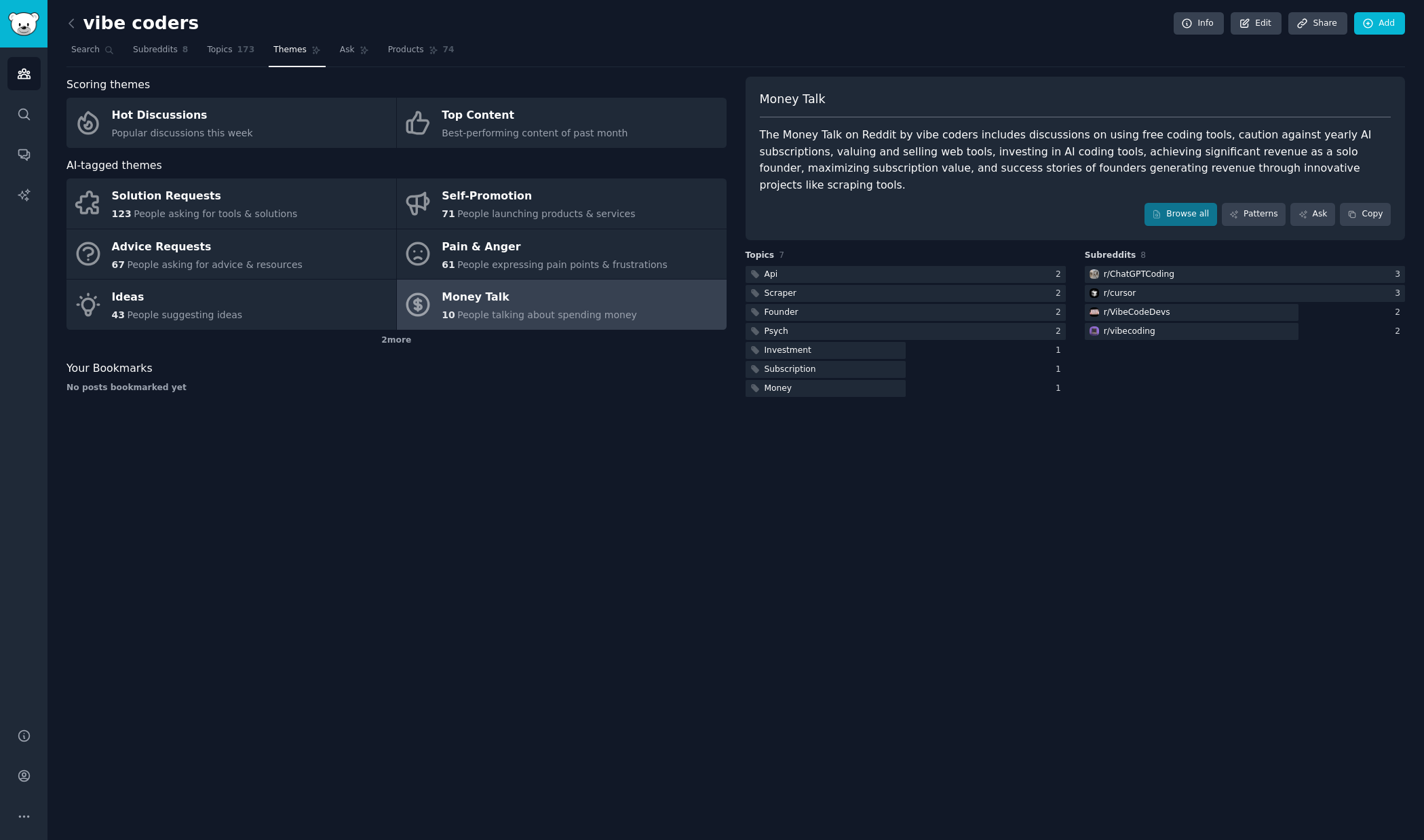
click at [1034, 162] on div "The Money Talk on Reddit by vibe coders includes discussions on using free codi…" at bounding box center [1075, 160] width 632 height 66
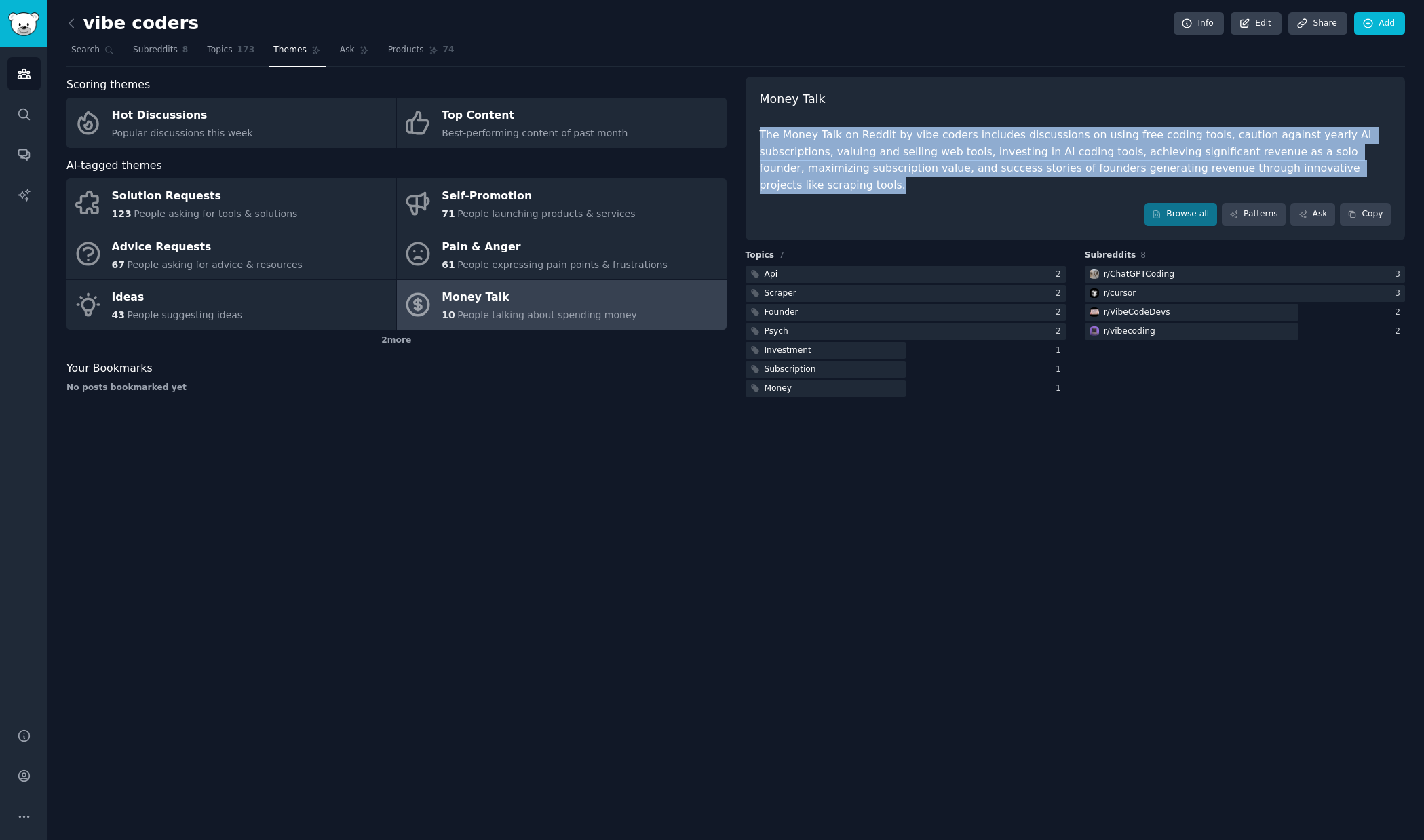
click at [1034, 162] on div "The Money Talk on Reddit by vibe coders includes discussions on using free codi…" at bounding box center [1075, 160] width 632 height 66
copy div "The Money Talk on Reddit by vibe coders includes discussions on using free codi…"
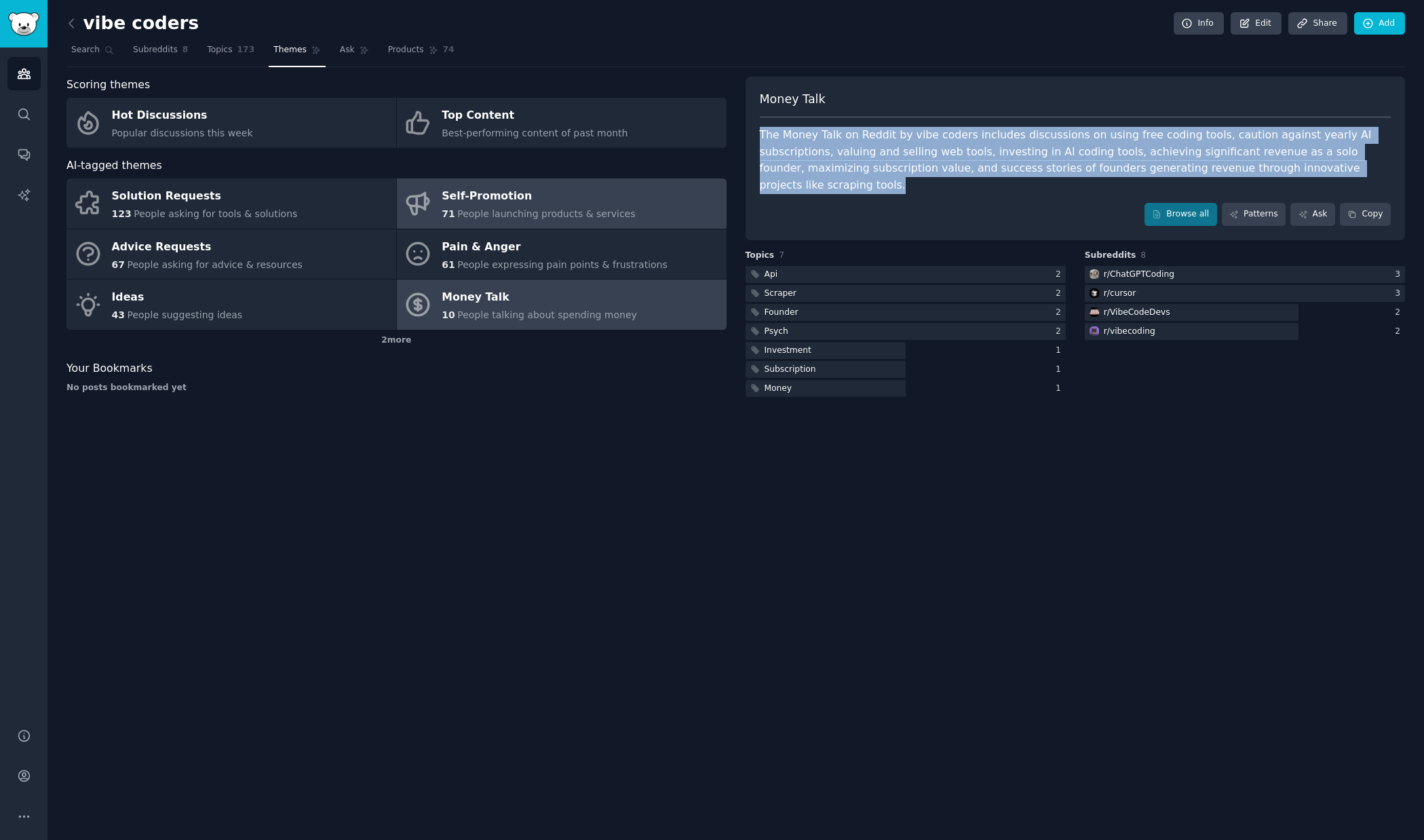
click at [522, 217] on span "People launching products & services" at bounding box center [546, 214] width 178 height 11
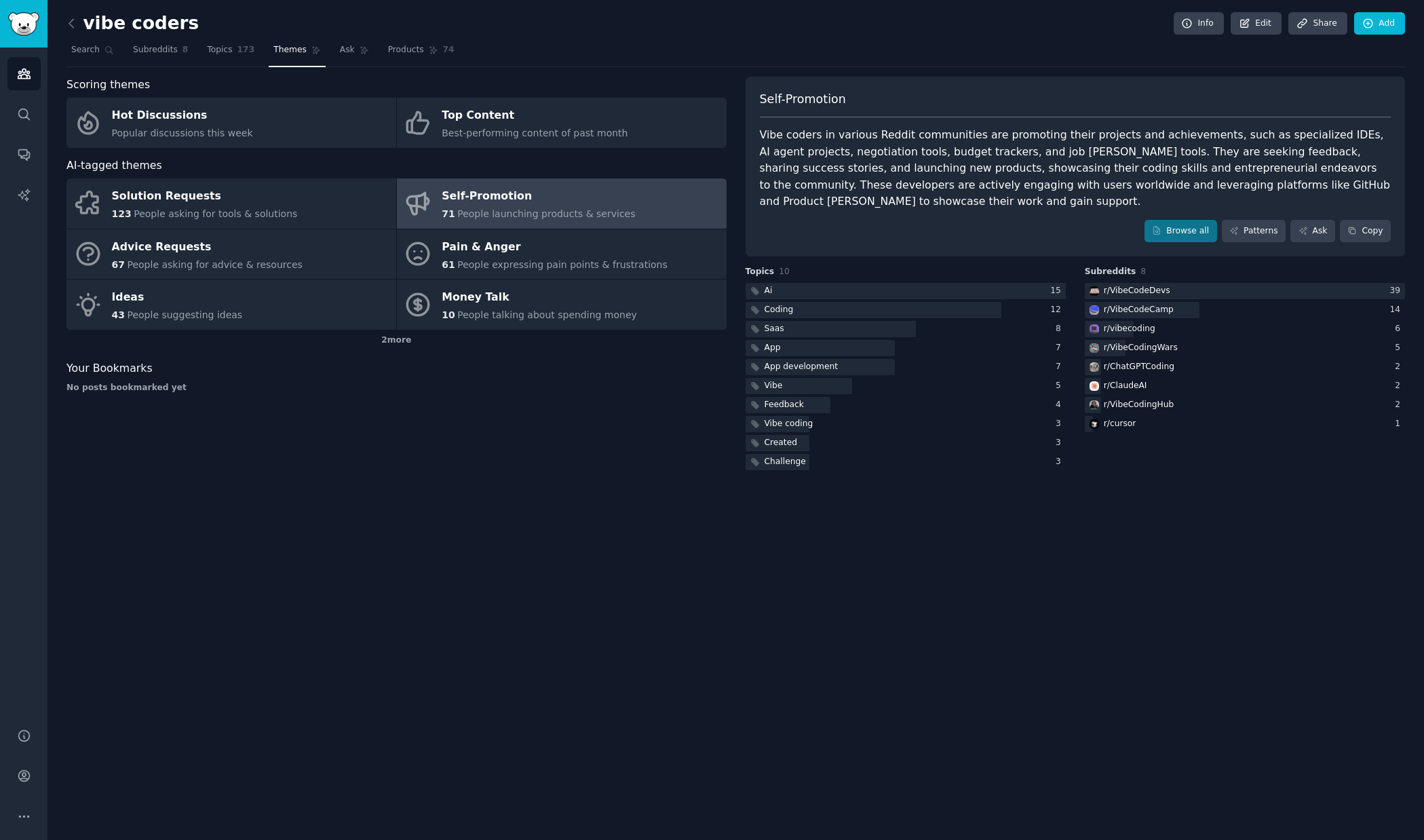
click at [1084, 185] on div "Vibe coders in various Reddit communities are promoting their projects and achi…" at bounding box center [1075, 168] width 632 height 84
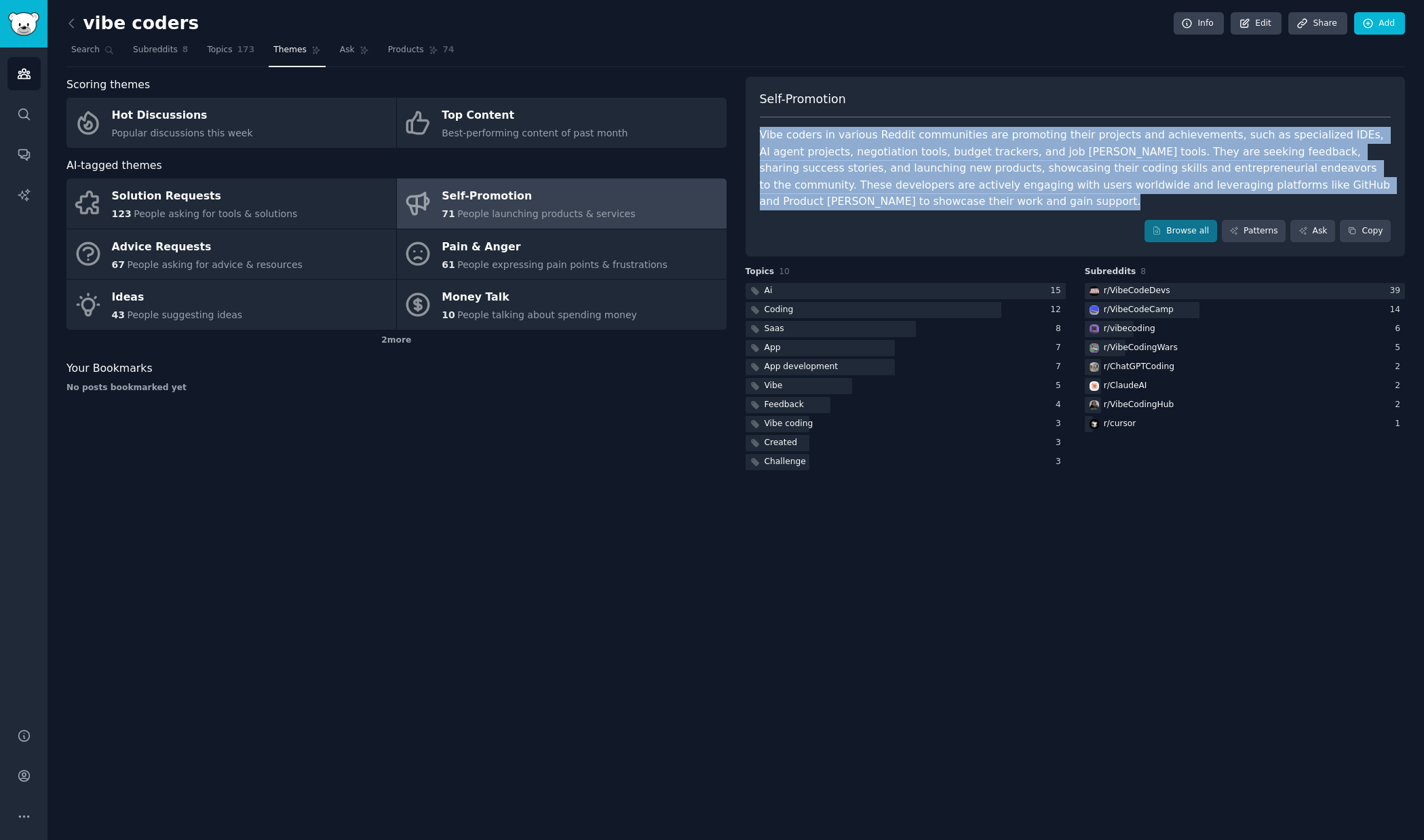
click at [1084, 185] on div "Vibe coders in various Reddit communities are promoting their projects and achi…" at bounding box center [1075, 168] width 632 height 84
copy div "Vibe coders in various Reddit communities are promoting their projects and achi…"
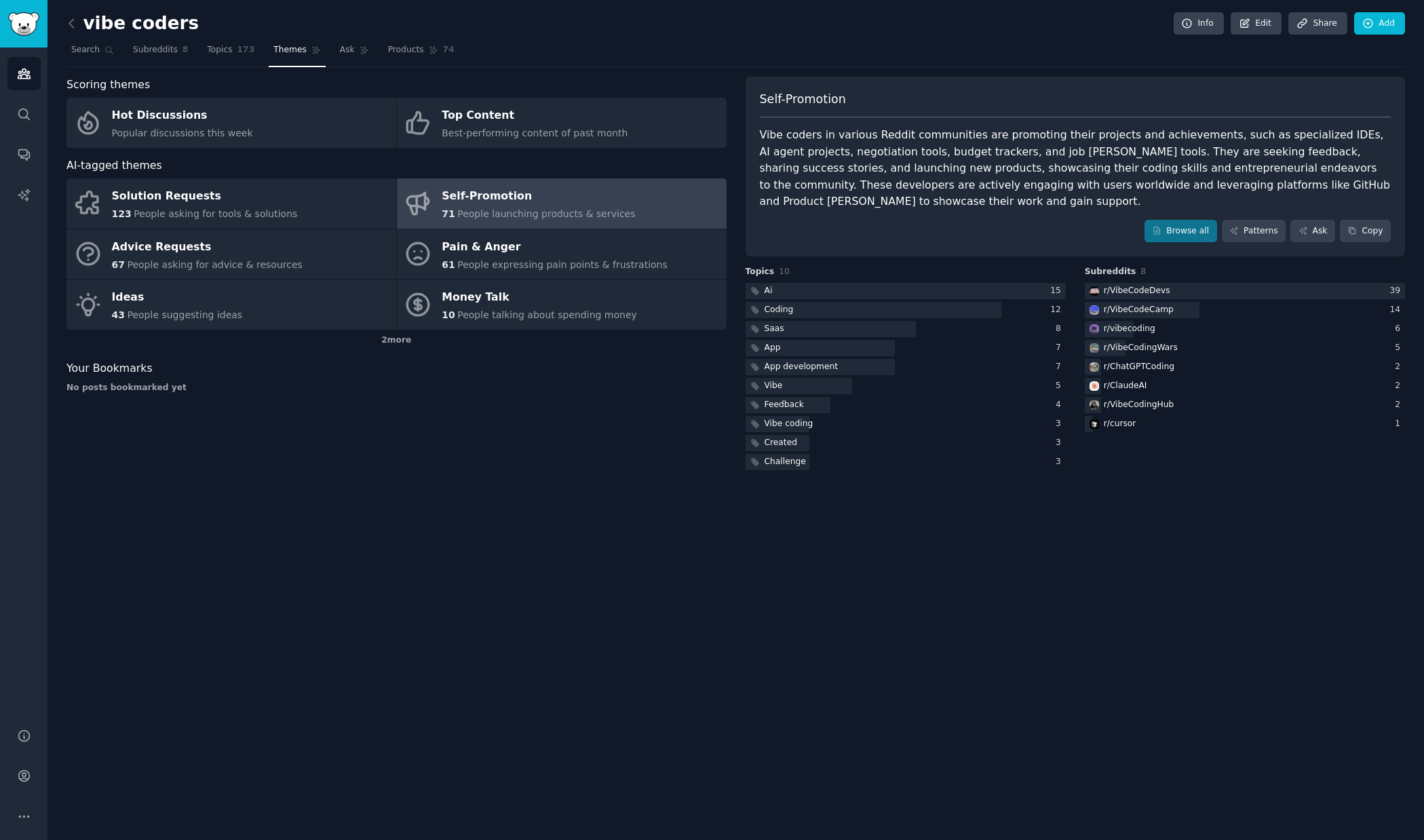
click at [554, 403] on div "Scoring themes Hot Discussions Popular discussions this week Top Content Best-p…" at bounding box center [396, 275] width 660 height 396
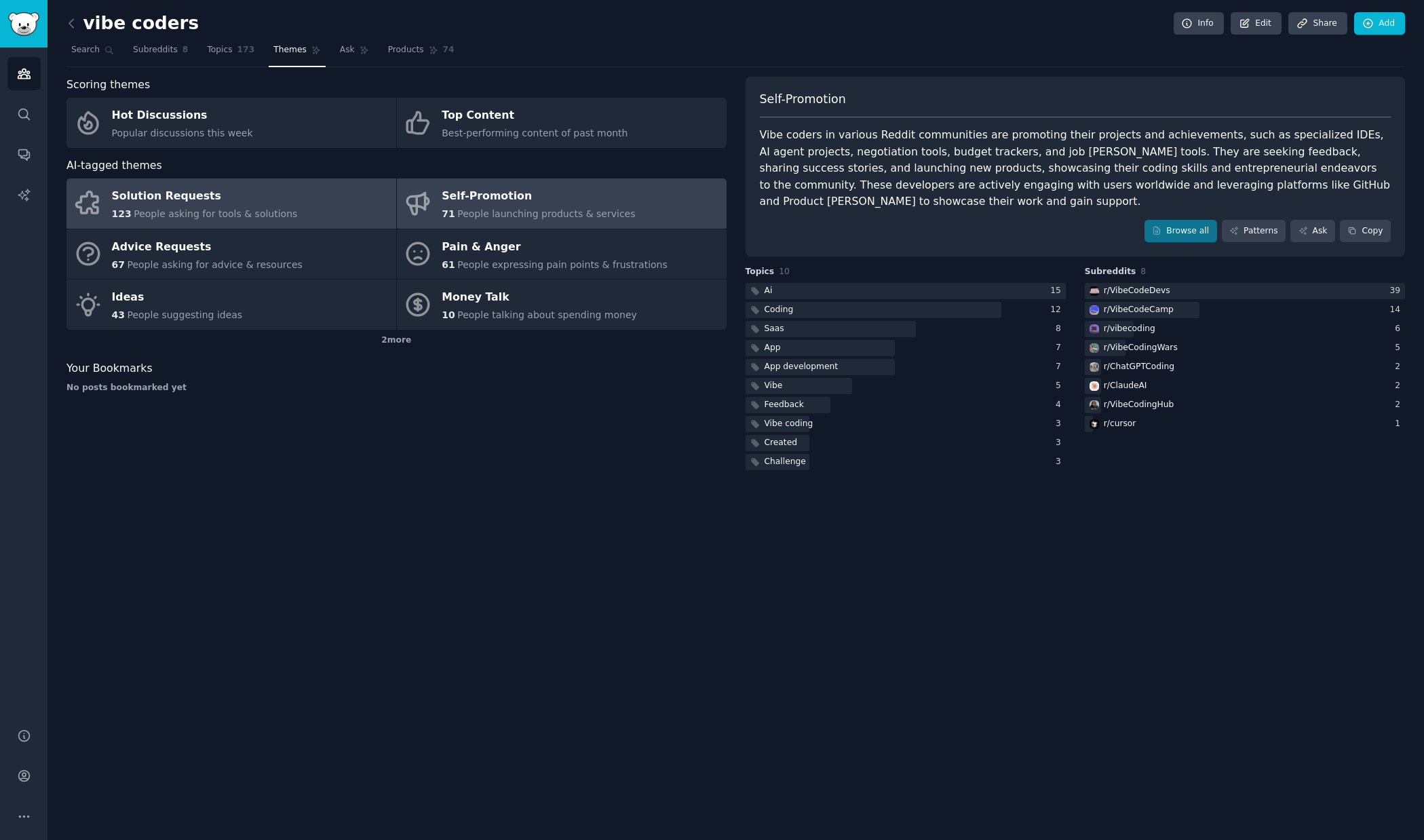
click at [195, 204] on div "Solution Requests" at bounding box center [205, 196] width 186 height 22
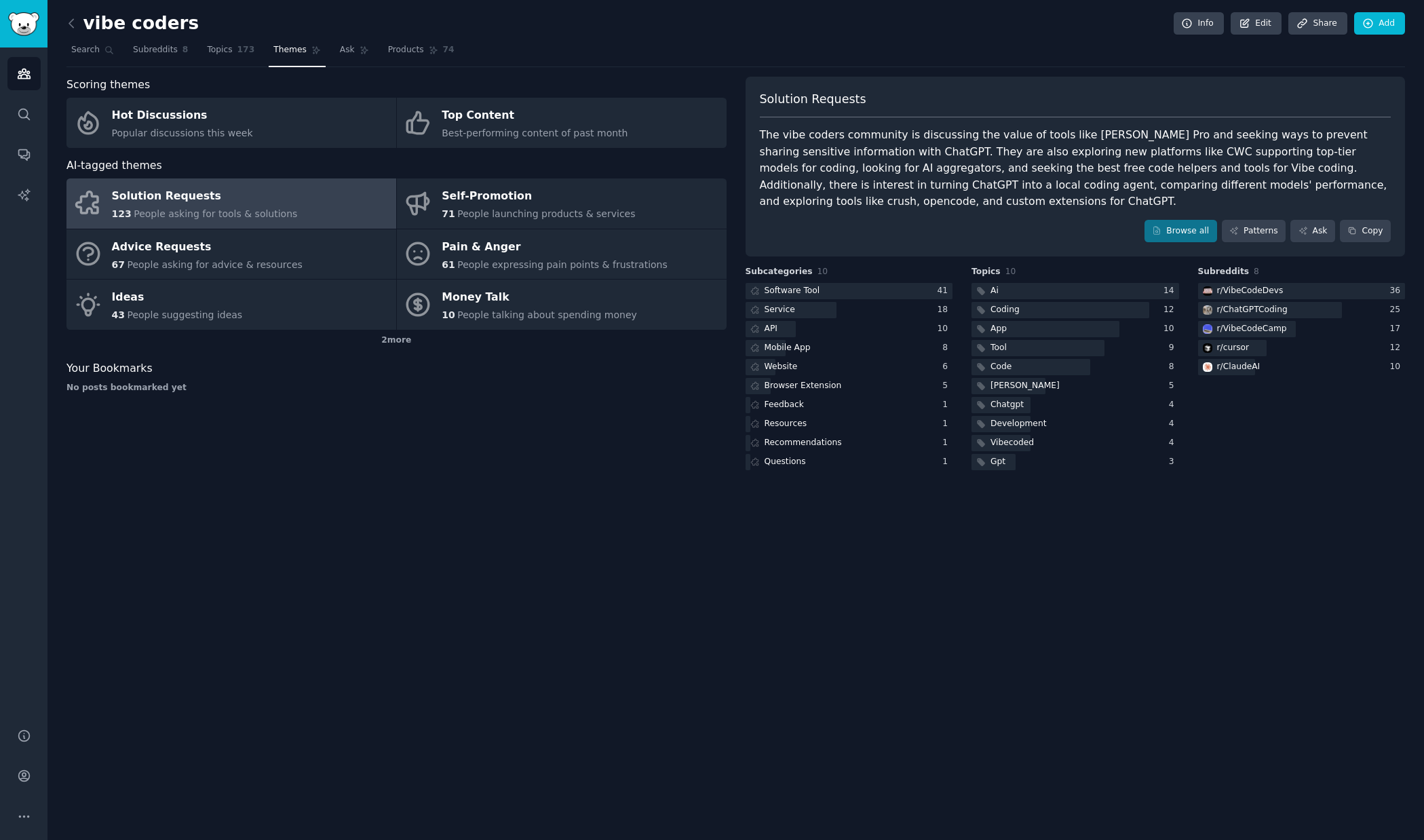
click at [1020, 169] on div "The vibe coders community is discussing the value of tools like [PERSON_NAME] P…" at bounding box center [1075, 168] width 632 height 84
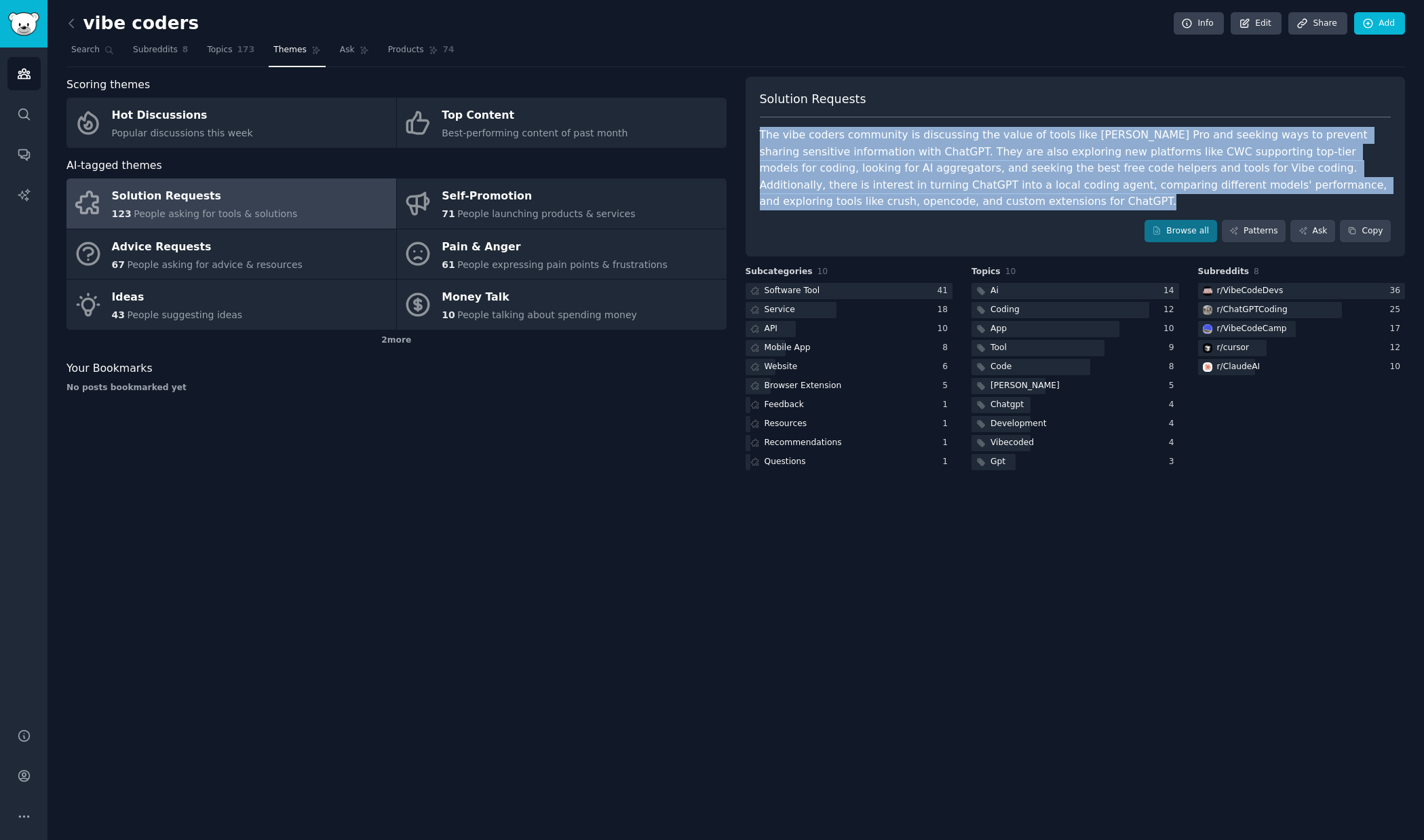
click at [1020, 169] on div "The vibe coders community is discussing the value of tools like [PERSON_NAME] P…" at bounding box center [1075, 168] width 632 height 84
copy div "The vibe coders community is discussing the value of tools like [PERSON_NAME] P…"
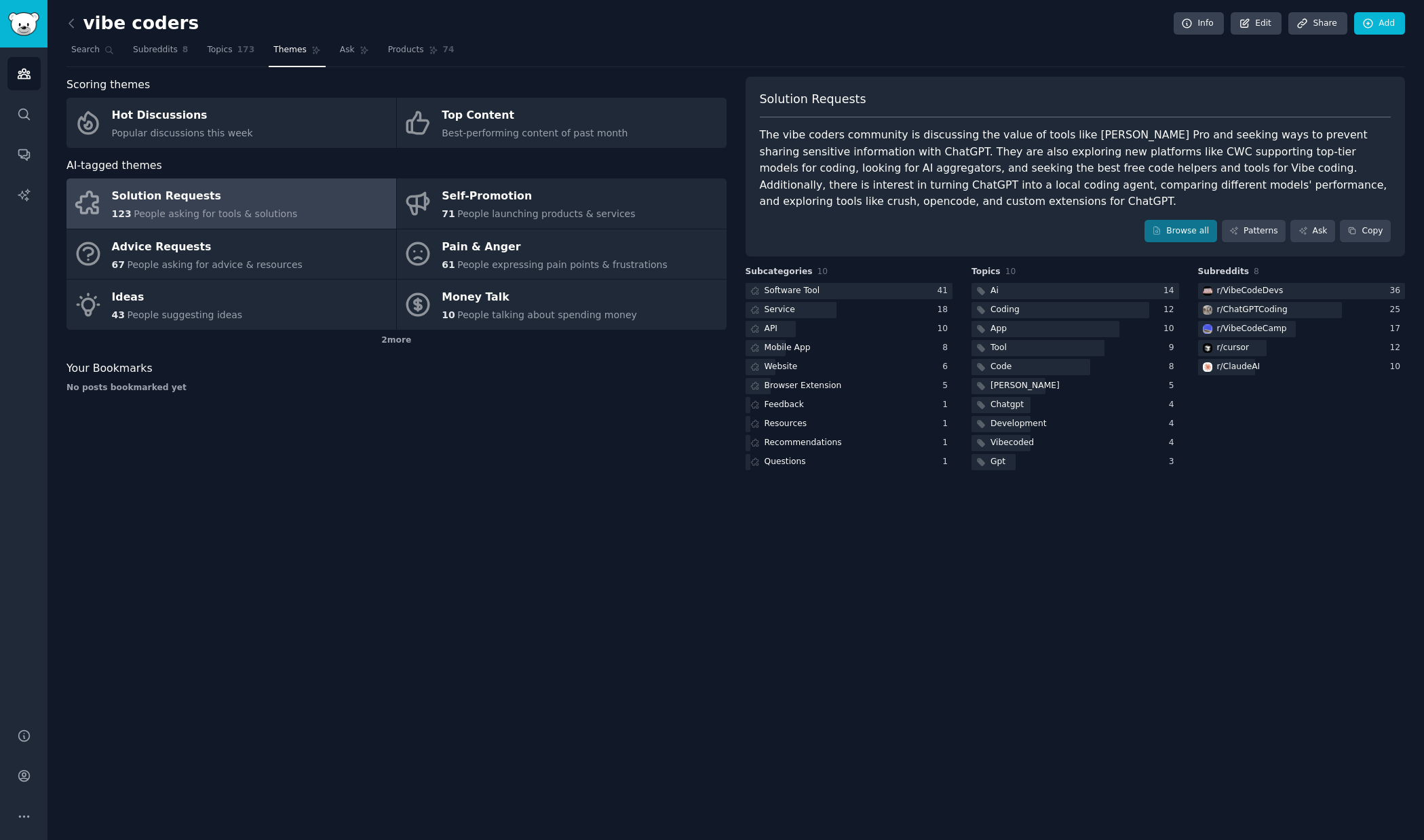
click at [679, 387] on div "No posts bookmarked yet" at bounding box center [396, 388] width 660 height 12
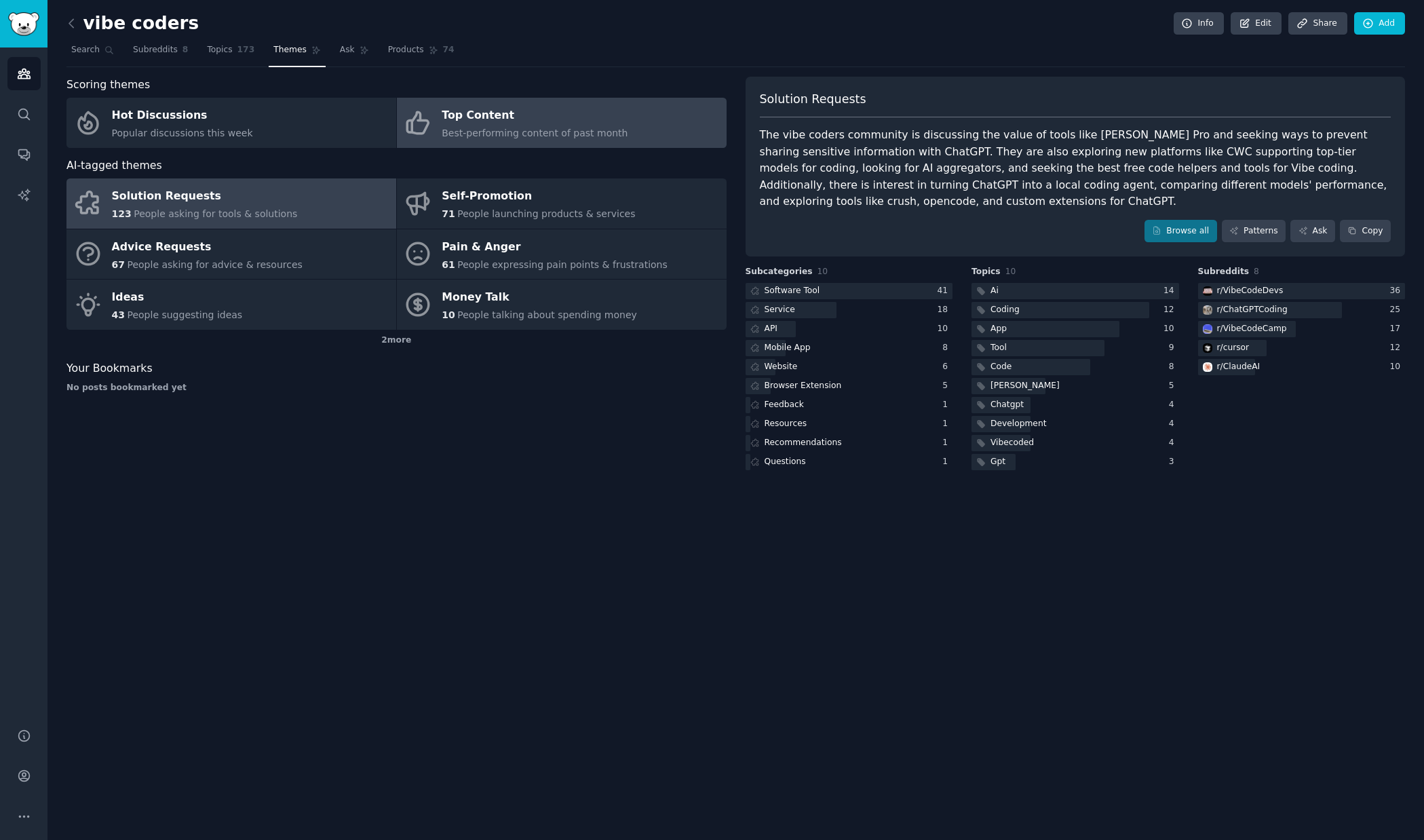
click at [531, 127] on div "Best-performing content of past month" at bounding box center [534, 133] width 186 height 14
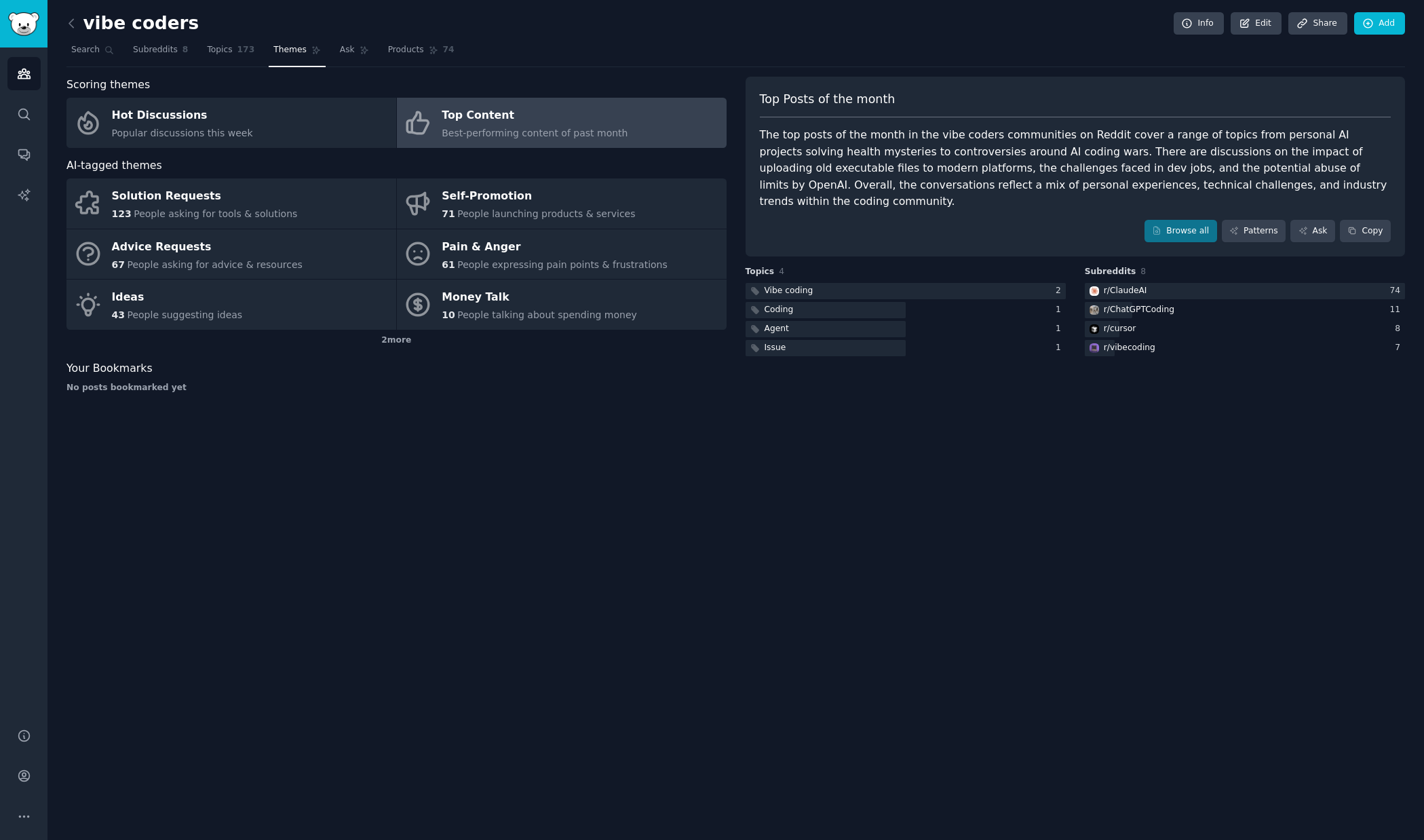
click at [1087, 161] on div "The top posts of the month in the vibe coders communities on Reddit cover a ran…" at bounding box center [1075, 168] width 632 height 84
click at [1079, 143] on div at bounding box center [1079, 143] width 0 height 0
copy div "potential"
click at [1087, 168] on div "The top posts of the month in the vibe coders communities on Reddit cover a ran…" at bounding box center [1075, 168] width 632 height 84
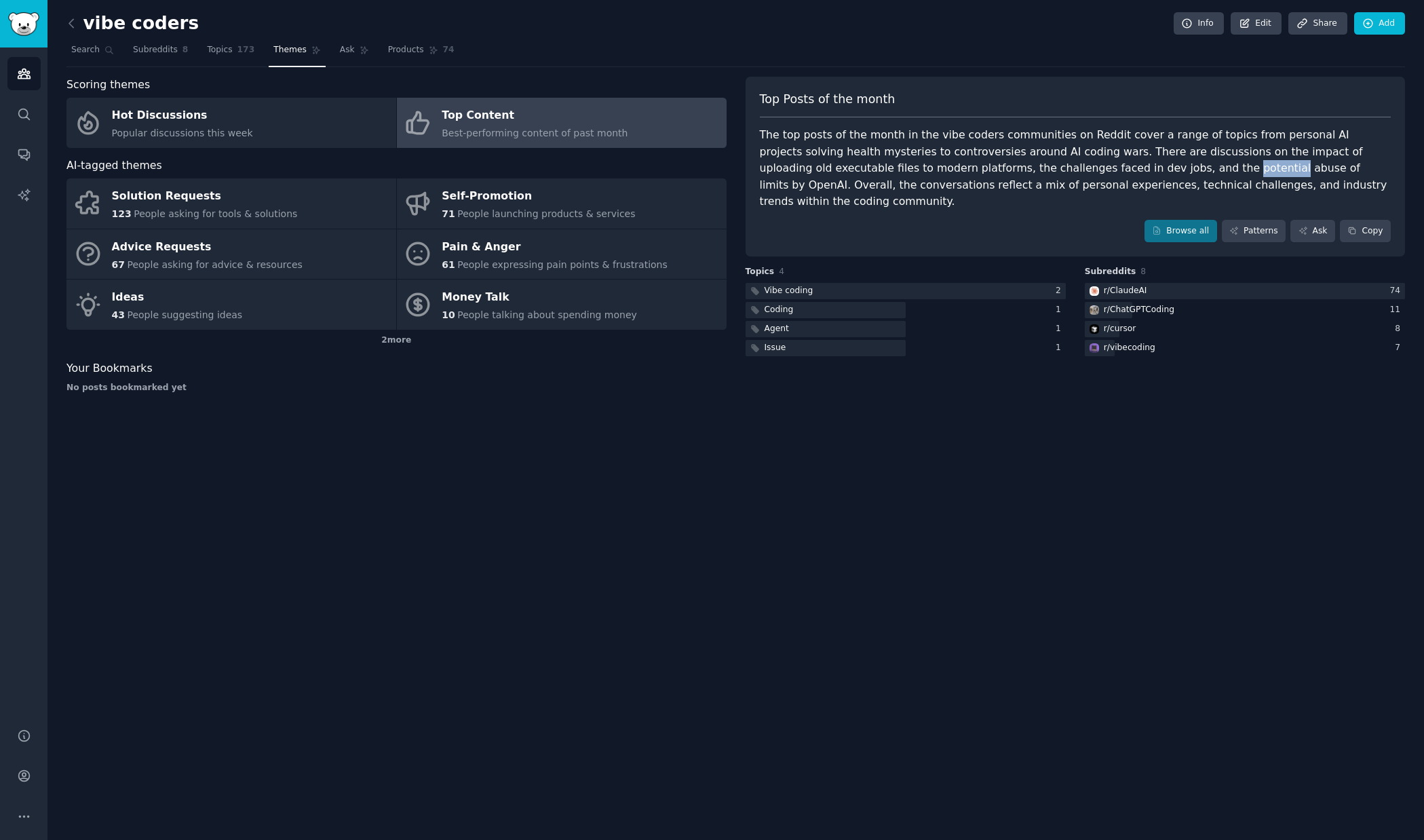
click at [1087, 168] on div "The top posts of the month in the vibe coders communities on Reddit cover a ran…" at bounding box center [1075, 168] width 632 height 84
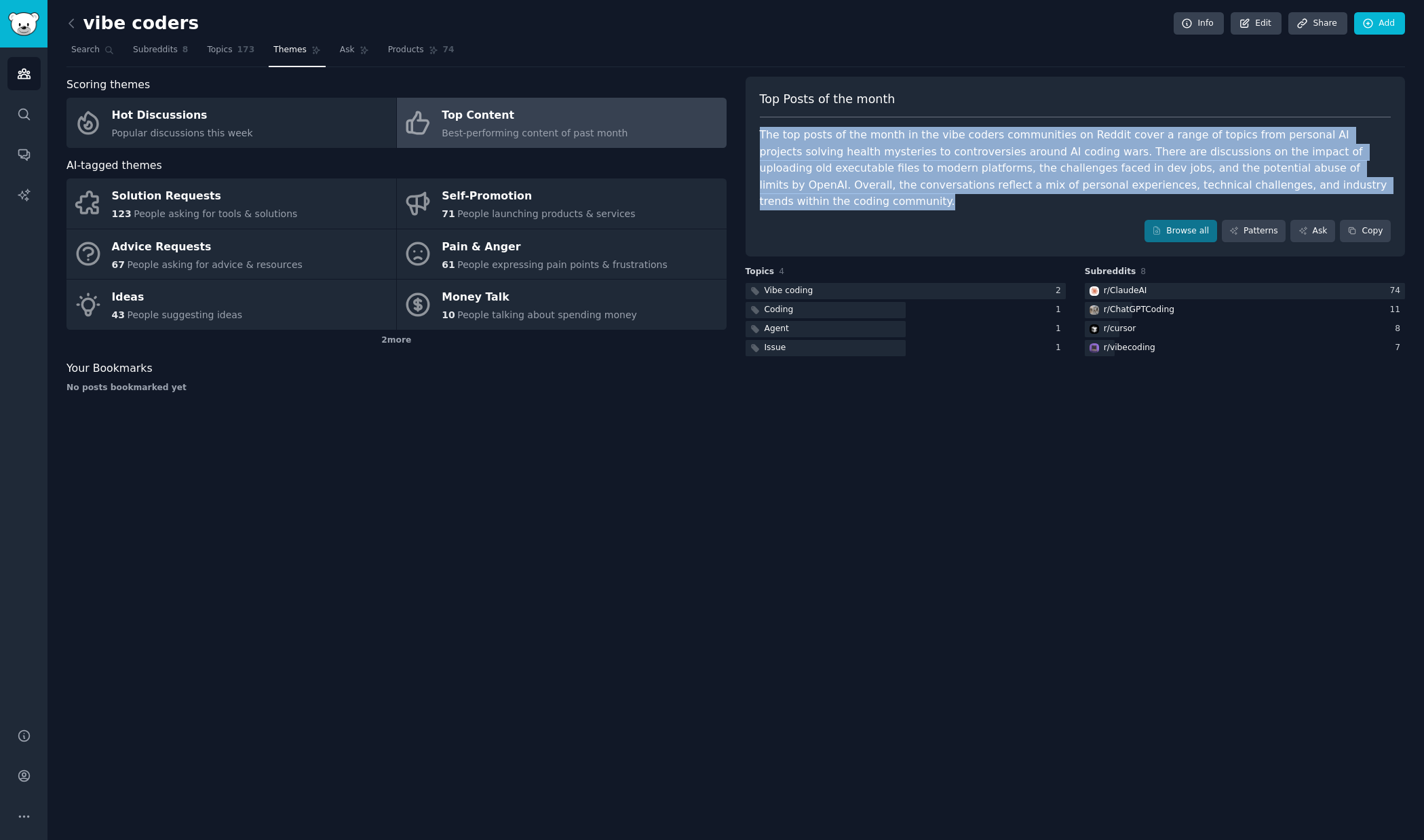
click at [1087, 168] on div "The top posts of the month in the vibe coders communities on Reddit cover a ran…" at bounding box center [1075, 168] width 632 height 84
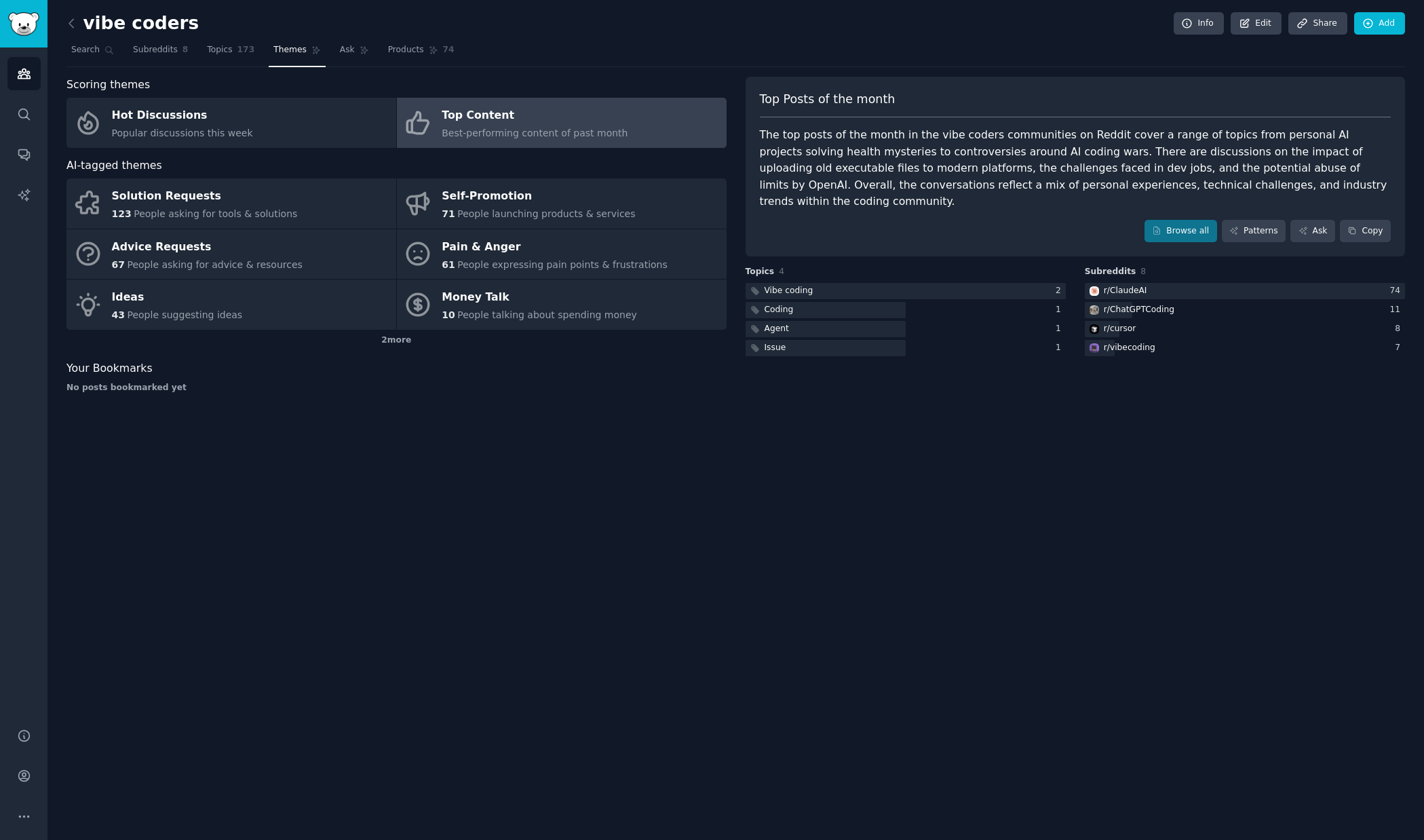
click at [986, 413] on div "vibe coders Info Edit Share Add Search Subreddits 8 Topics 173 Themes Ask Produ…" at bounding box center [736, 420] width 1376 height 840
click at [1152, 340] on div "r/ vibecoding" at bounding box center [1121, 348] width 73 height 17
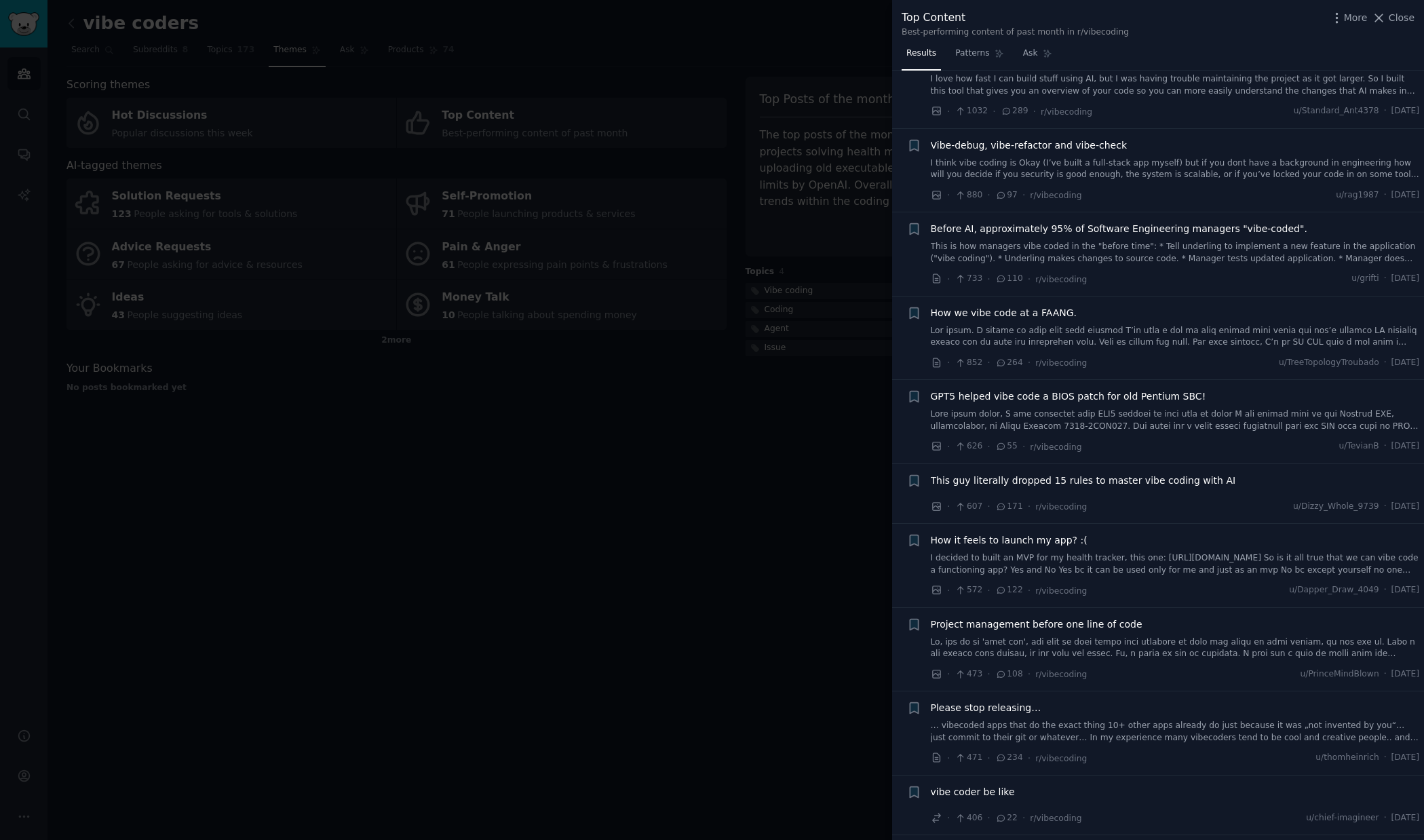
scroll to position [518, 0]
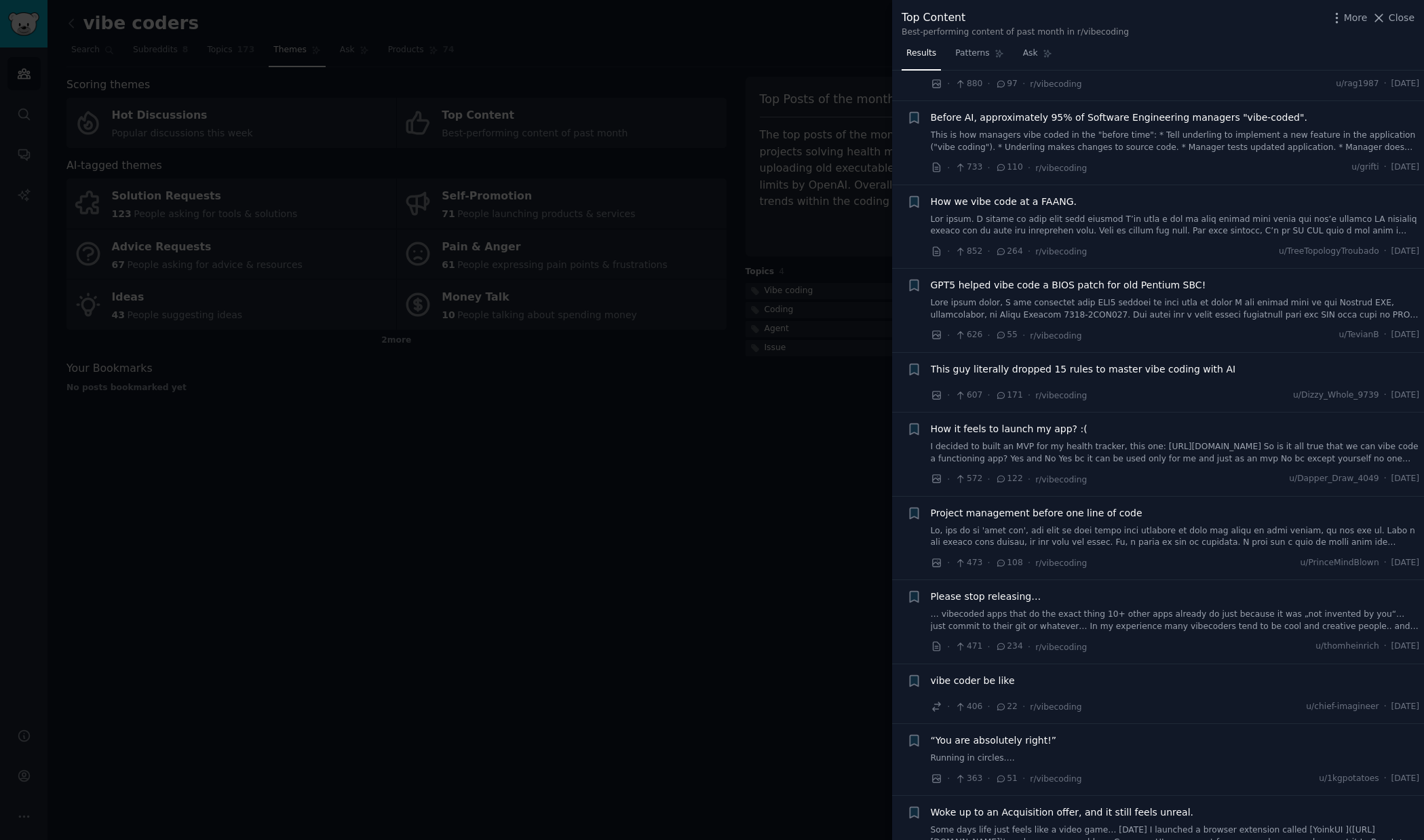
click at [776, 448] on div at bounding box center [712, 420] width 1424 height 840
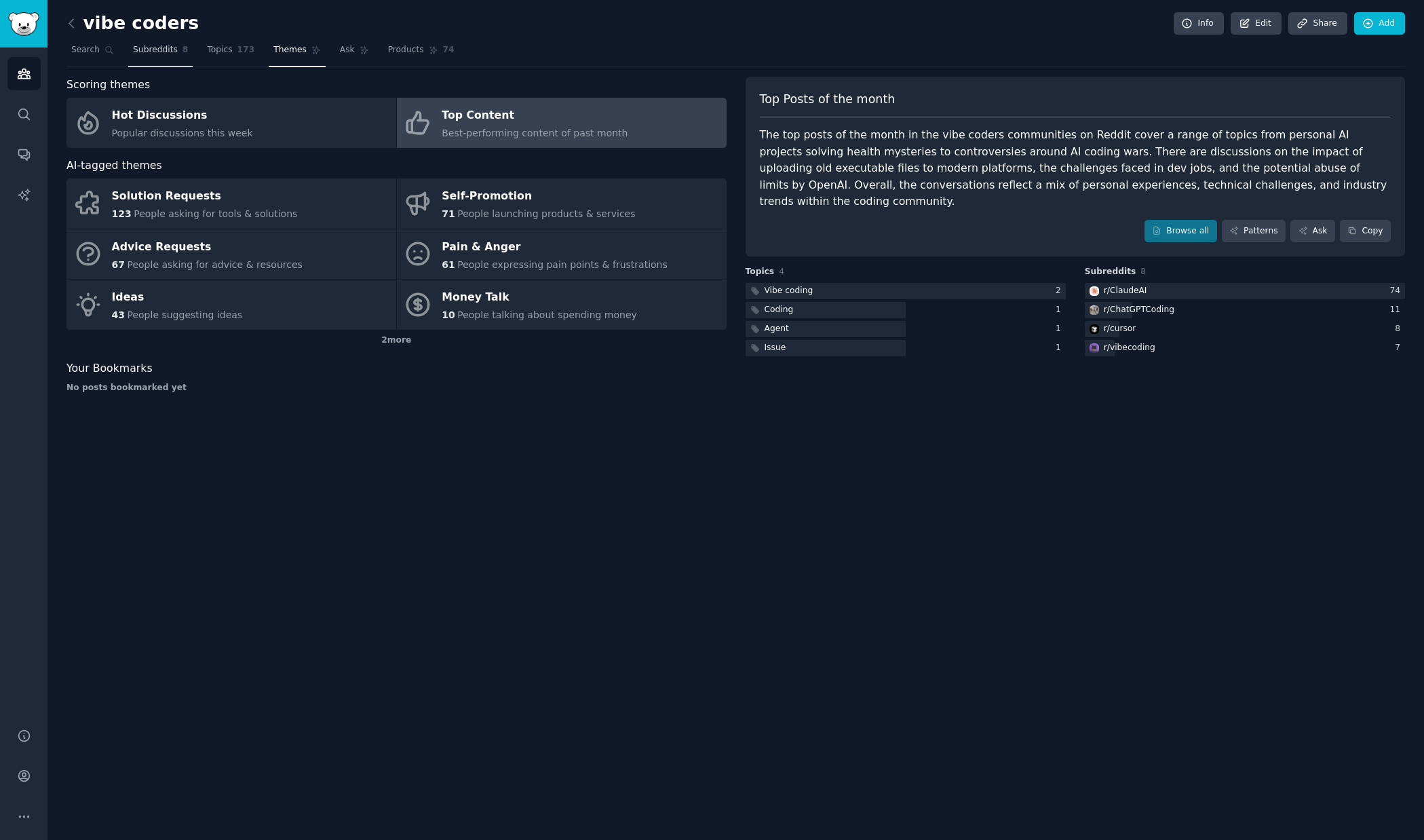
click at [152, 52] on span "Subreddits" at bounding box center [155, 50] width 45 height 12
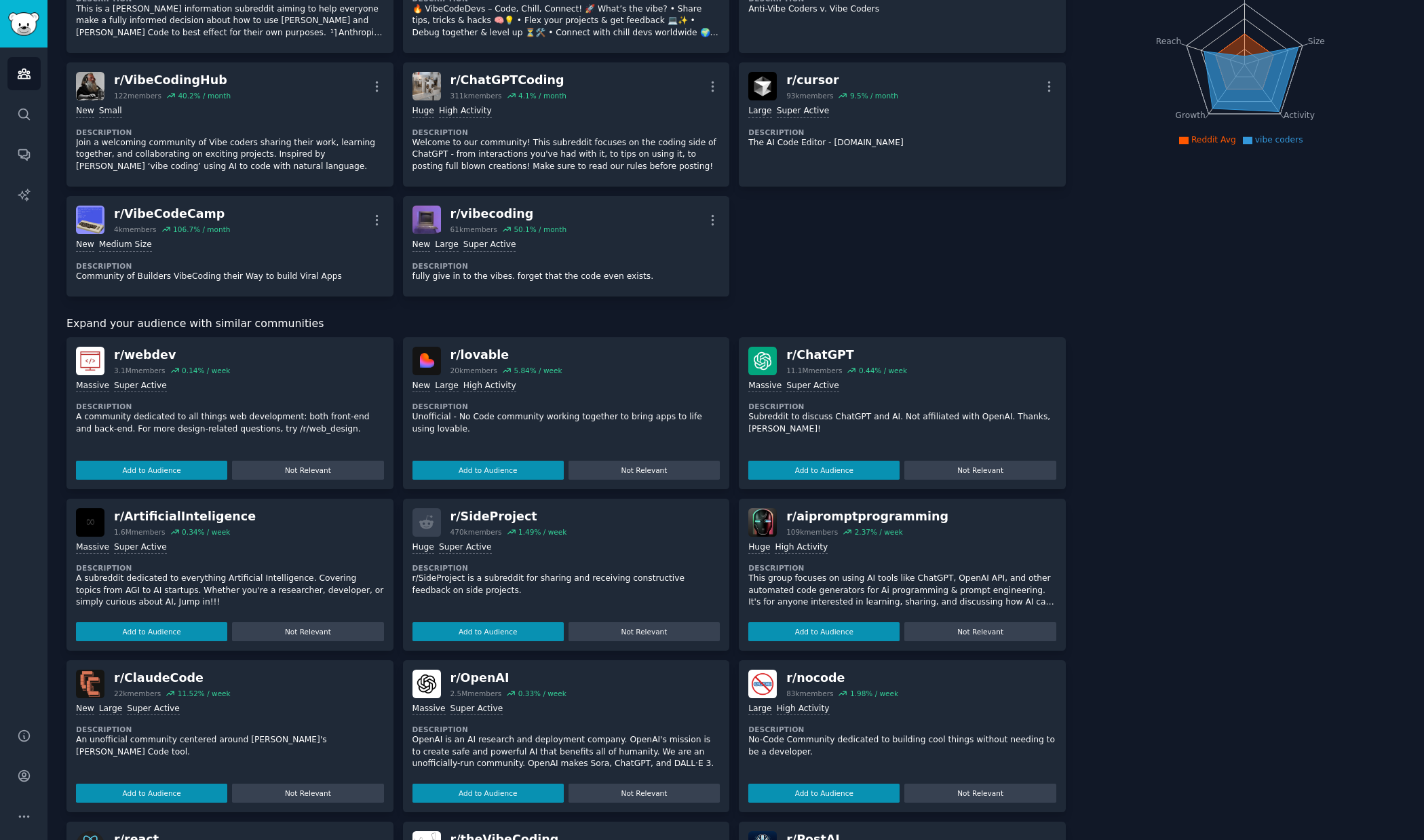
scroll to position [171, 0]
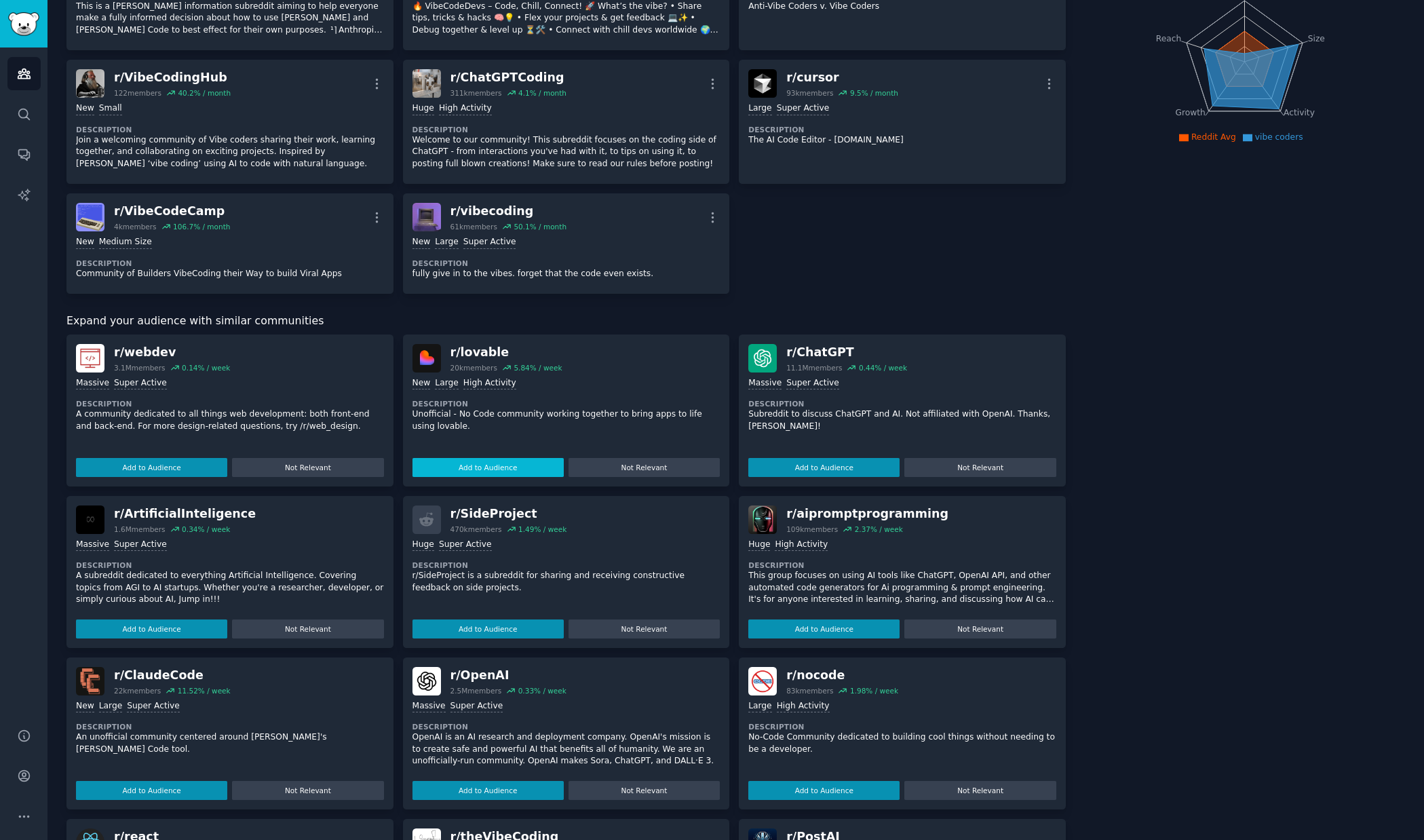
click at [493, 462] on button "Add to Audience" at bounding box center [488, 467] width 152 height 19
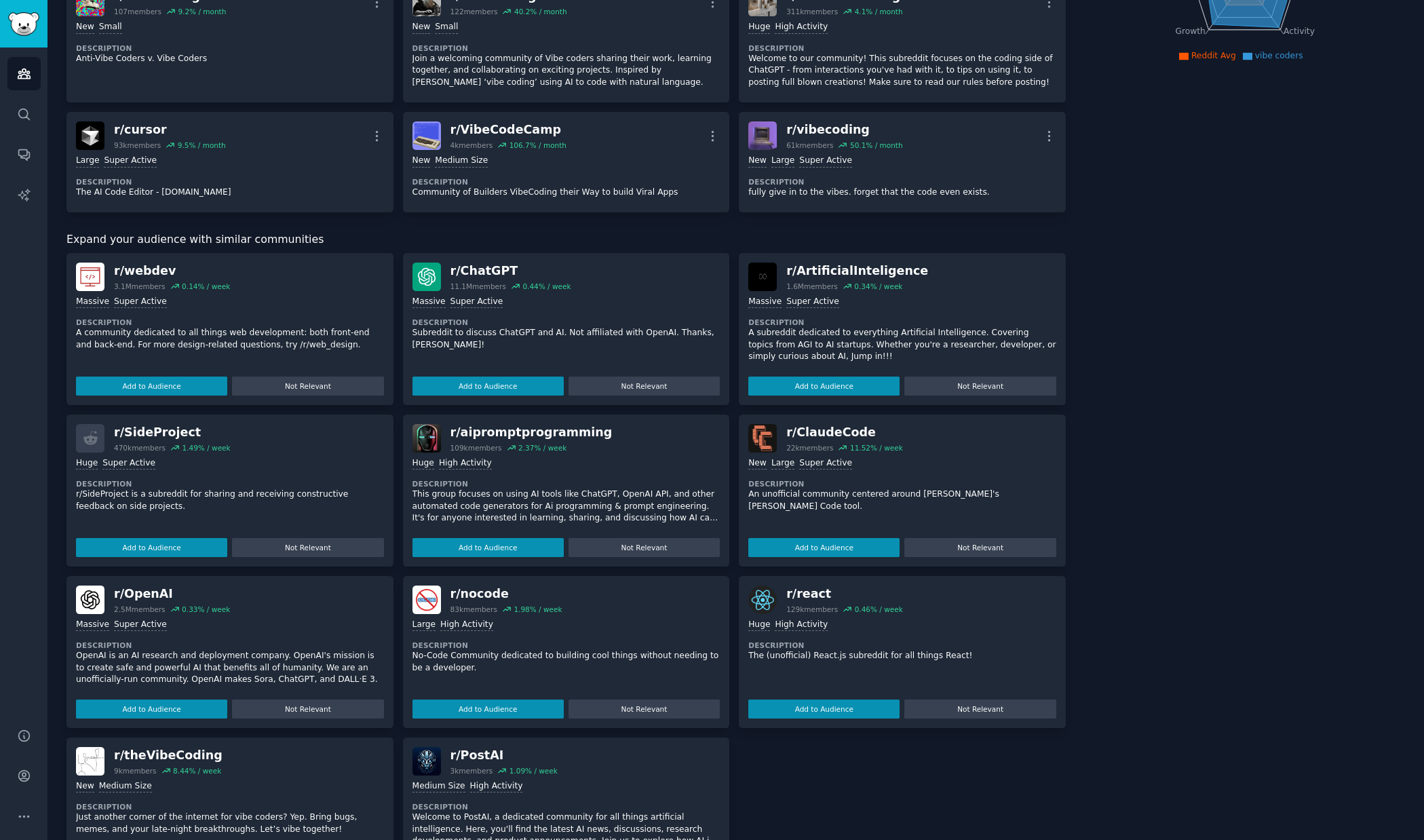
scroll to position [321, 0]
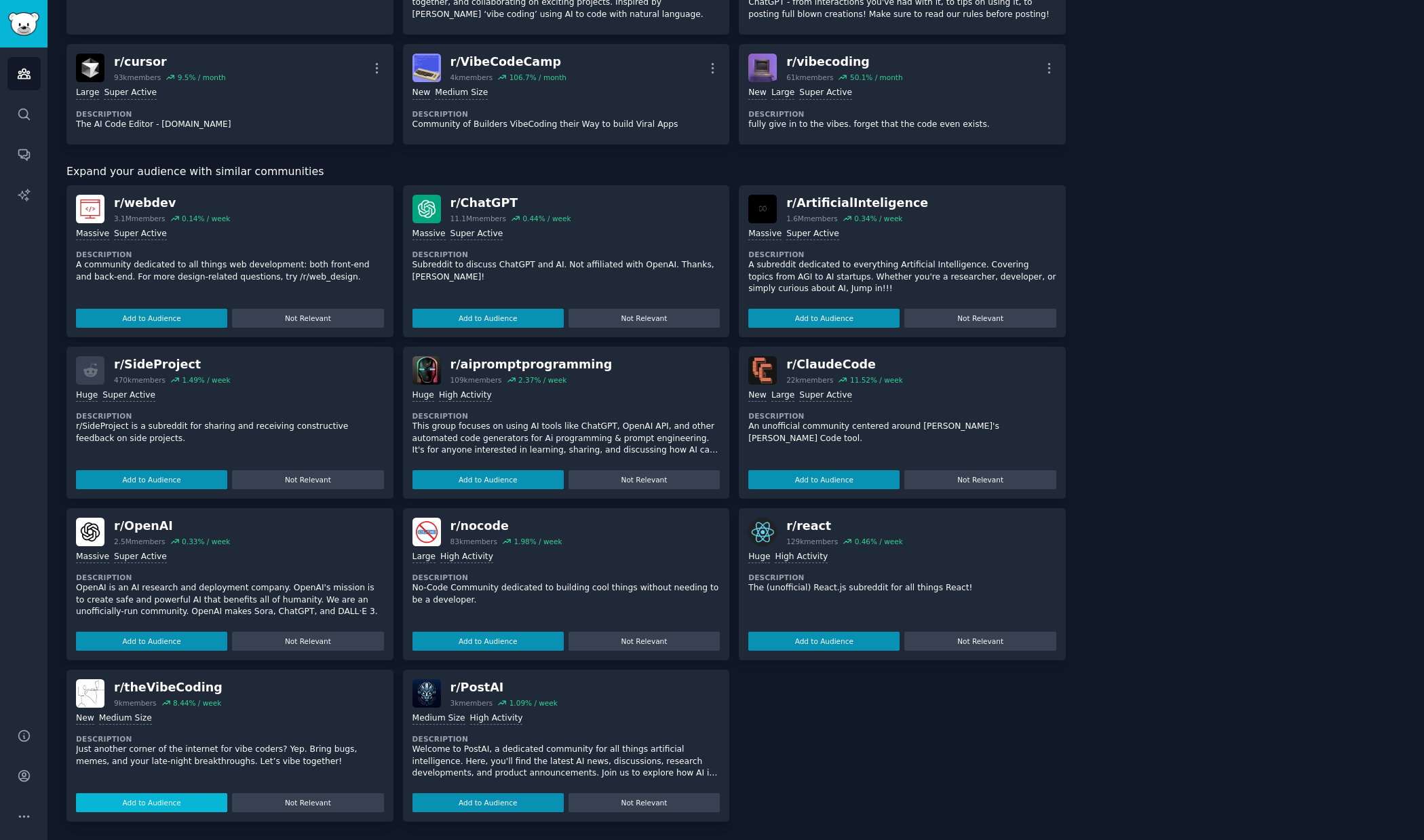
click at [171, 802] on button "Add to Audience" at bounding box center [152, 802] width 152 height 19
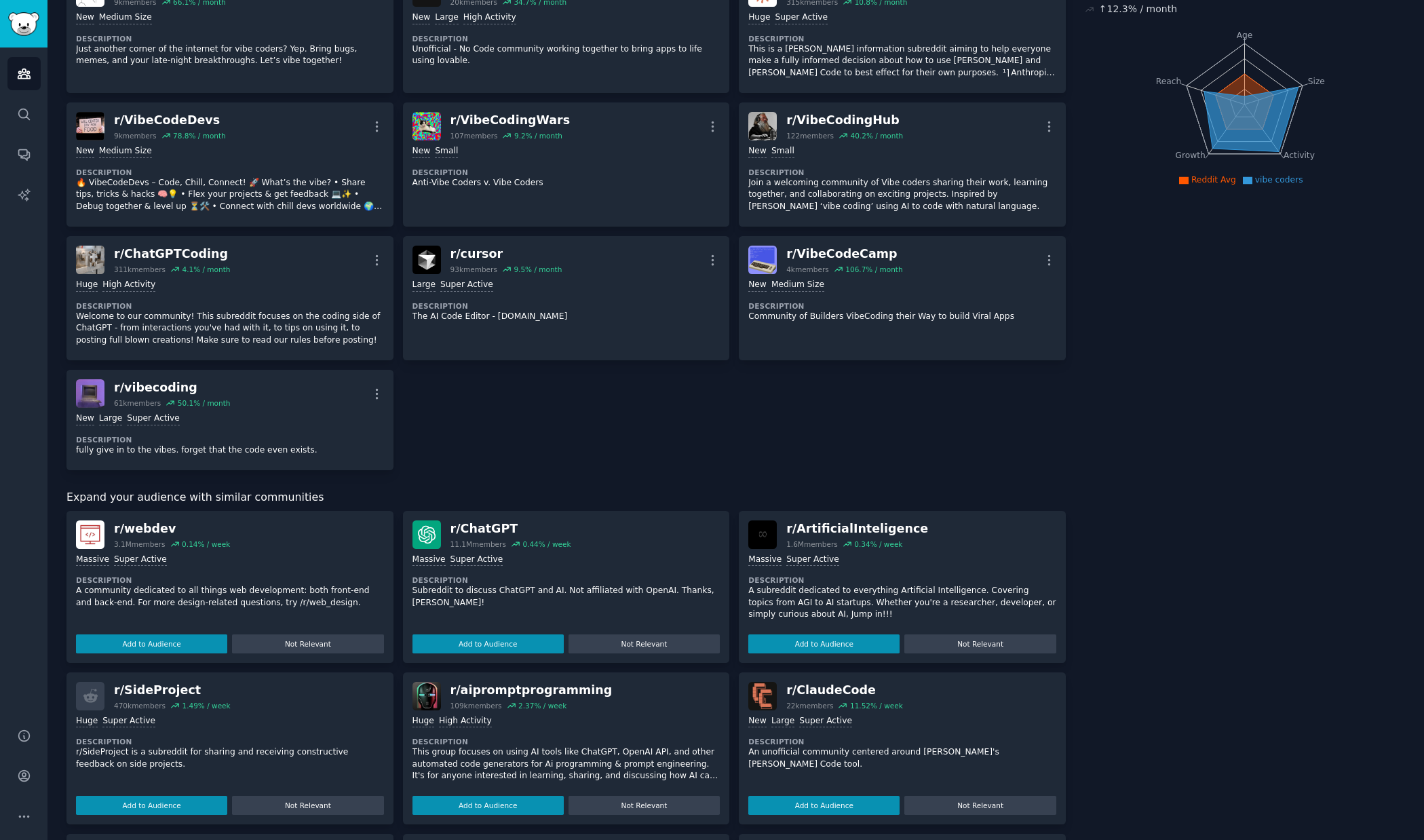
scroll to position [0, 0]
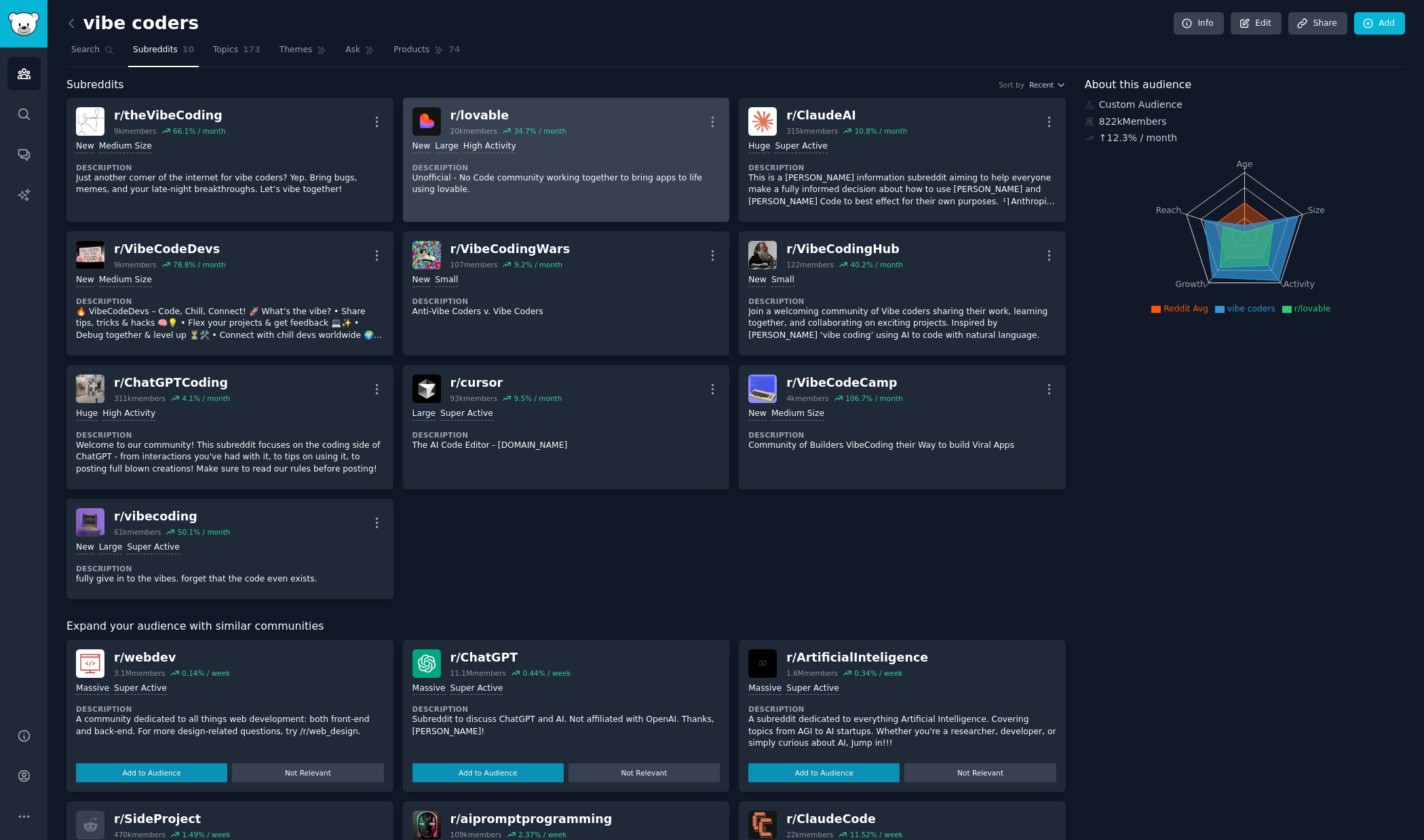
click at [604, 172] on p "Unofficial - No Code community working together to bring apps to life using lov…" at bounding box center [567, 183] width 308 height 23
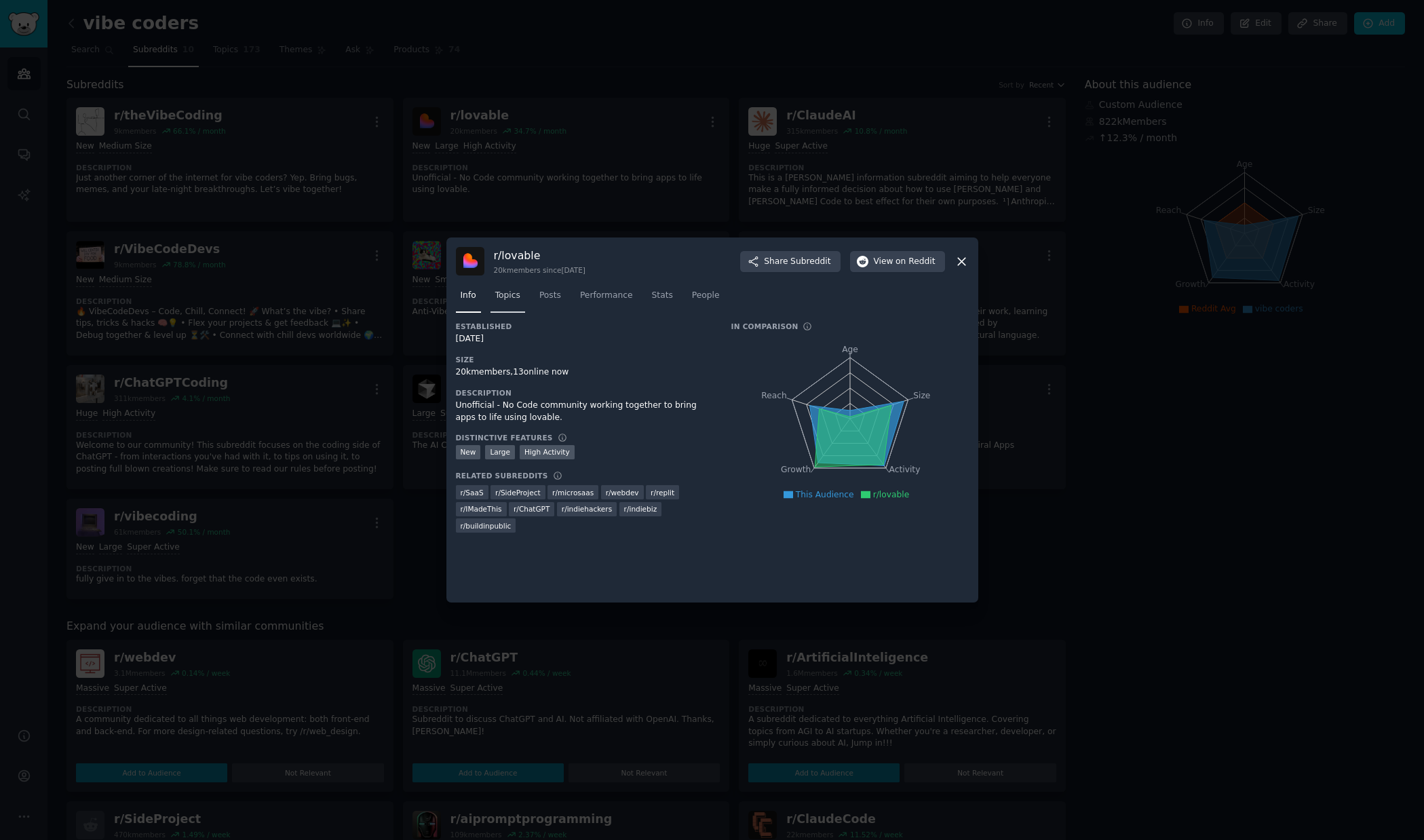
click at [512, 298] on span "Topics" at bounding box center [507, 296] width 25 height 12
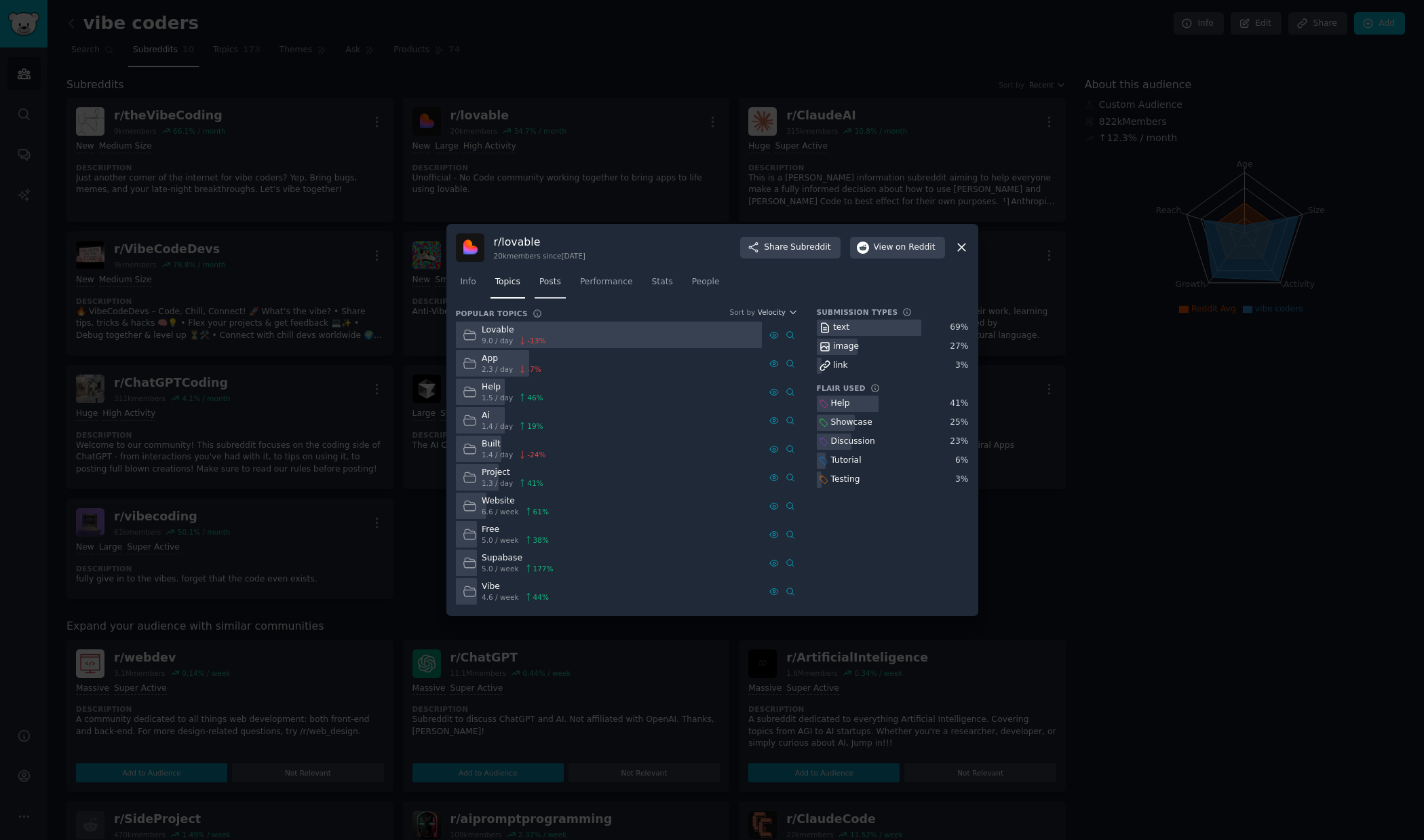
click at [549, 285] on span "Posts" at bounding box center [550, 282] width 22 height 12
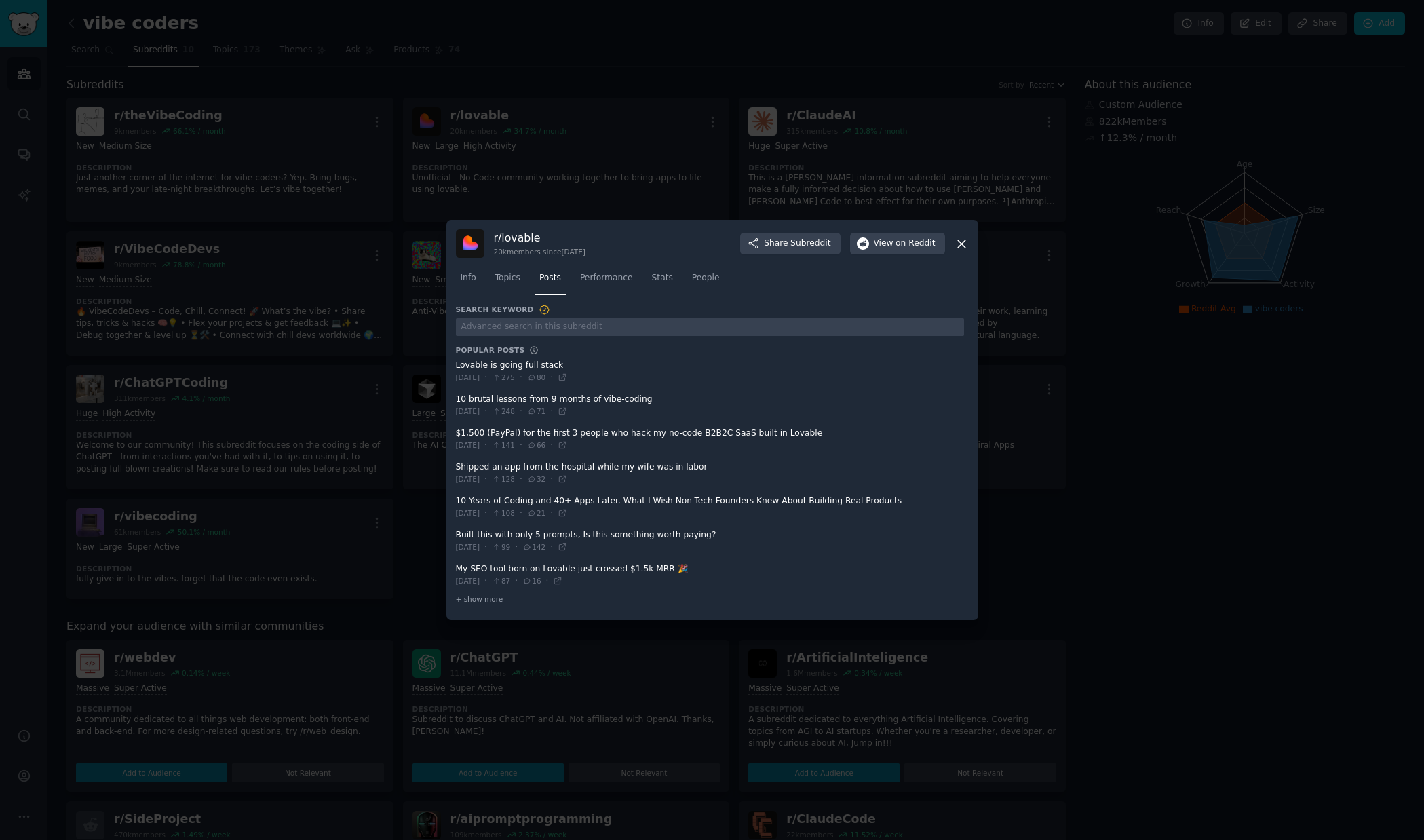
drag, startPoint x: 569, startPoint y: 367, endPoint x: 476, endPoint y: 366, distance: 93.0
click at [476, 366] on span at bounding box center [709, 371] width 508 height 33
click at [635, 566] on span at bounding box center [709, 575] width 508 height 33
click at [617, 280] on span "Performance" at bounding box center [607, 278] width 53 height 12
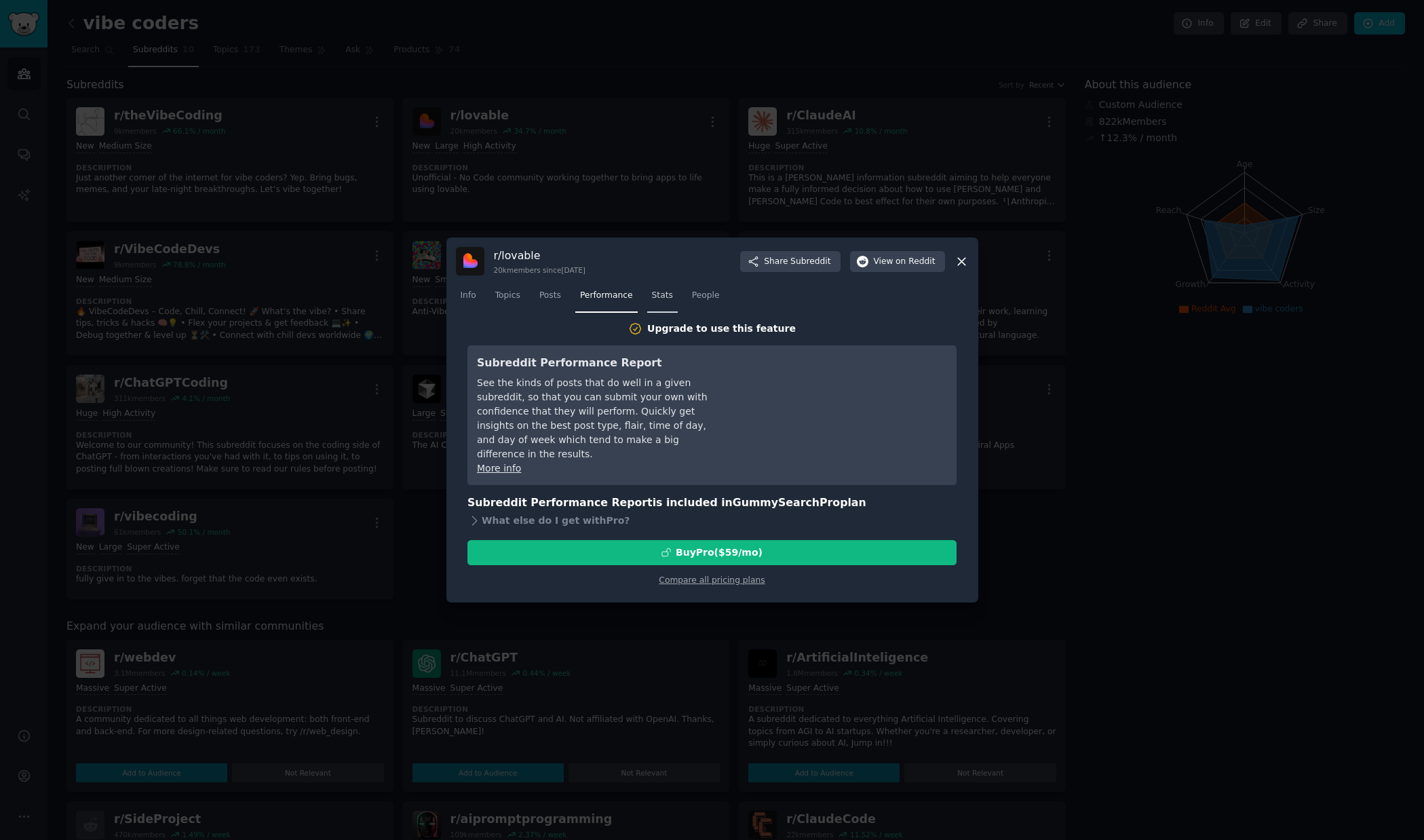
click at [665, 304] on link "Stats" at bounding box center [663, 299] width 30 height 28
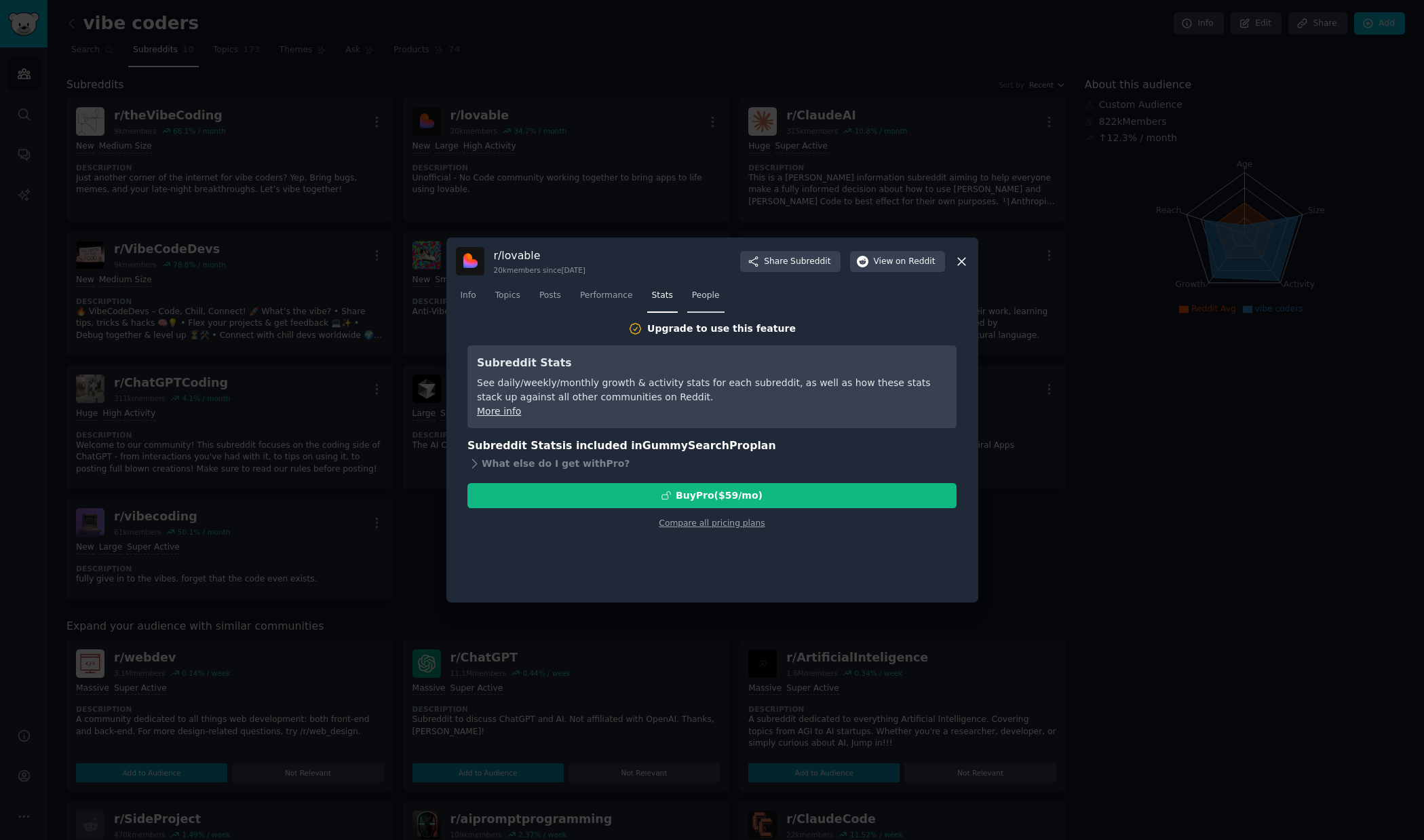
click at [709, 303] on link "People" at bounding box center [706, 299] width 37 height 28
click at [617, 298] on span "Performance" at bounding box center [607, 296] width 53 height 12
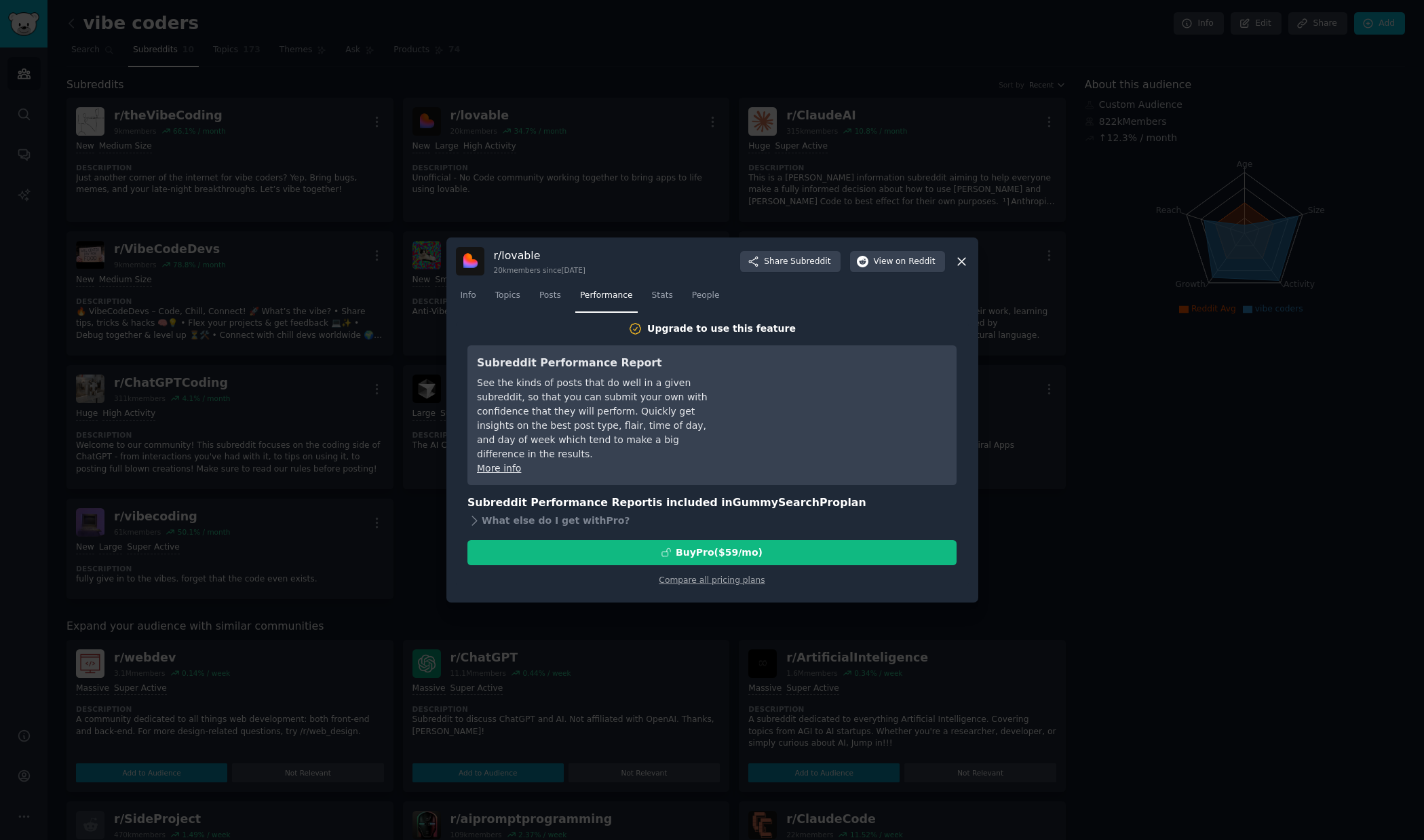
click at [589, 217] on div at bounding box center [712, 420] width 1424 height 840
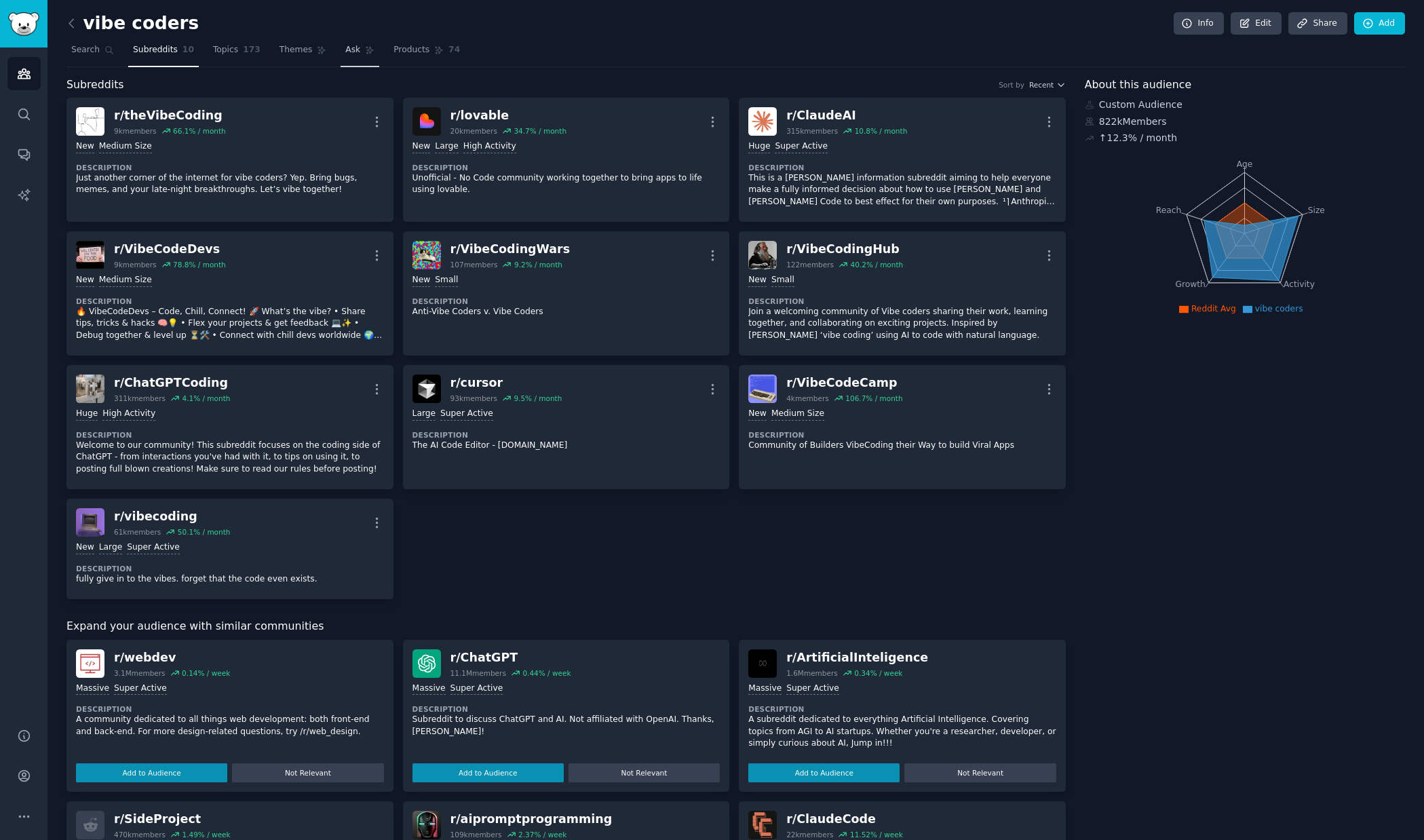
click at [353, 51] on span "Ask" at bounding box center [353, 50] width 15 height 12
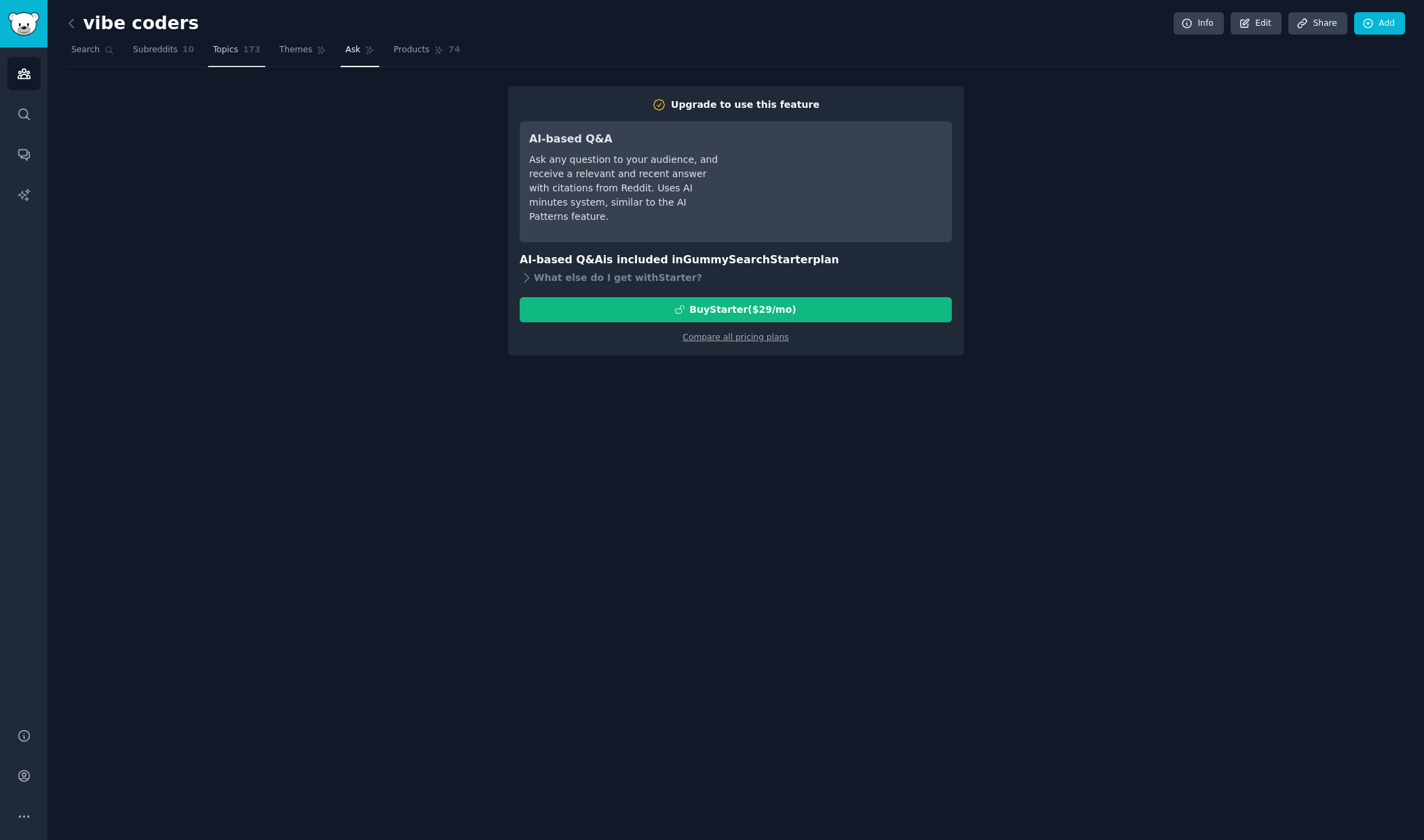
click at [232, 51] on span "Topics" at bounding box center [225, 50] width 25 height 12
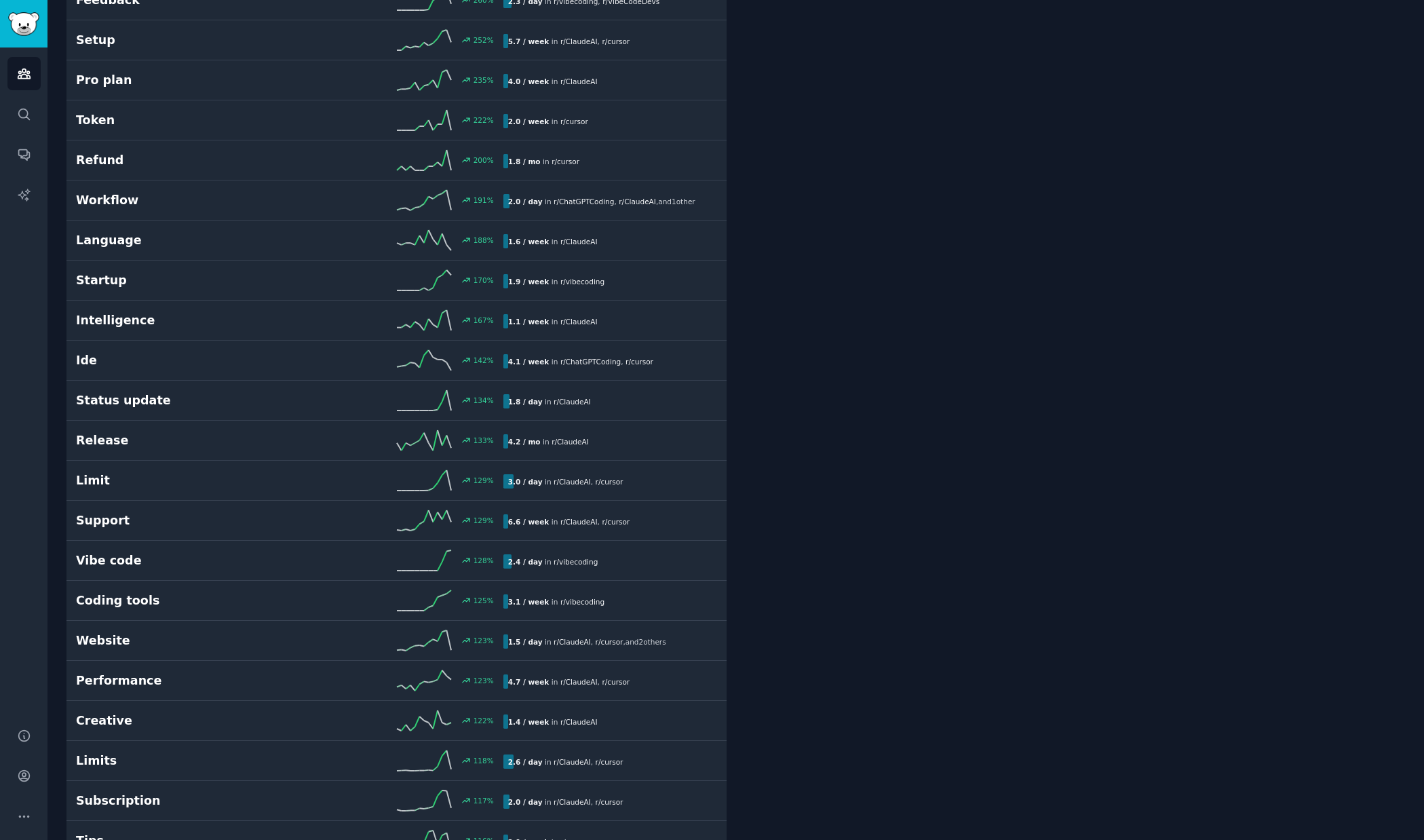
scroll to position [832, 0]
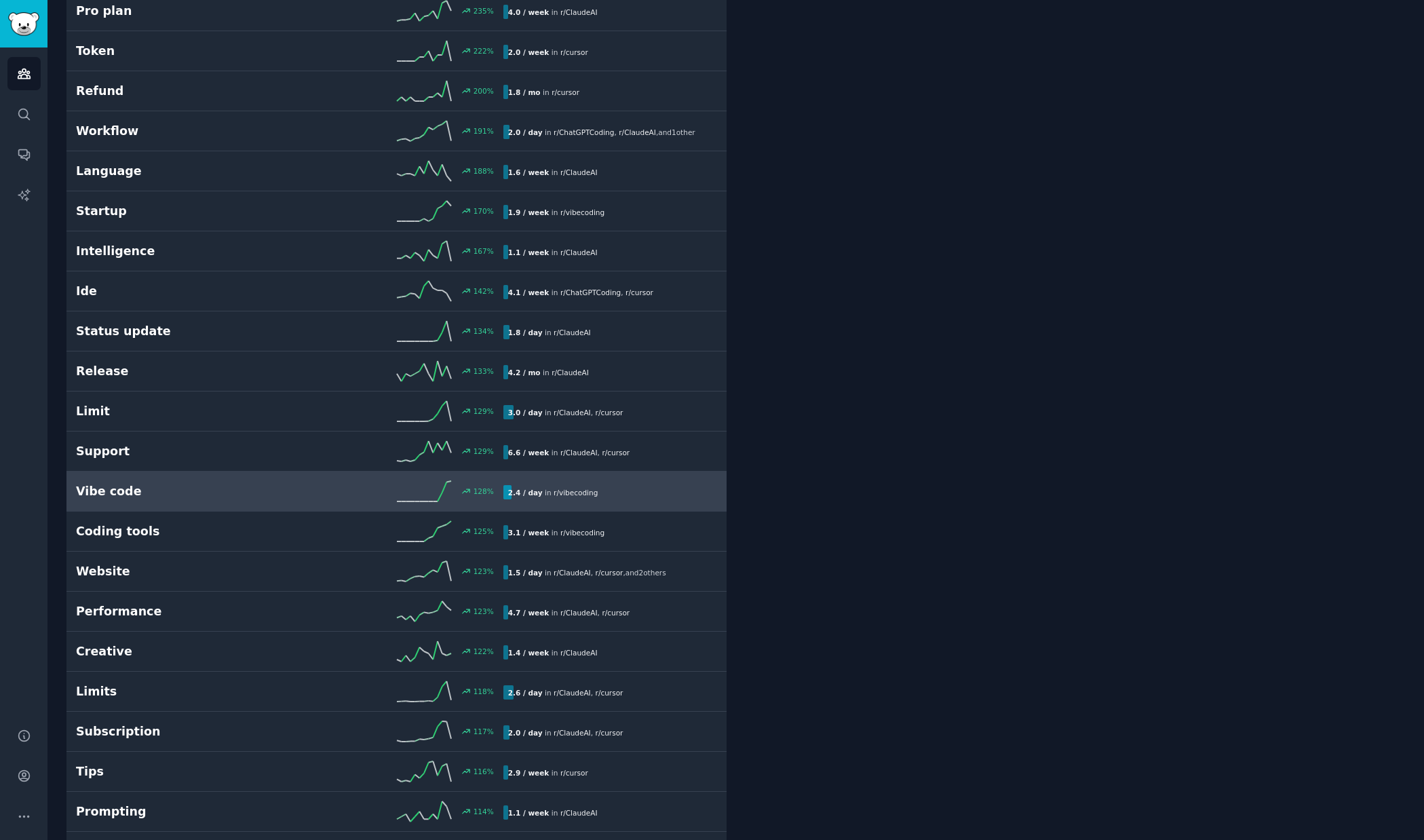
click at [223, 488] on h2 "Vibe code" at bounding box center [183, 491] width 214 height 17
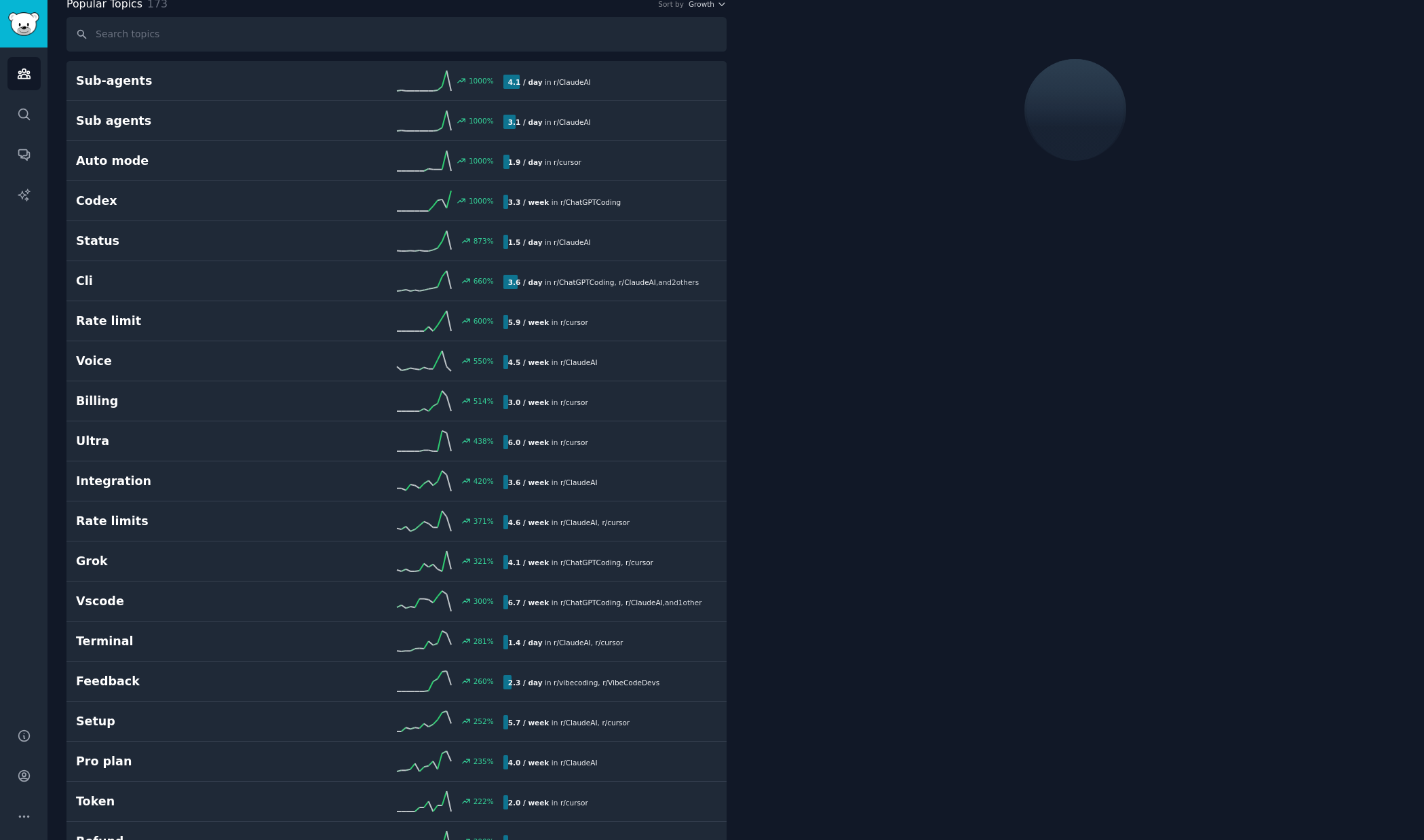
scroll to position [76, 0]
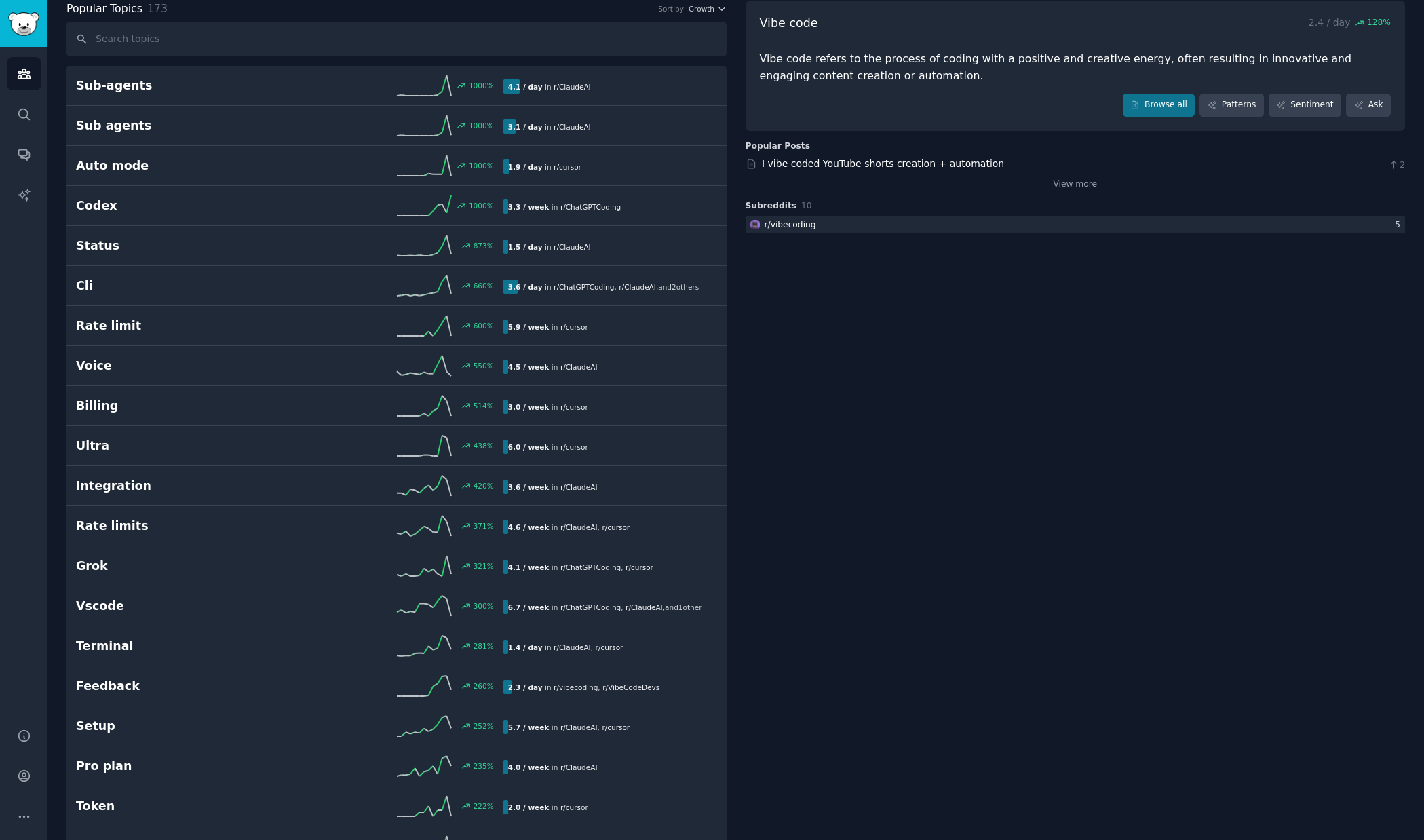
click at [1023, 59] on div "Vibe code refers to the process of coding with a positive and creative energy, …" at bounding box center [1075, 67] width 632 height 33
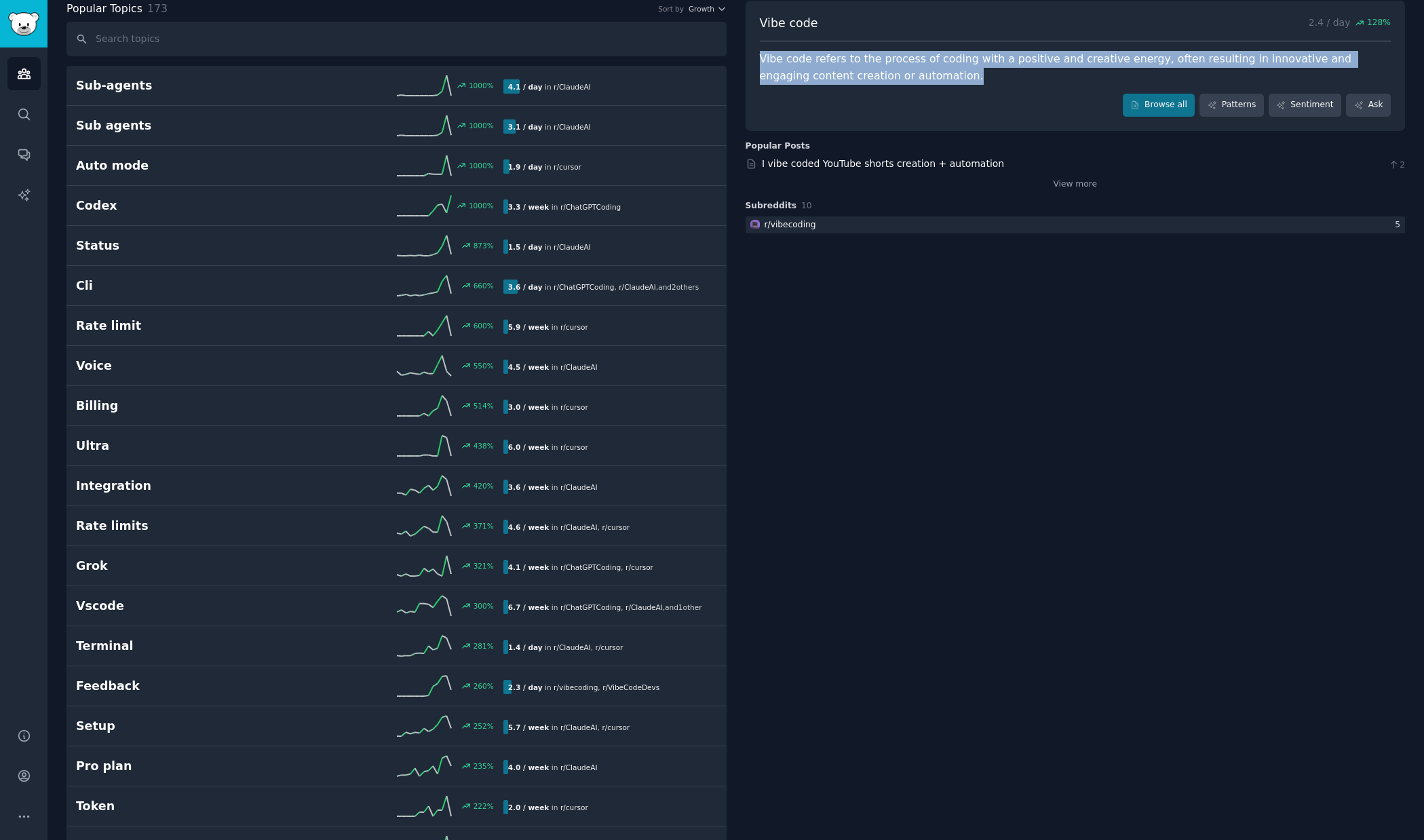
click at [1023, 59] on div "Vibe code refers to the process of coding with a positive and creative energy, …" at bounding box center [1075, 67] width 632 height 33
click at [1014, 34] on div at bounding box center [1014, 34] width 0 height 0
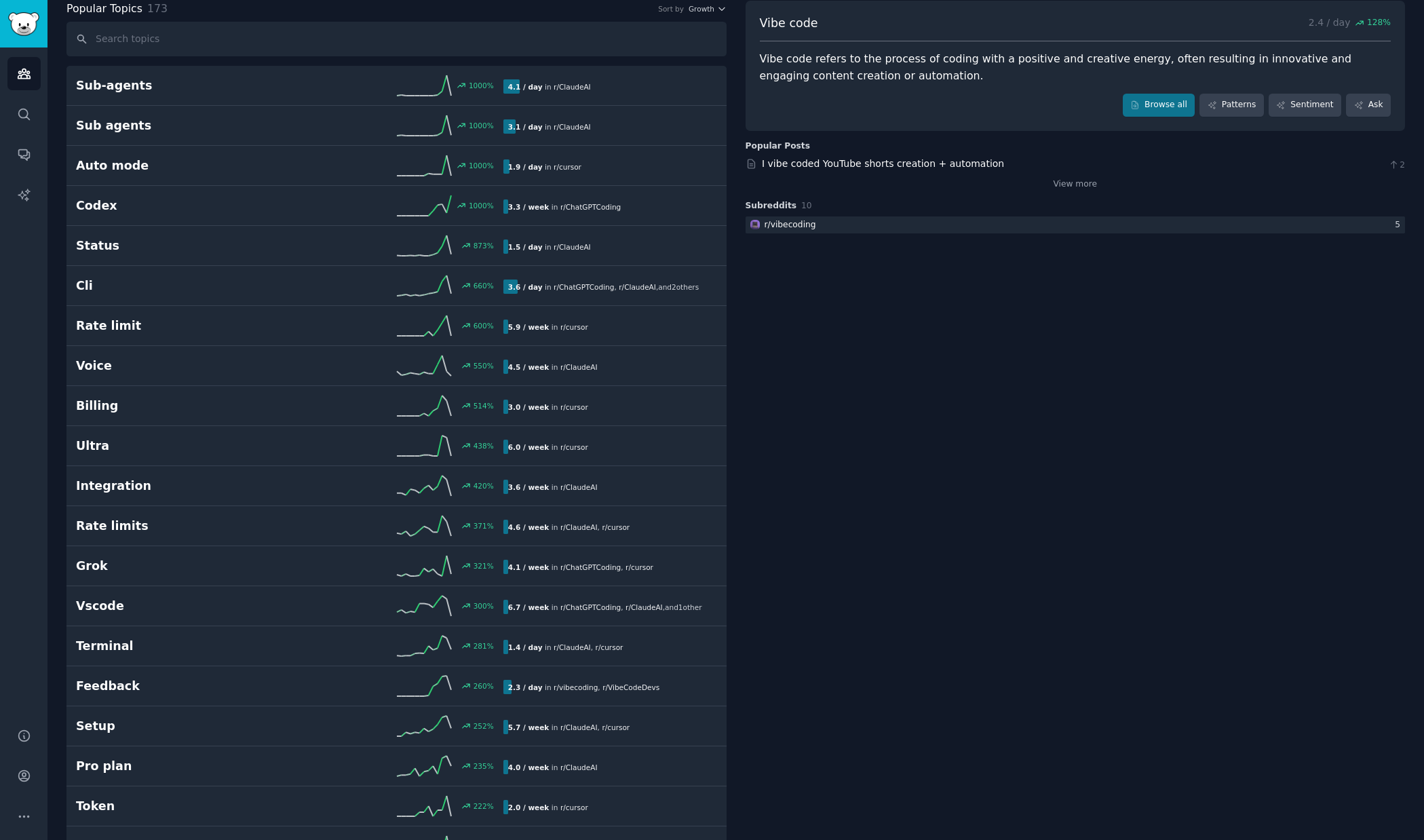
click at [952, 164] on link "I vibe coded YouTube shorts creation + automation" at bounding box center [883, 164] width 242 height 11
